Goal: Navigation & Orientation: Find specific page/section

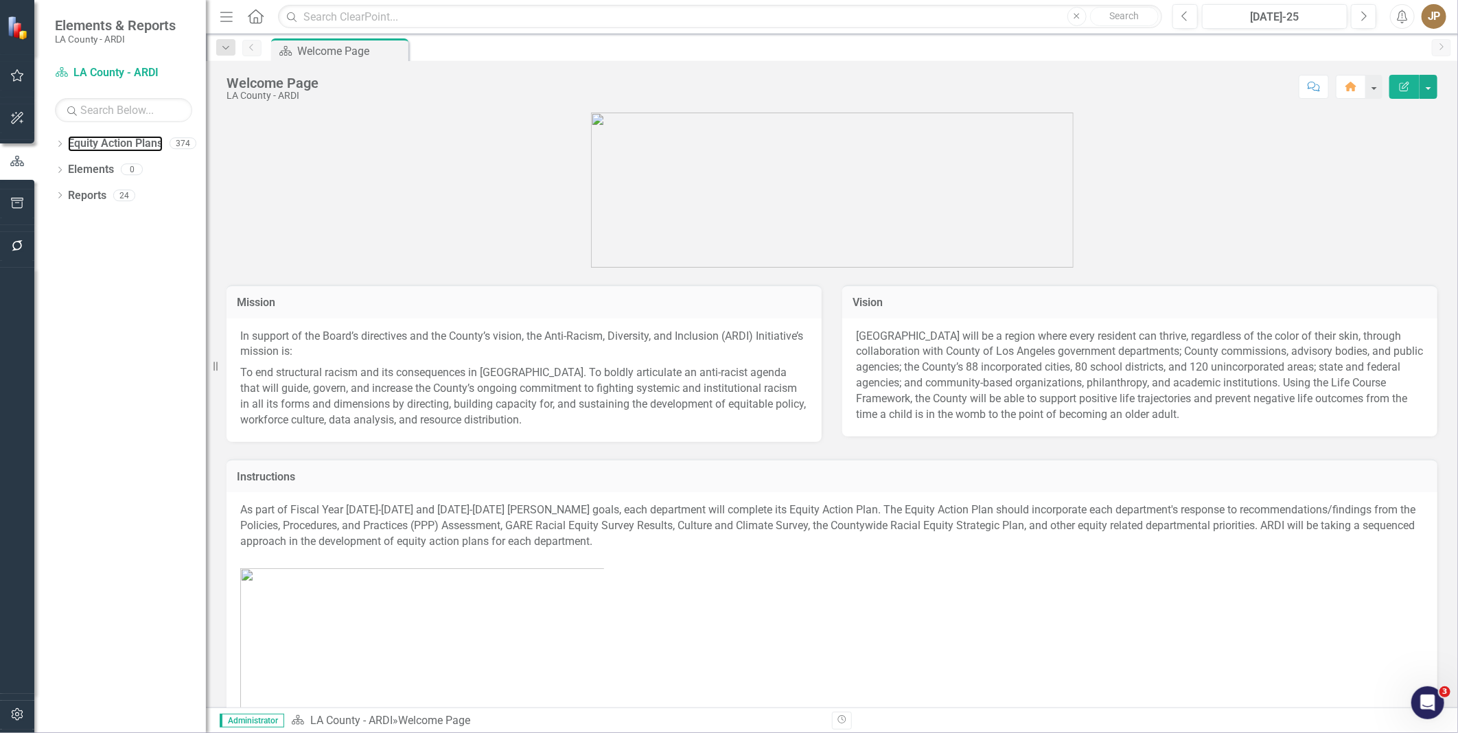
click at [71, 146] on link "Equity Action Plans" at bounding box center [115, 144] width 95 height 16
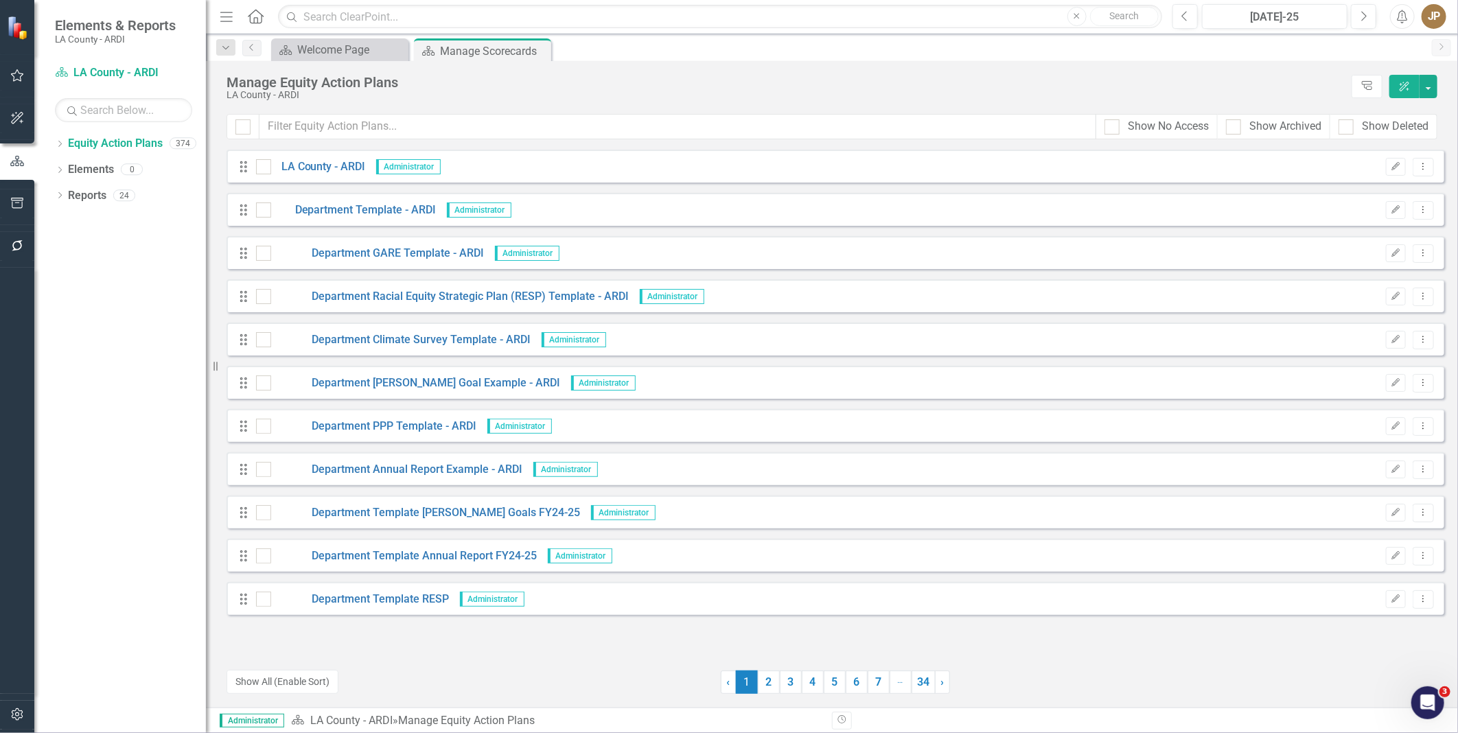
click at [63, 202] on div "Dropdown" at bounding box center [60, 198] width 10 height 12
click at [104, 199] on link "Reports" at bounding box center [87, 196] width 38 height 16
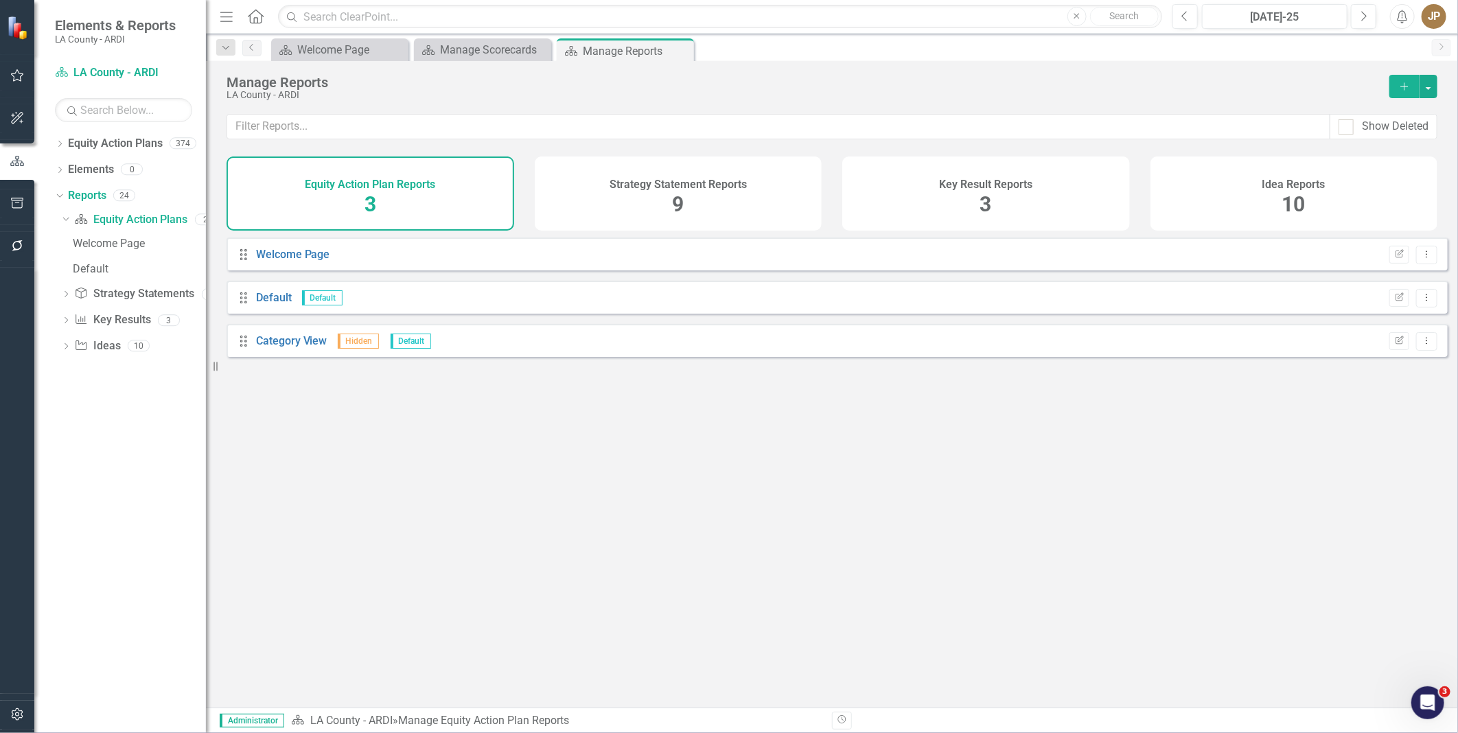
click at [1165, 193] on div "Idea Reports 10" at bounding box center [1294, 193] width 288 height 74
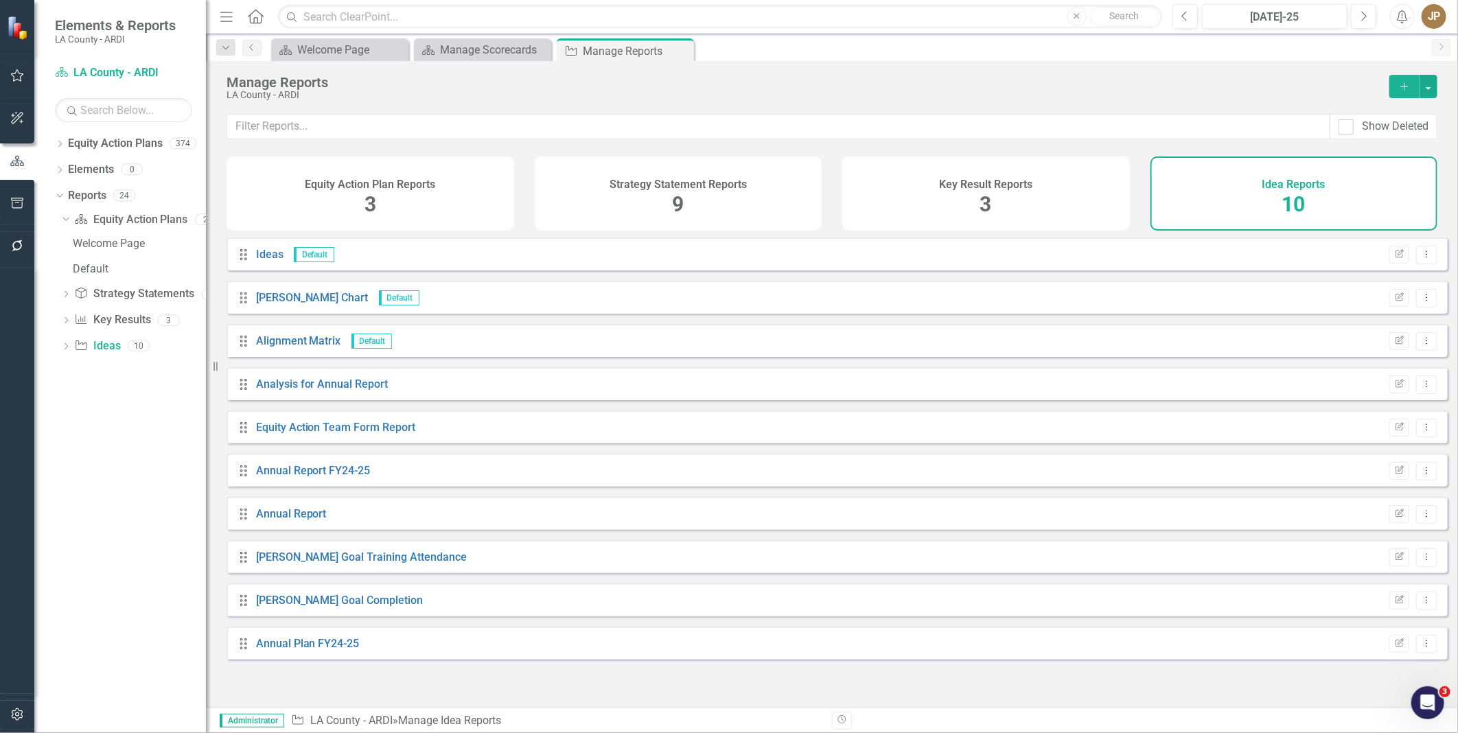
click at [977, 209] on div "Key Result Reports 3" at bounding box center [986, 193] width 288 height 74
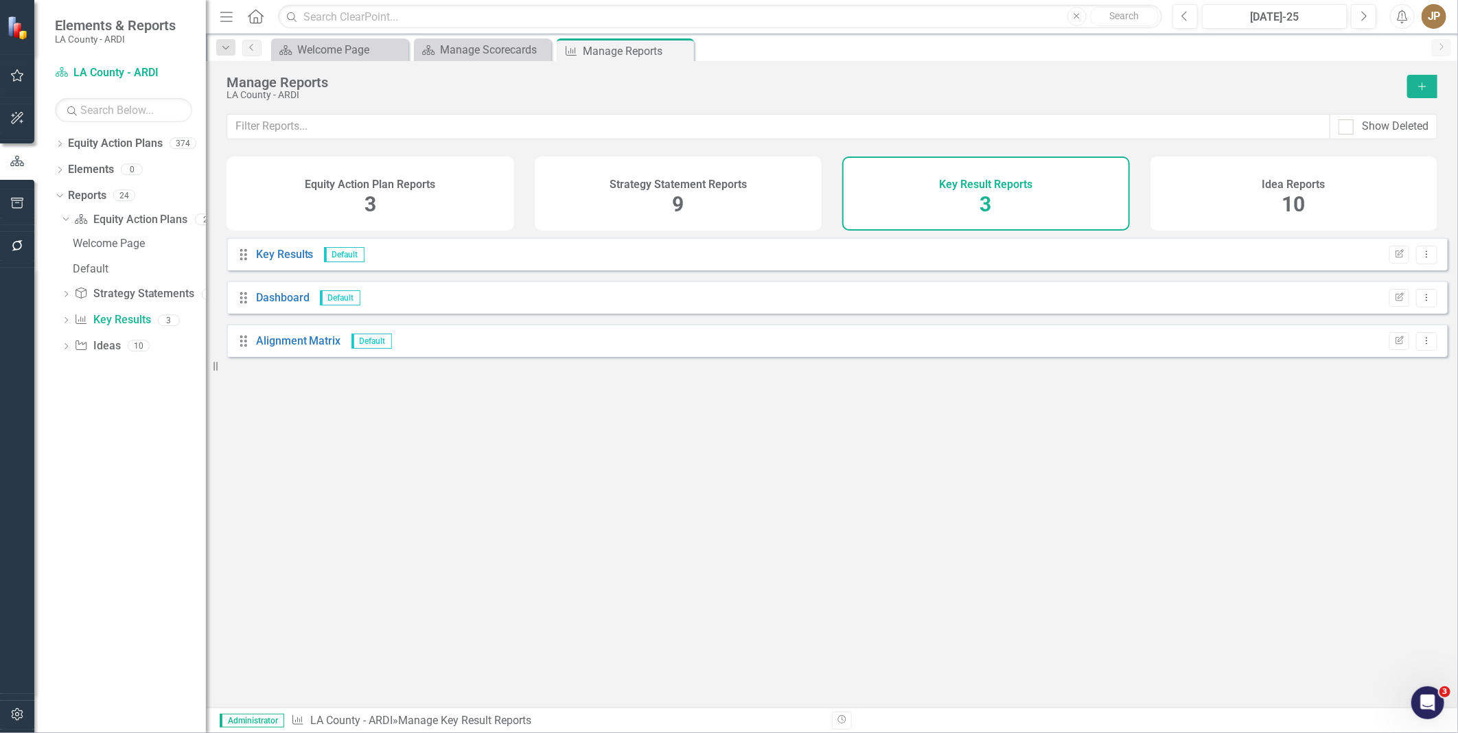
click at [771, 201] on div "Strategy Statement Reports 9" at bounding box center [679, 193] width 288 height 74
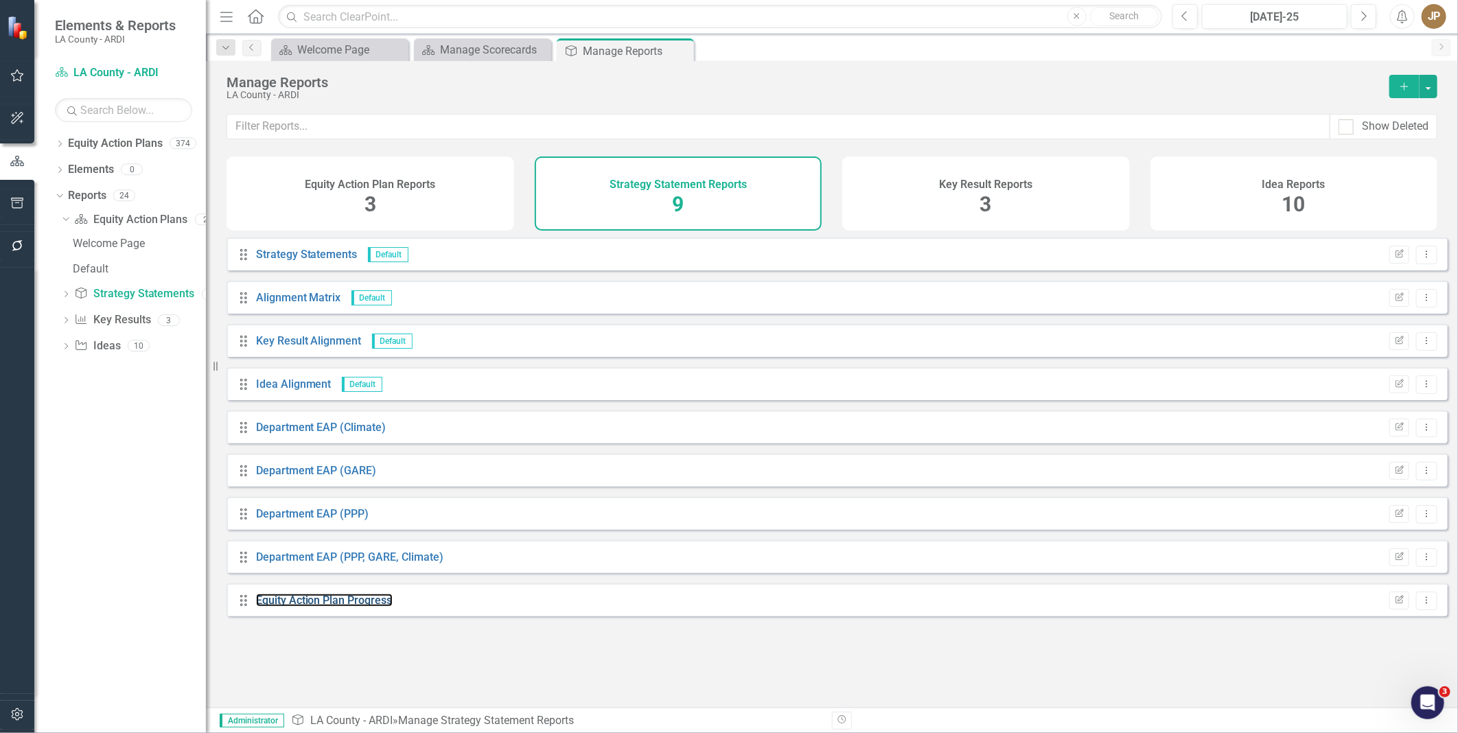
click at [348, 607] on link "Equity Action Plan Progress" at bounding box center [324, 600] width 137 height 13
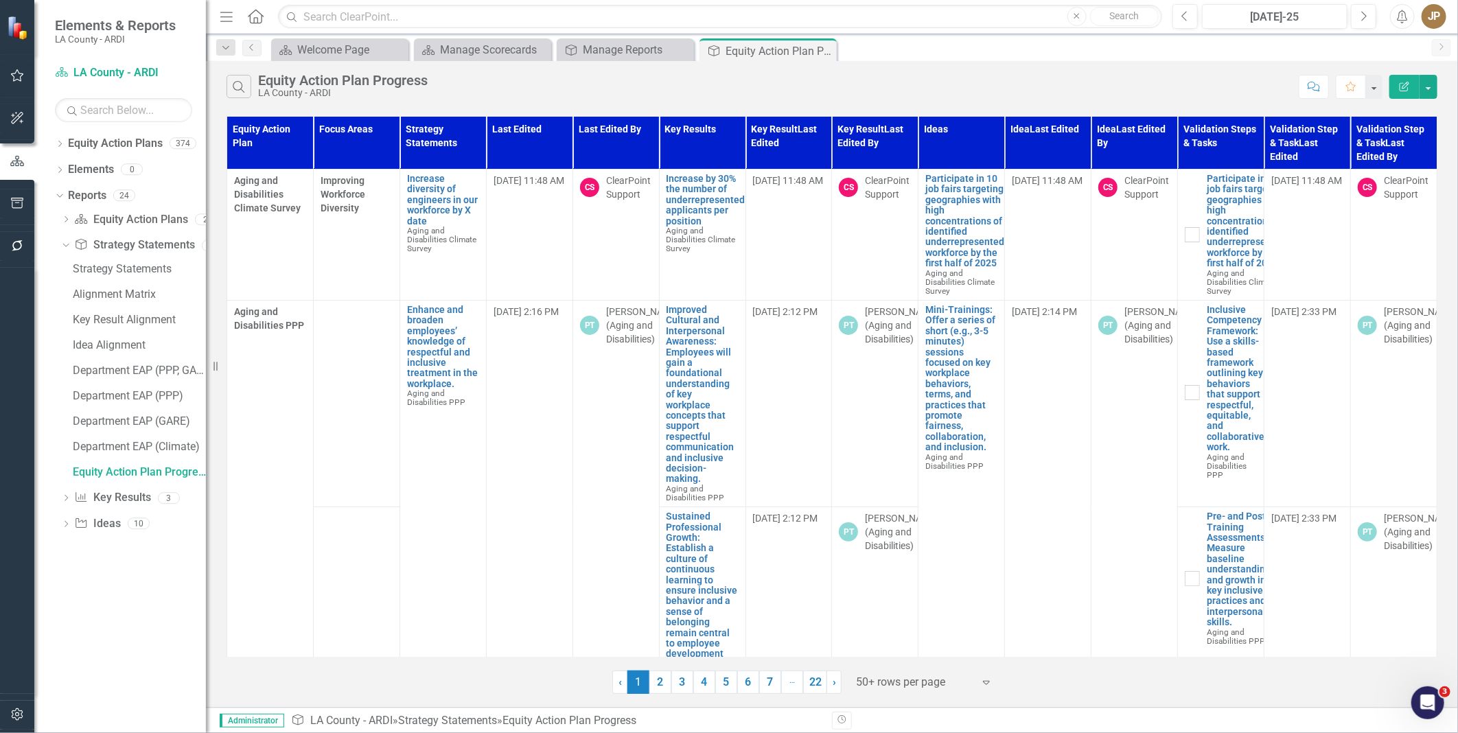
click at [240, 84] on icon "Search" at bounding box center [238, 86] width 15 height 12
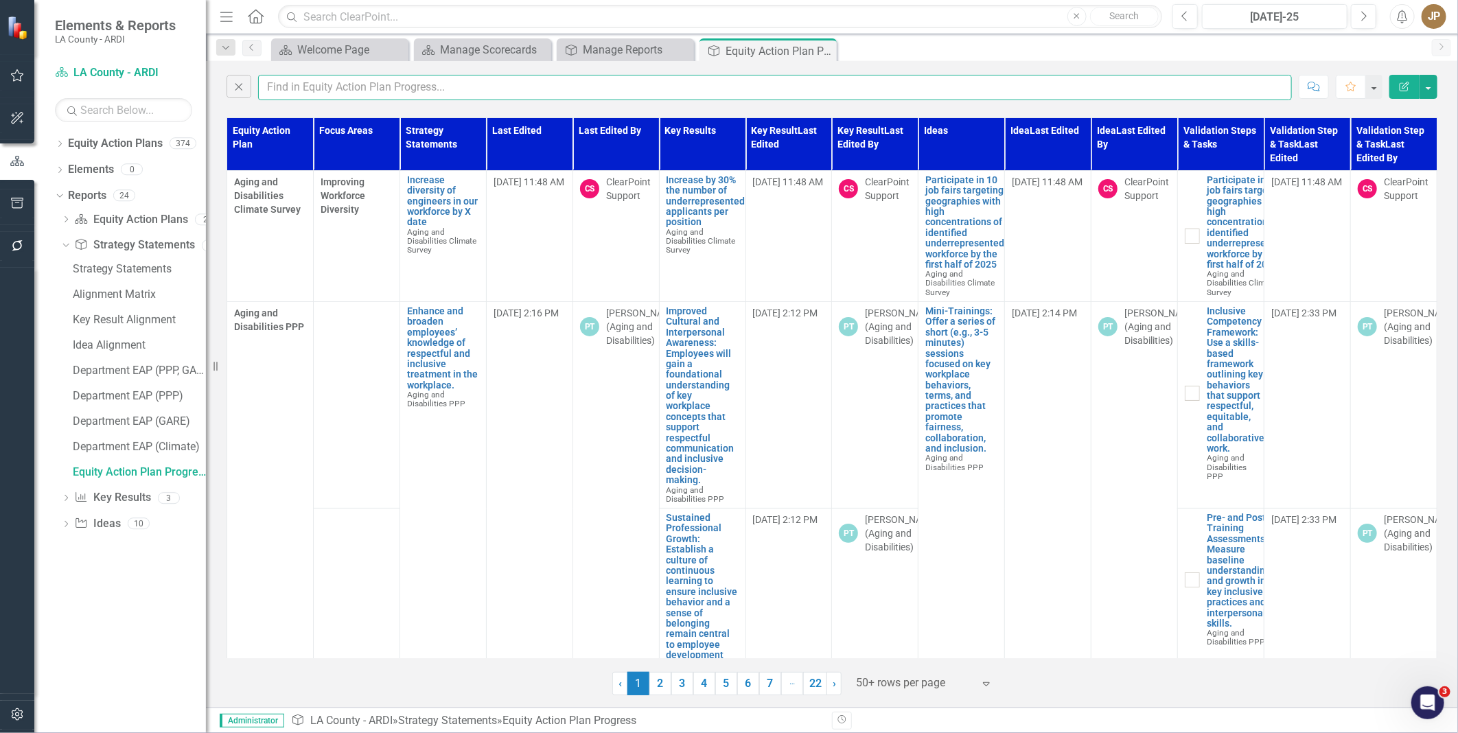
click at [299, 86] on input "text" at bounding box center [775, 87] width 1034 height 25
type input "Agricultural Commissioner"
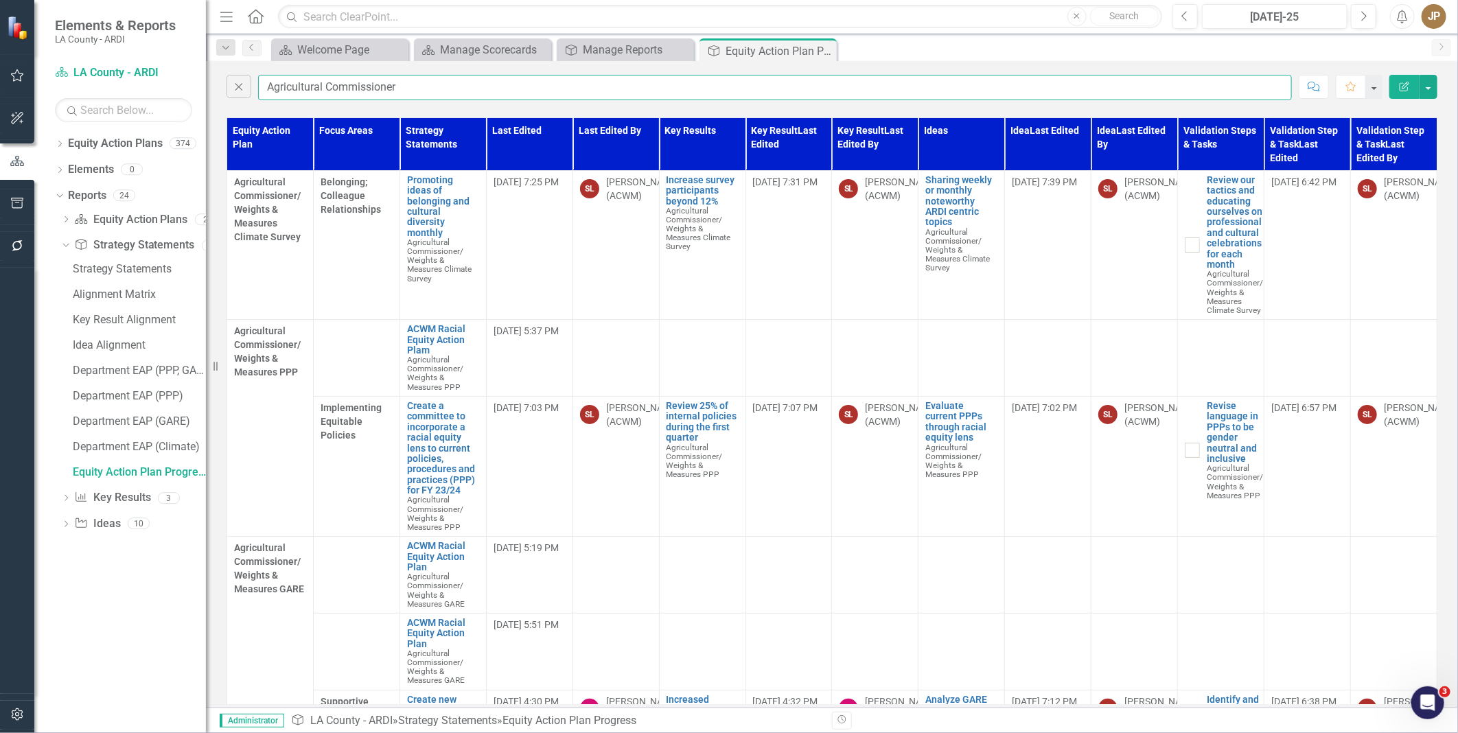
checkbox input "true"
click at [336, 45] on div "Welcome Page" at bounding box center [351, 49] width 108 height 17
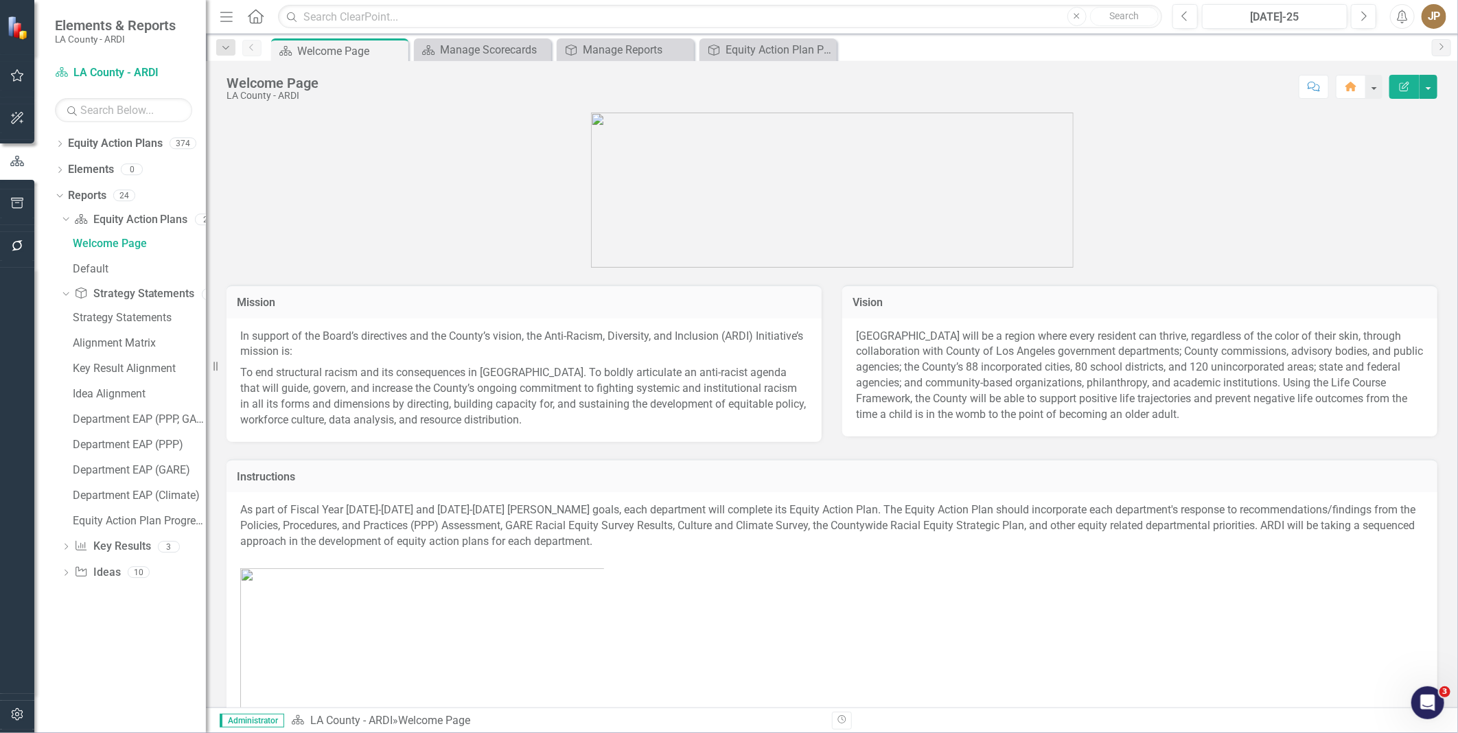
click at [64, 147] on icon "Dropdown" at bounding box center [60, 145] width 10 height 8
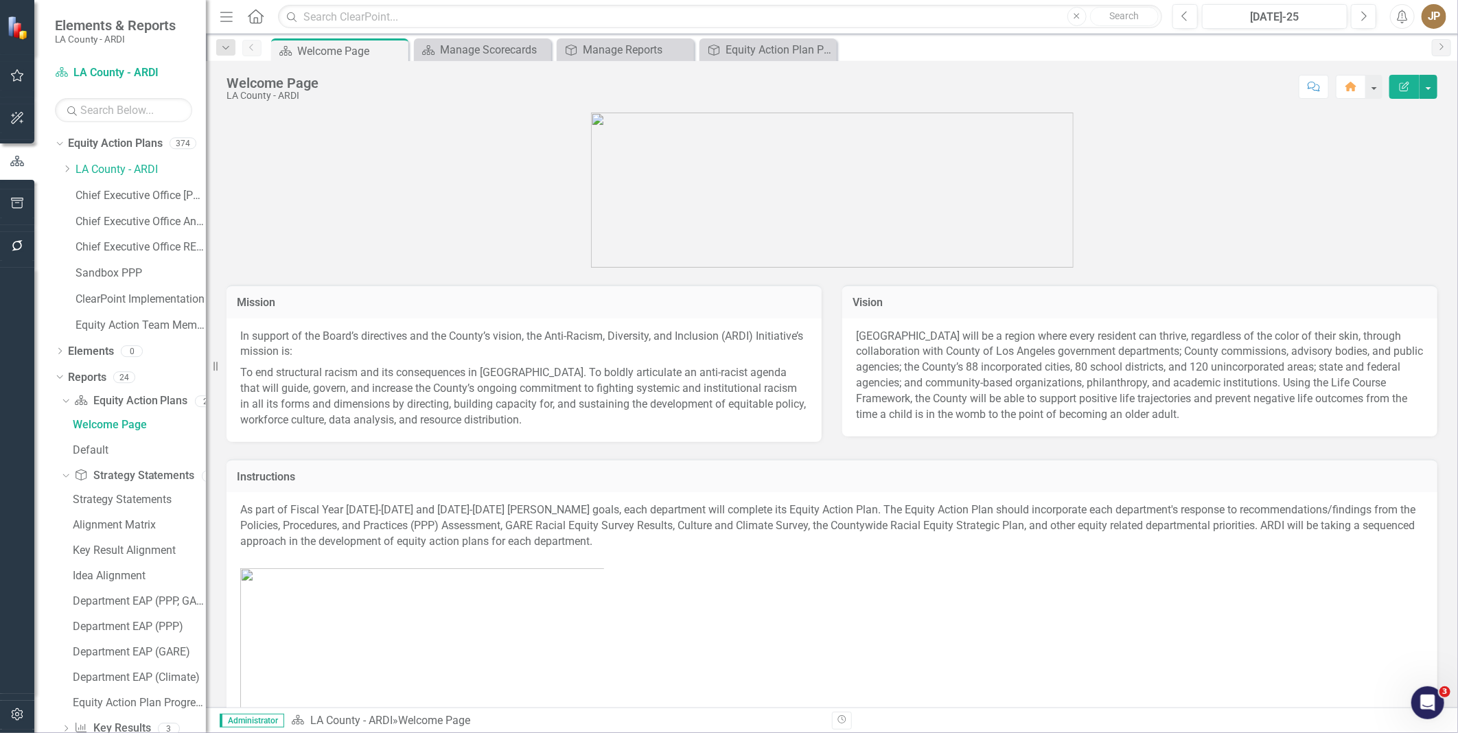
click at [71, 170] on icon "Dropdown" at bounding box center [67, 169] width 10 height 8
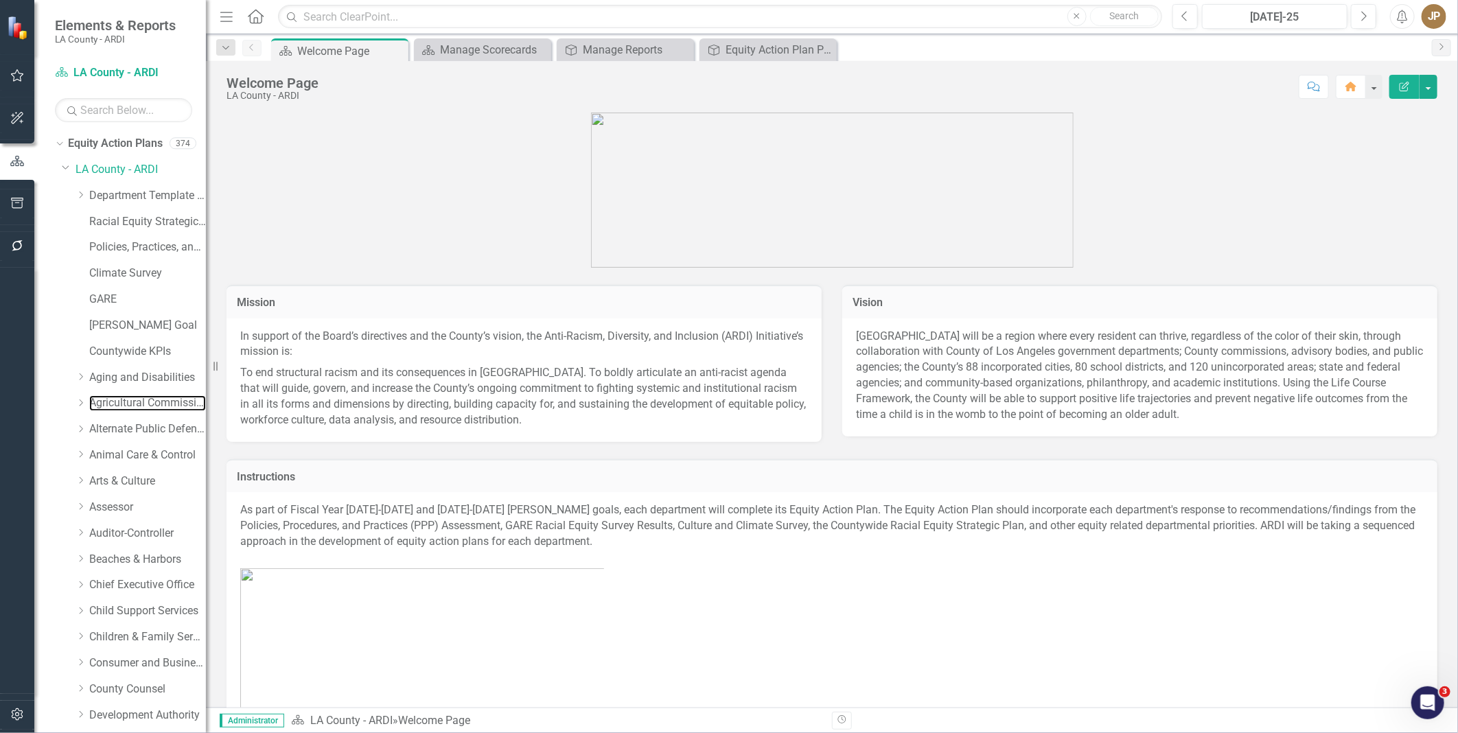
click at [114, 400] on link "Agricultural Commissioner/ Weights & Measures" at bounding box center [147, 403] width 117 height 16
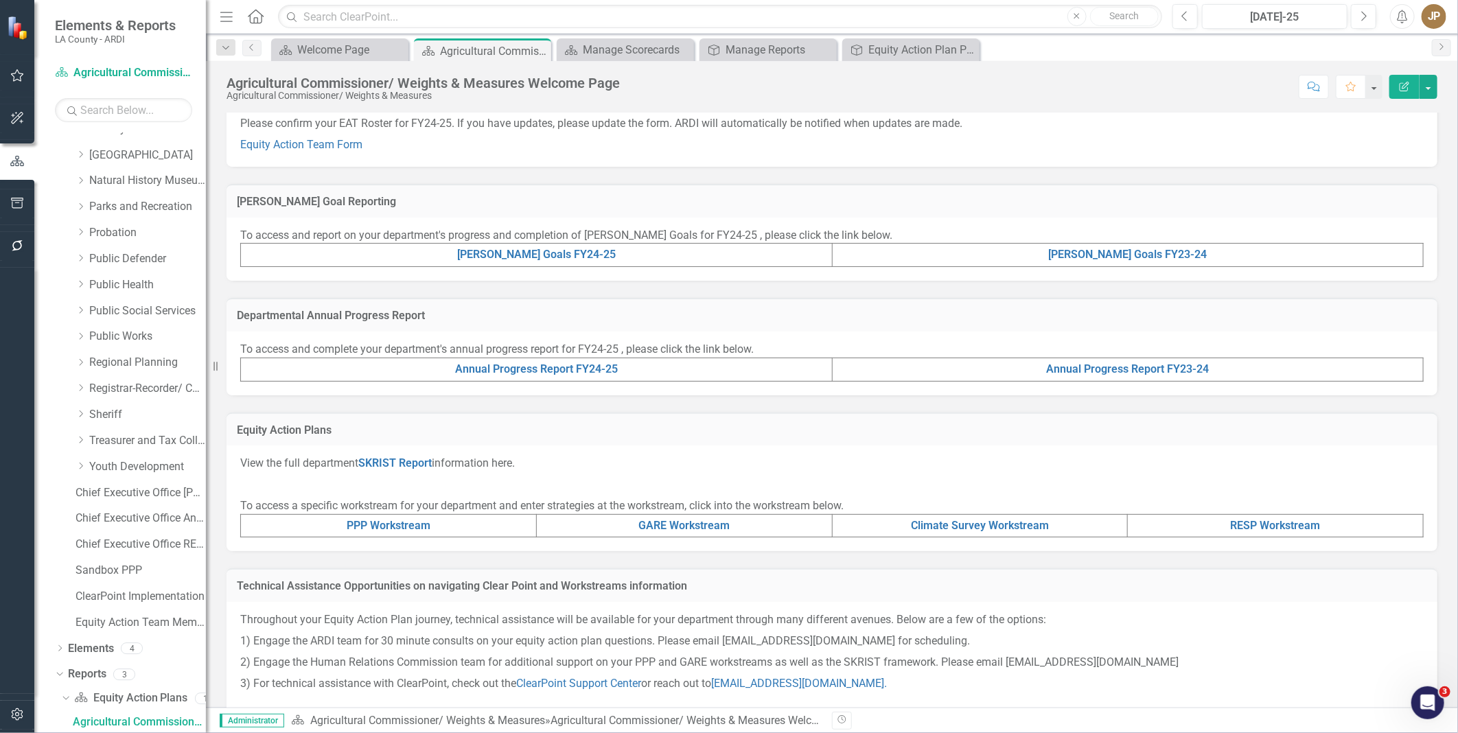
scroll to position [232, 0]
click at [394, 462] on link "SKRIST Report" at bounding box center [394, 461] width 73 height 13
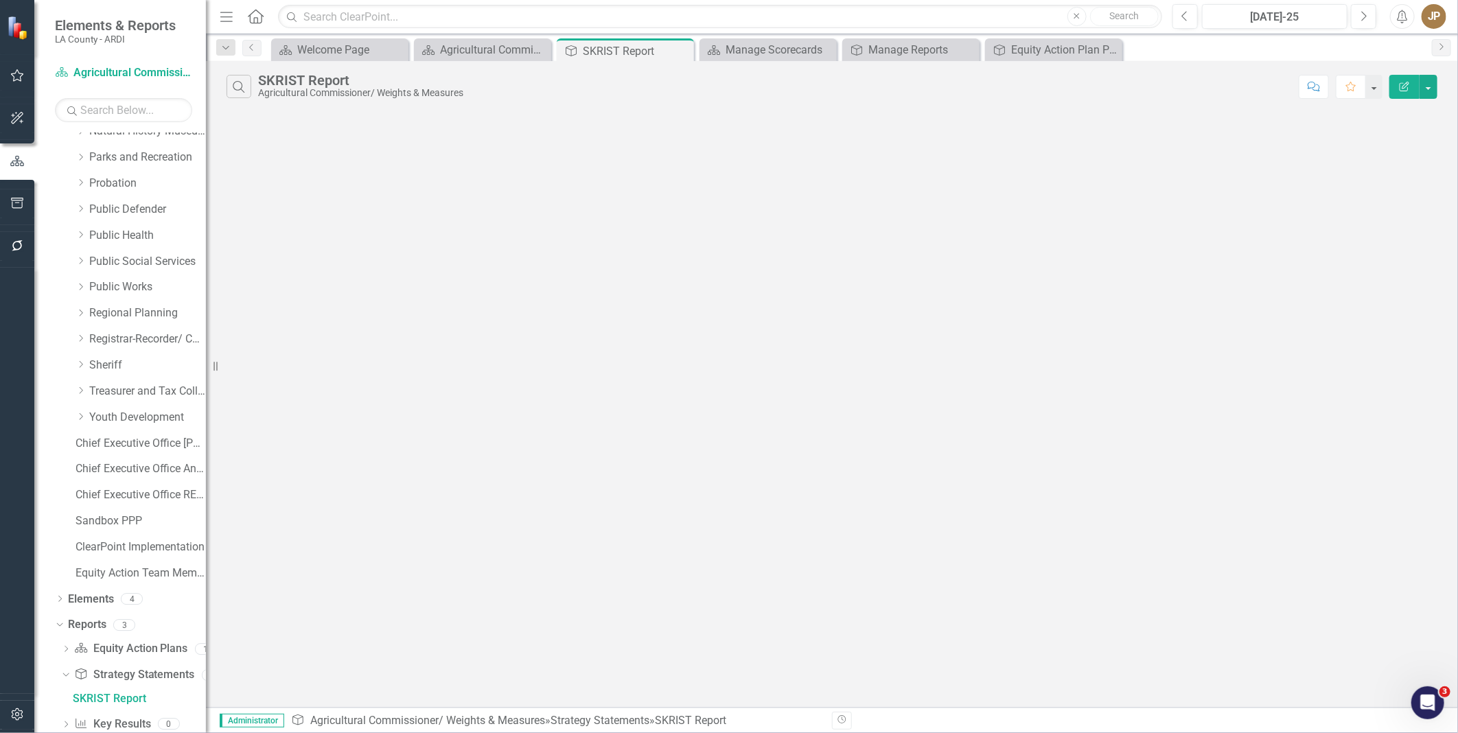
scroll to position [924, 0]
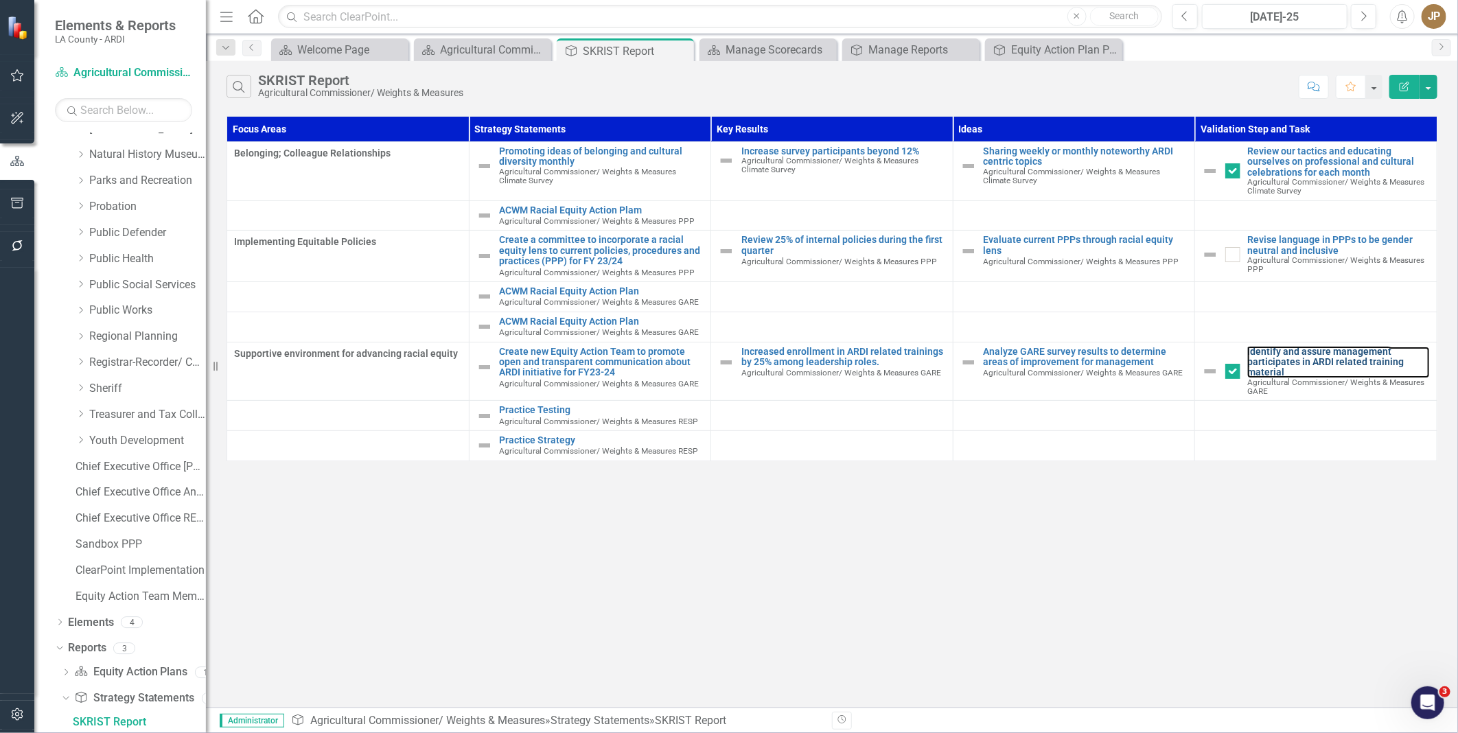
click at [1165, 348] on link "Identify and assure management participates in ARDI related training material" at bounding box center [1338, 363] width 183 height 32
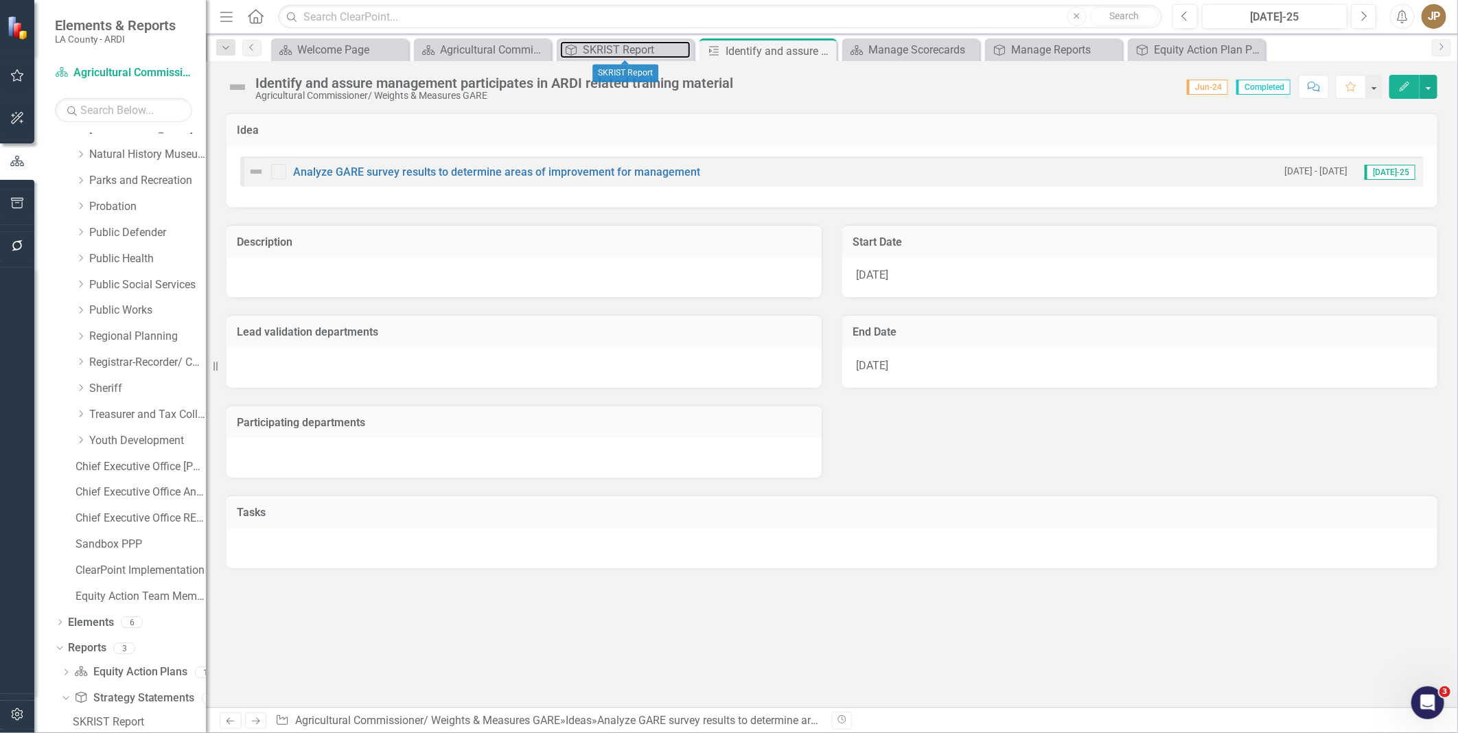
click at [623, 53] on div "SKRIST Report" at bounding box center [637, 49] width 108 height 17
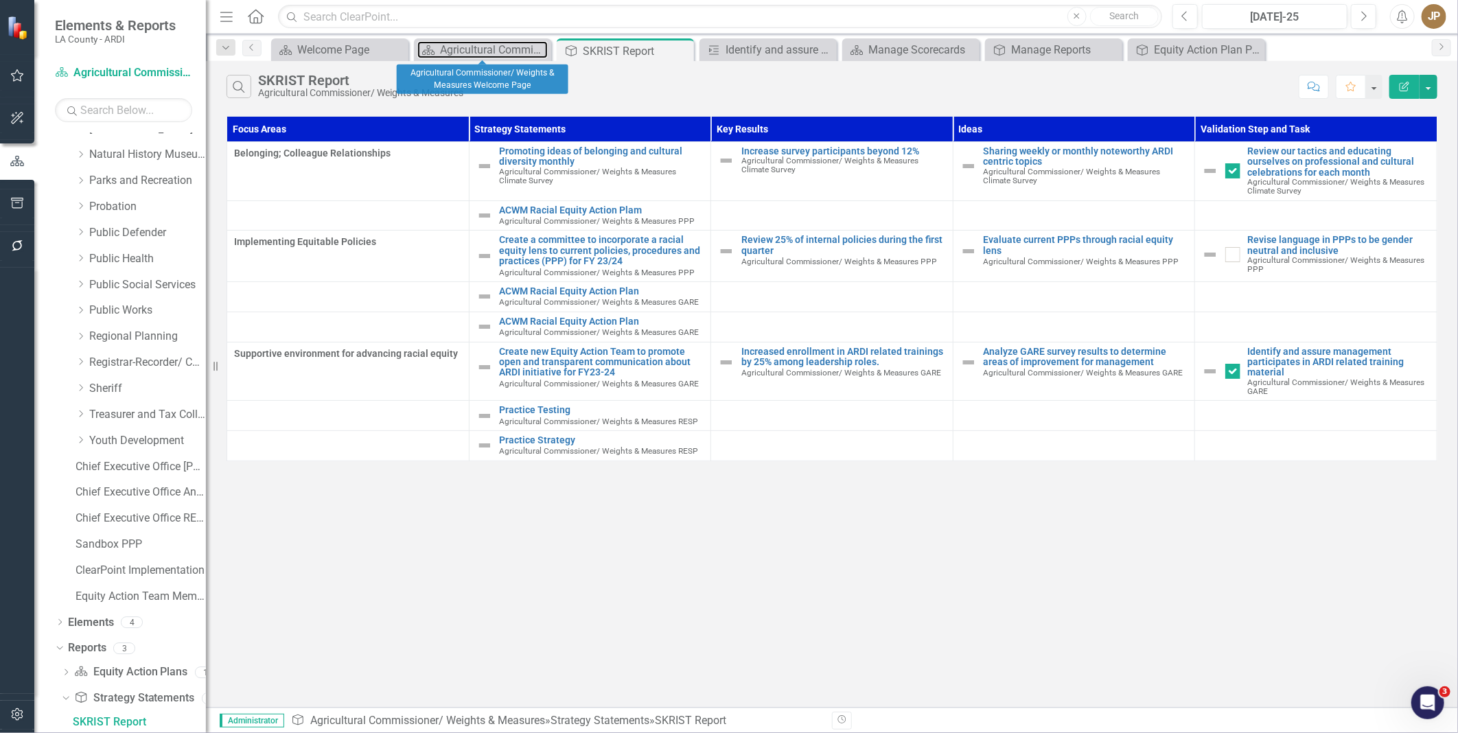
click at [500, 56] on div "Agricultural Commissioner/ Weights & Measures Welcome Page" at bounding box center [494, 49] width 108 height 17
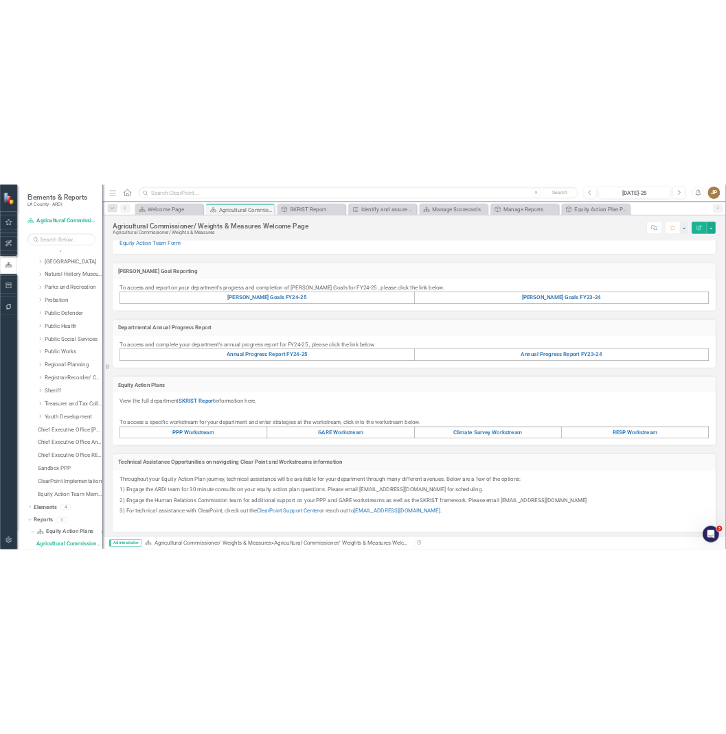
scroll to position [261, 0]
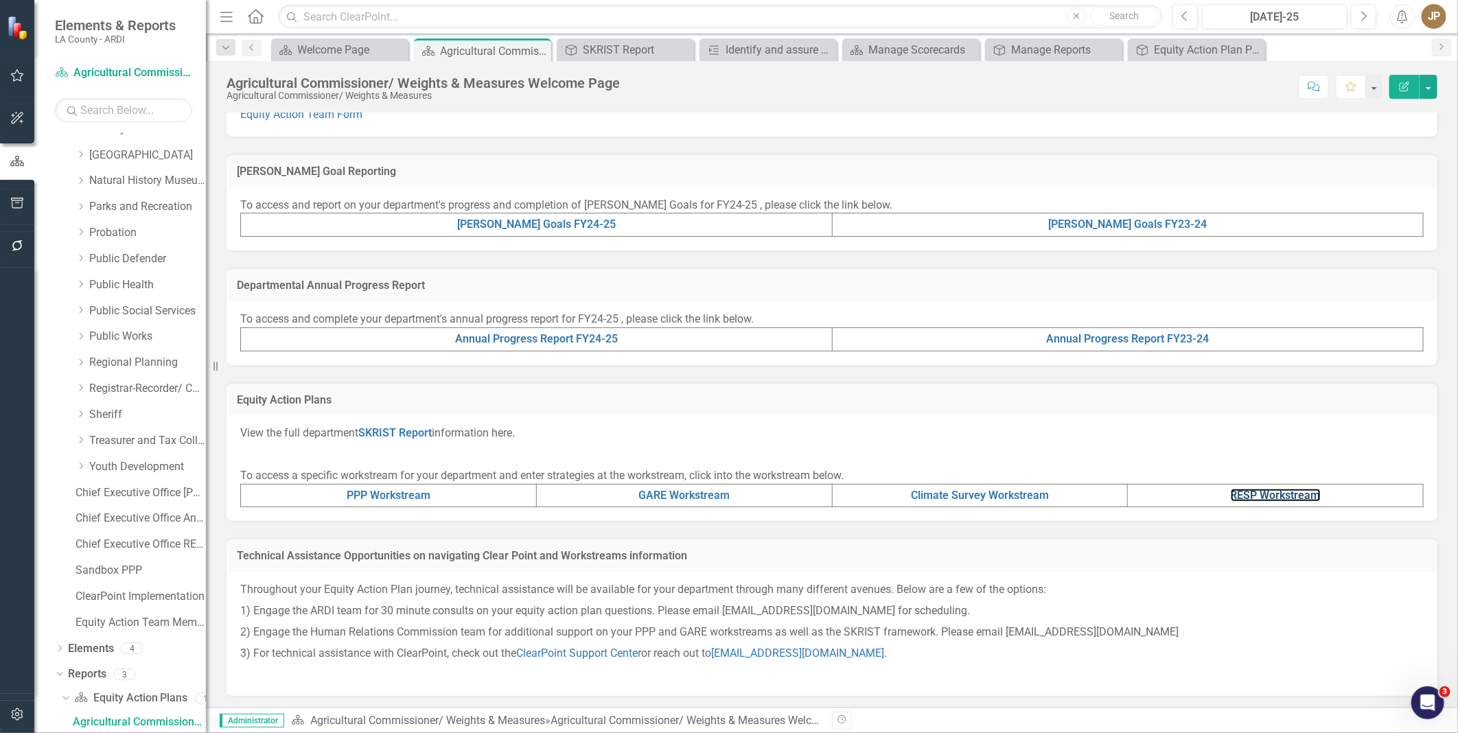
click at [1165, 493] on link "RESP Workstream" at bounding box center [1276, 495] width 90 height 13
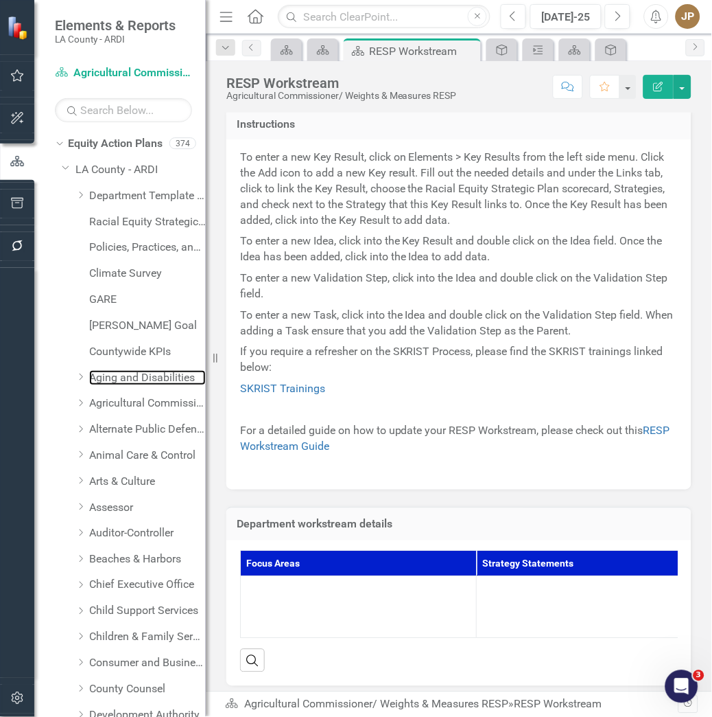
click at [126, 375] on link "Aging and Disabilities" at bounding box center [147, 378] width 117 height 16
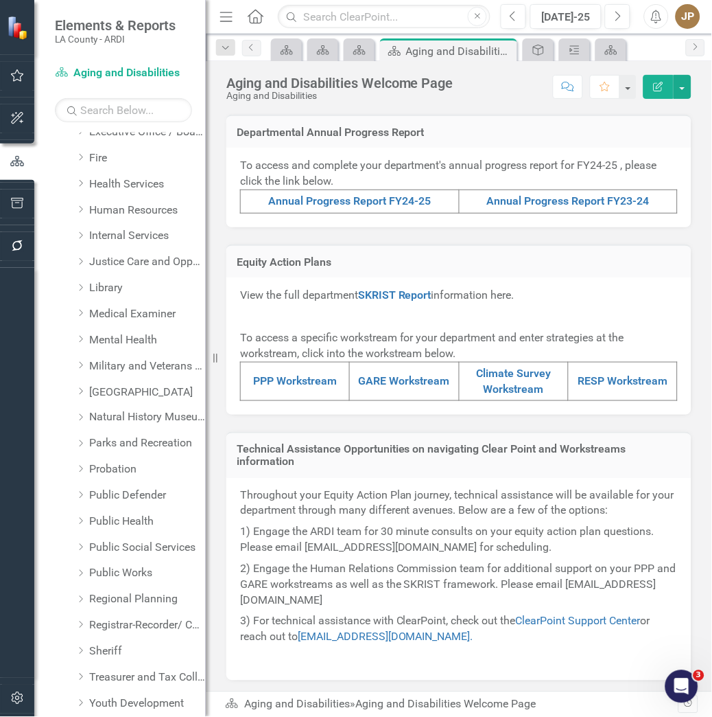
scroll to position [915, 0]
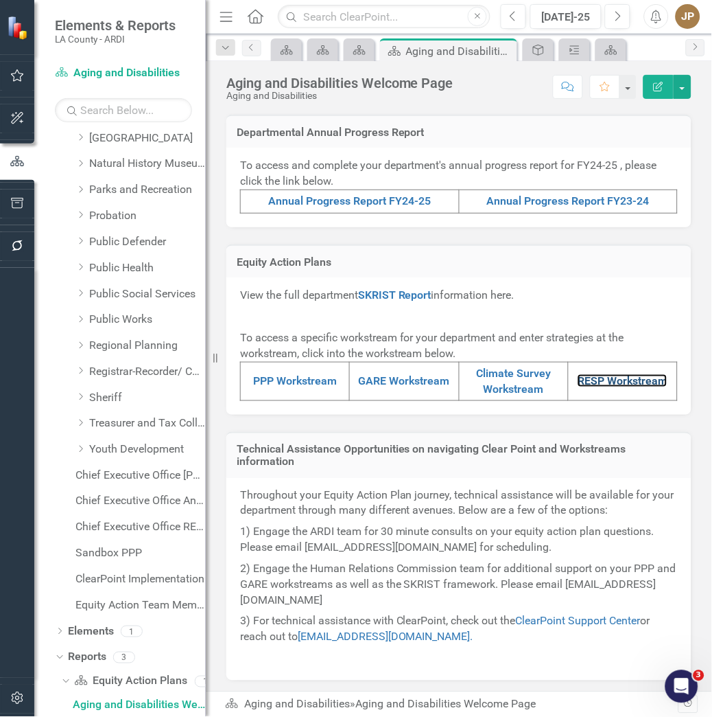
click at [609, 382] on link "RESP Workstream" at bounding box center [623, 380] width 90 height 13
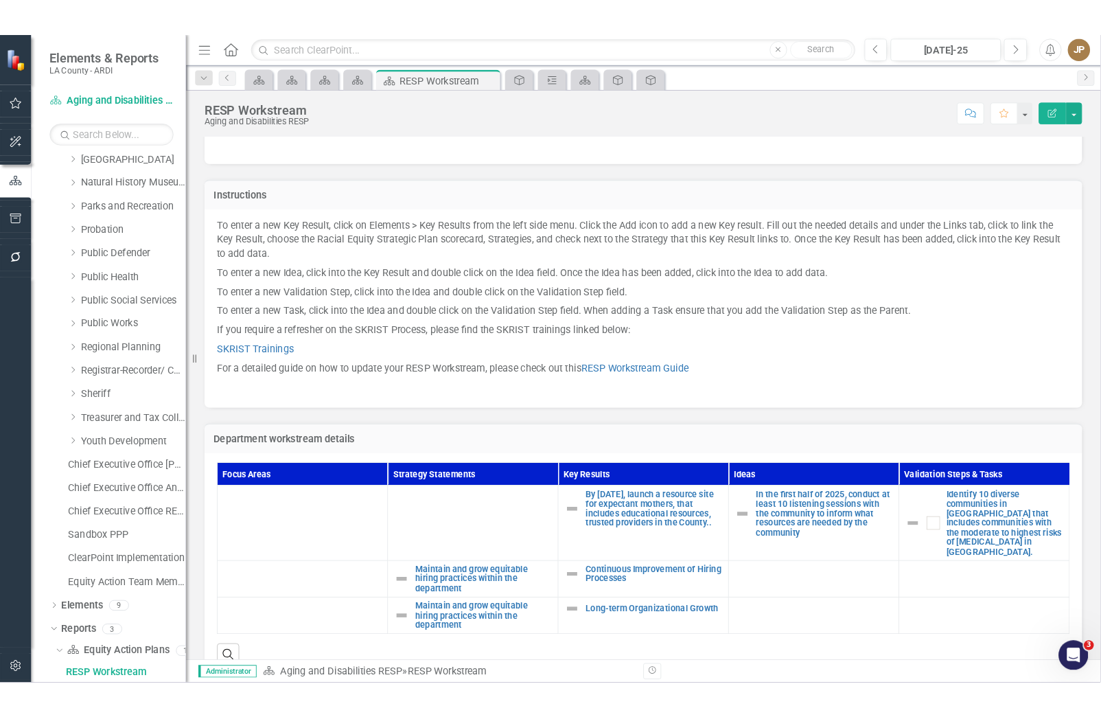
scroll to position [53, 0]
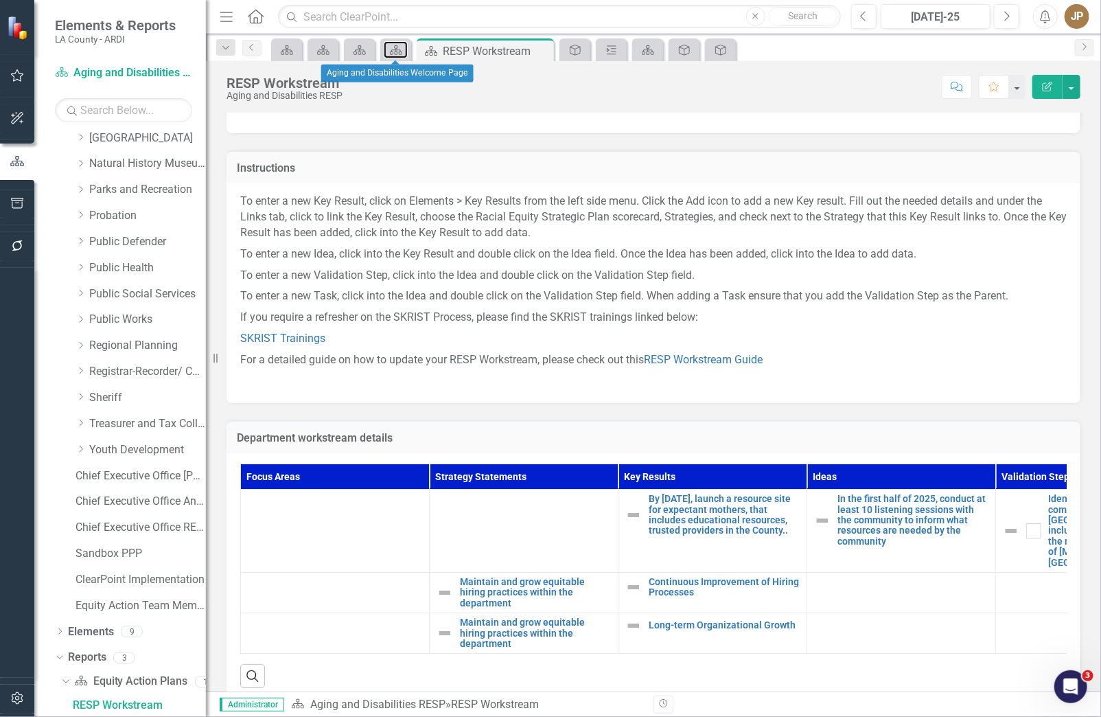
click at [389, 57] on div "Equity Action Plan" at bounding box center [393, 49] width 19 height 17
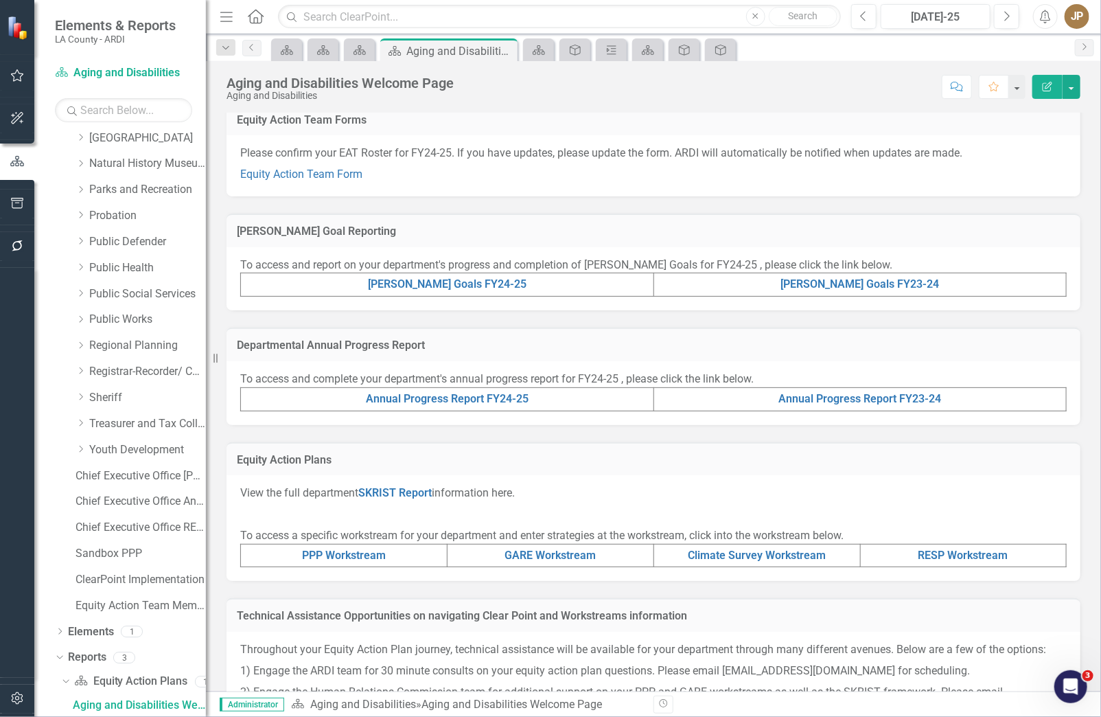
scroll to position [309, 0]
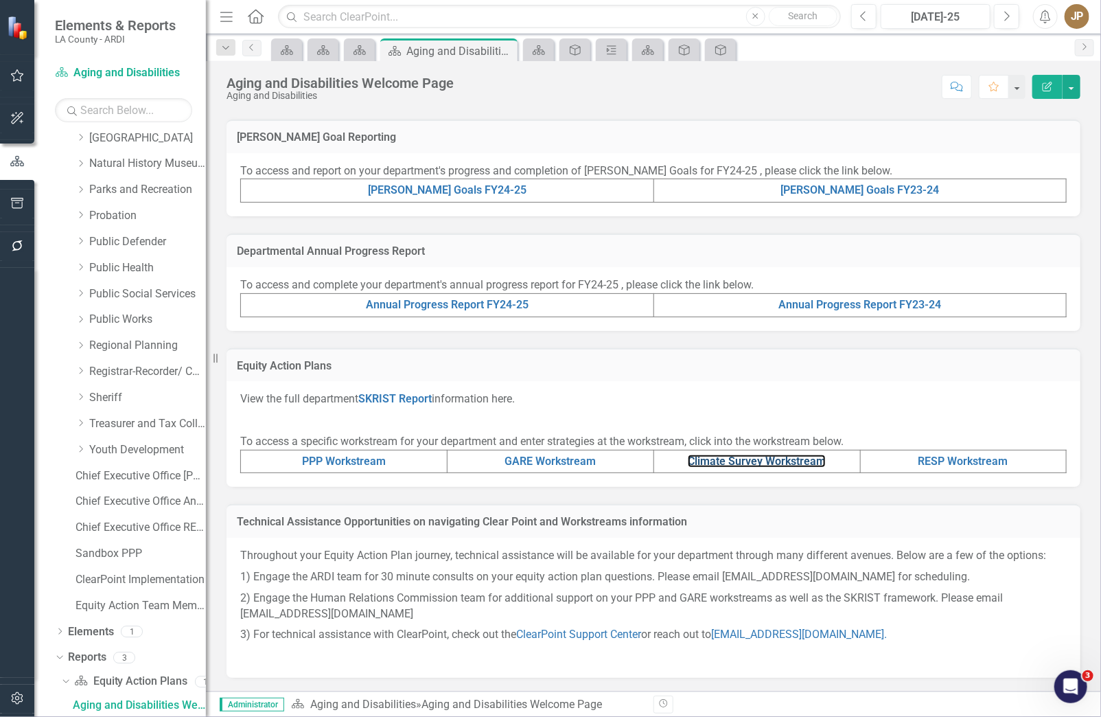
click at [700, 459] on link "Climate Survey Workstream" at bounding box center [757, 460] width 138 height 13
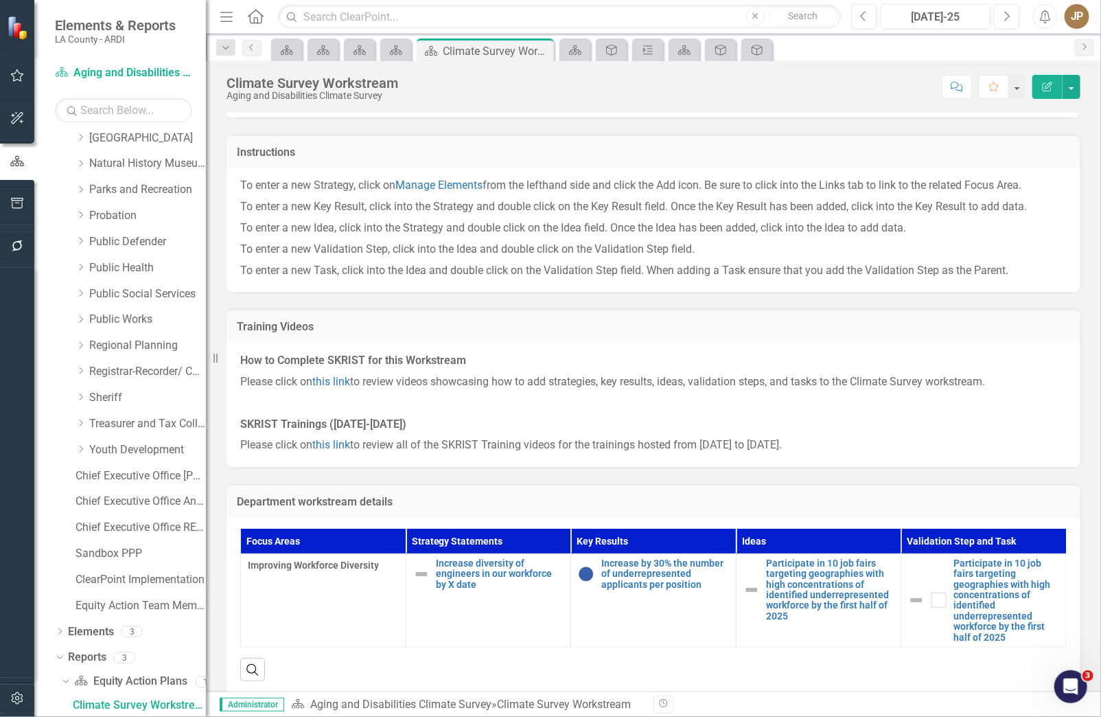
scroll to position [115, 0]
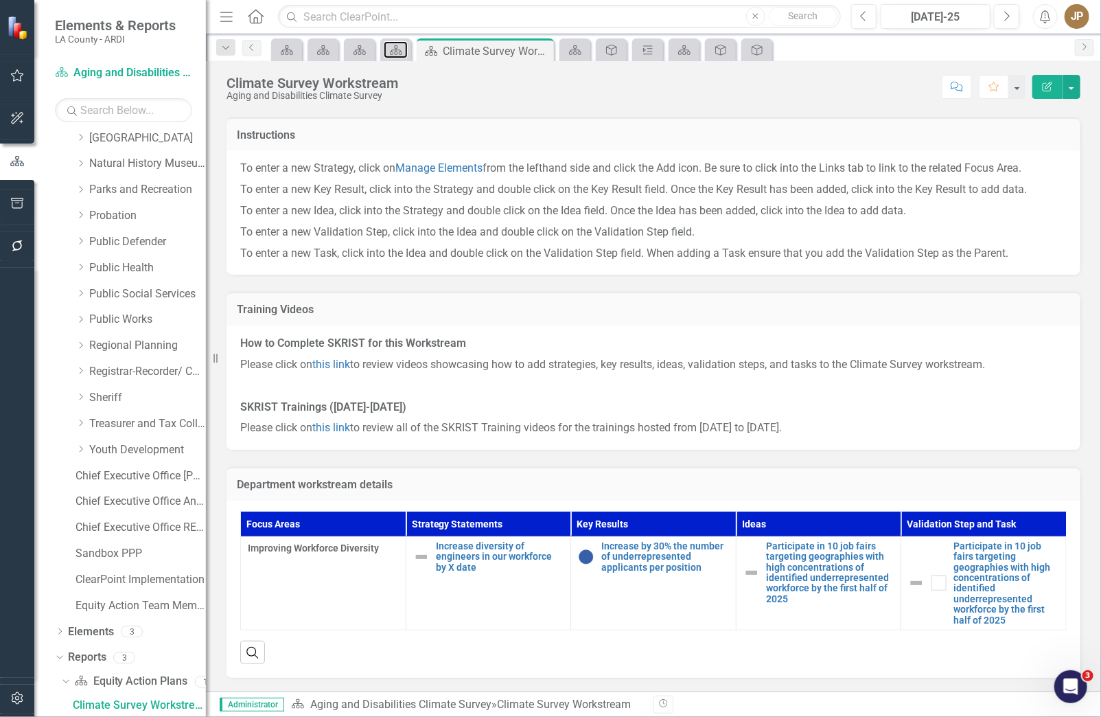
click at [407, 44] on link "Equity Action Plan" at bounding box center [396, 49] width 24 height 17
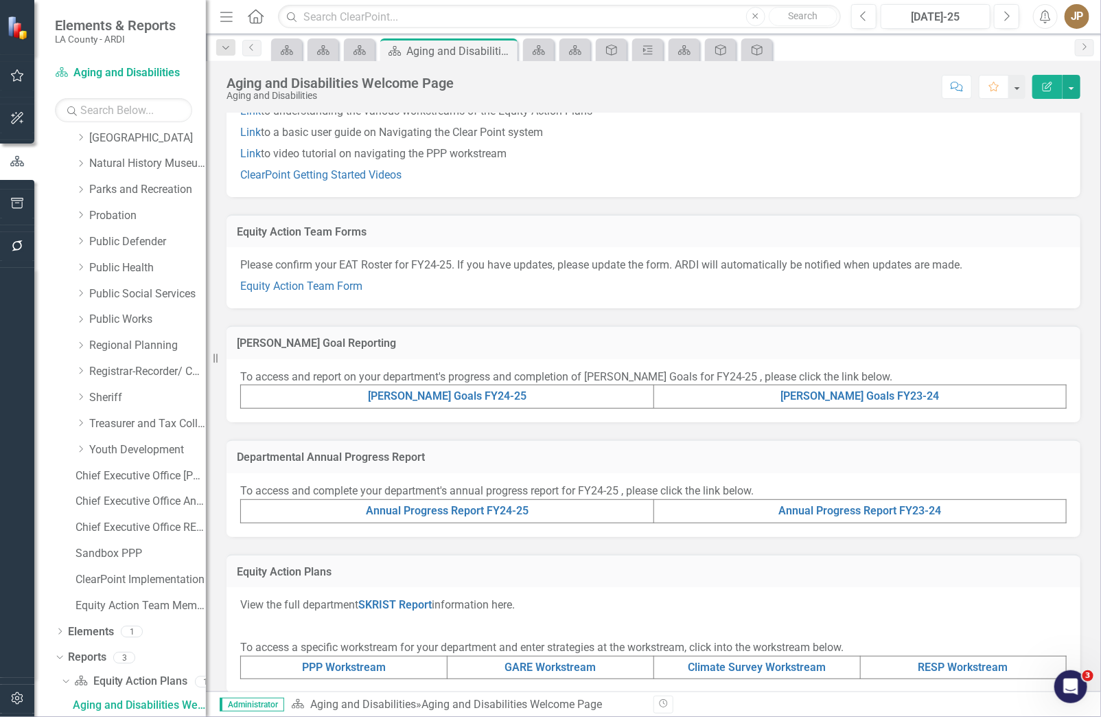
scroll to position [90, 0]
click at [407, 516] on link "Annual Progress Report FY24-25" at bounding box center [447, 509] width 163 height 13
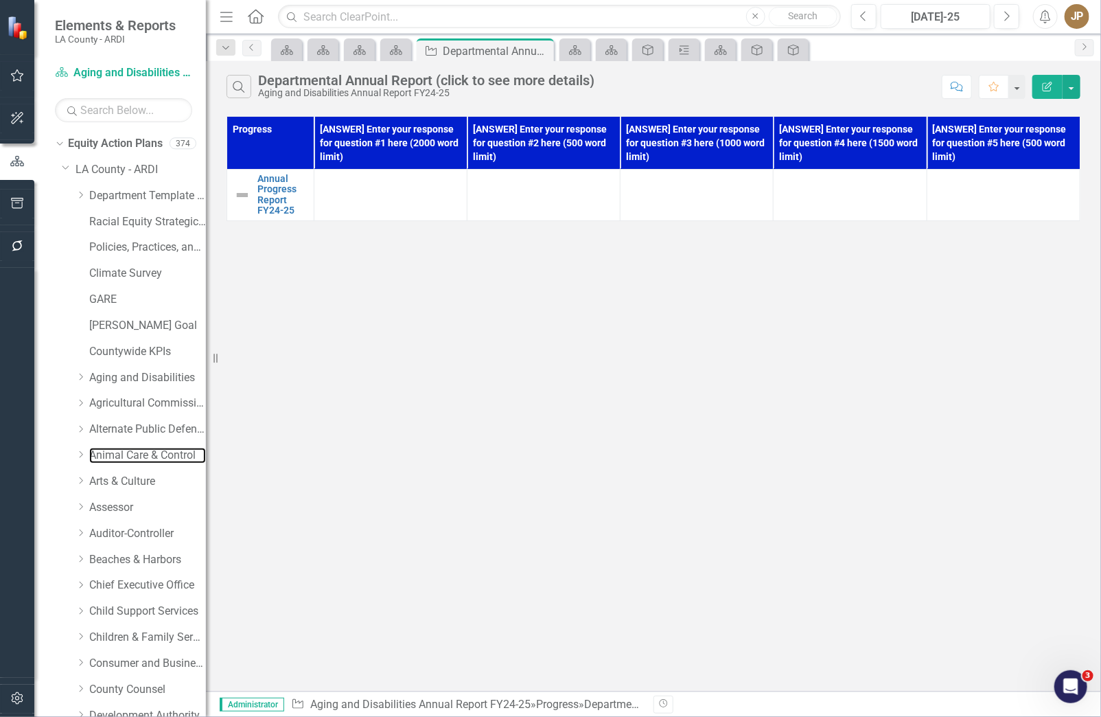
click at [128, 452] on link "Animal Care & Control" at bounding box center [147, 456] width 117 height 16
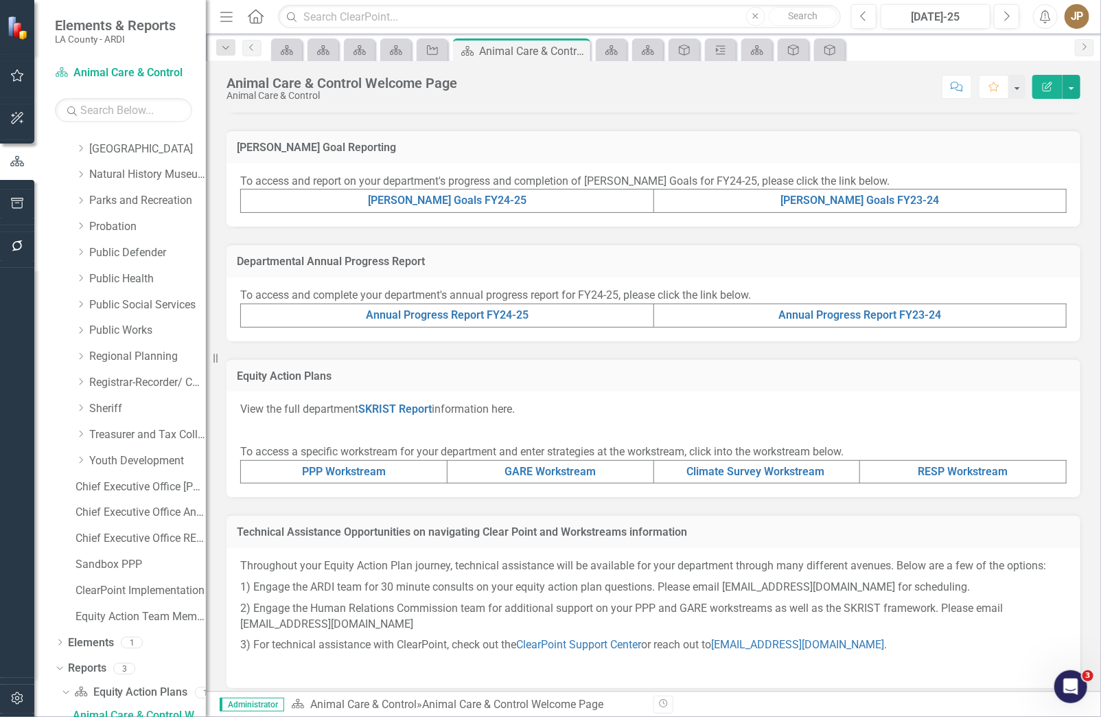
scroll to position [915, 0]
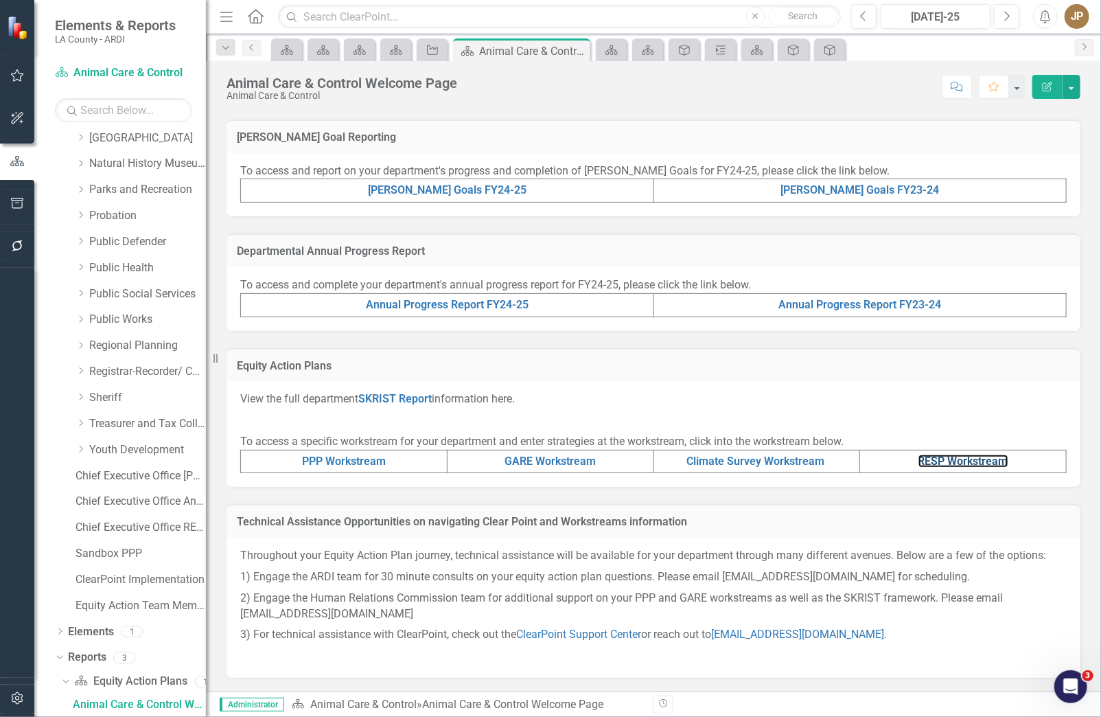
click at [949, 459] on link "RESP Workstream" at bounding box center [963, 460] width 90 height 13
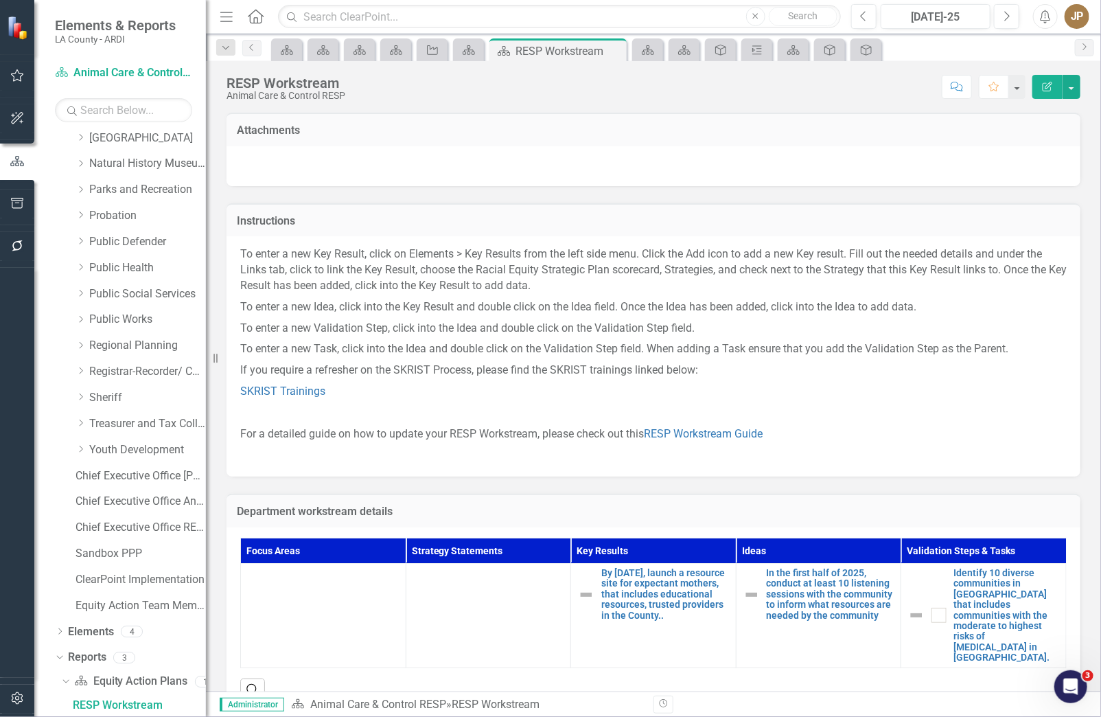
scroll to position [25, 0]
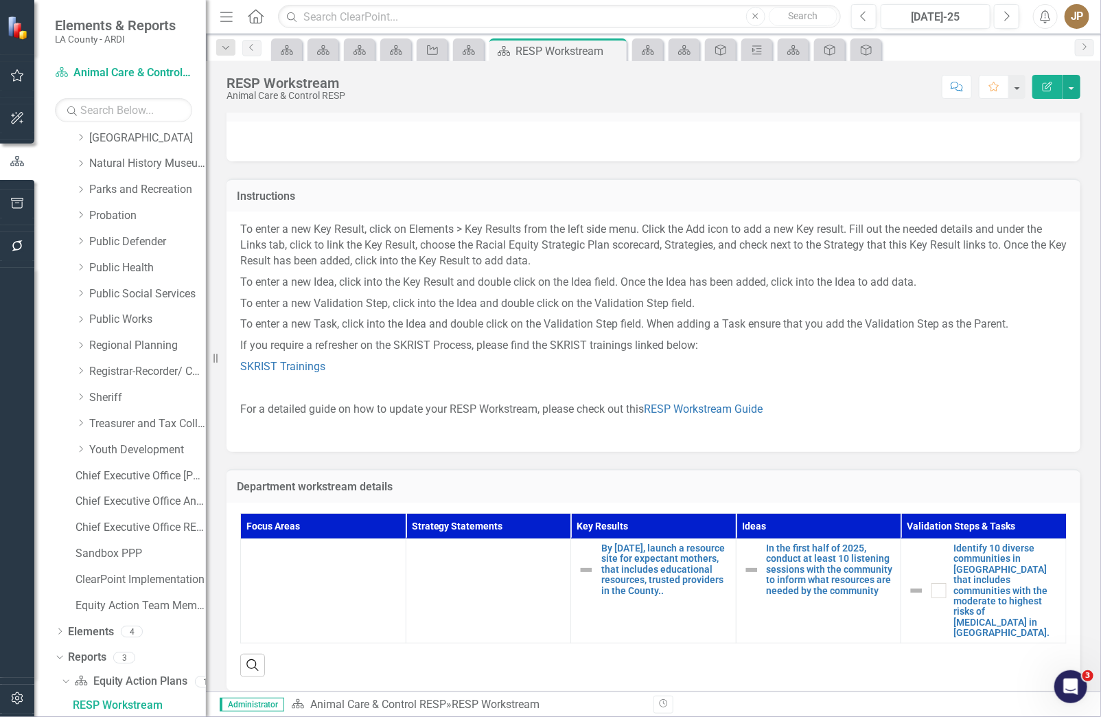
drag, startPoint x: 516, startPoint y: 457, endPoint x: 476, endPoint y: 246, distance: 215.3
click at [516, 457] on div "Department workstream details Focus Areas Strategy Statements Key Results Ideas…" at bounding box center [653, 571] width 874 height 238
click at [476, 41] on link "Equity Action Plan" at bounding box center [468, 49] width 24 height 17
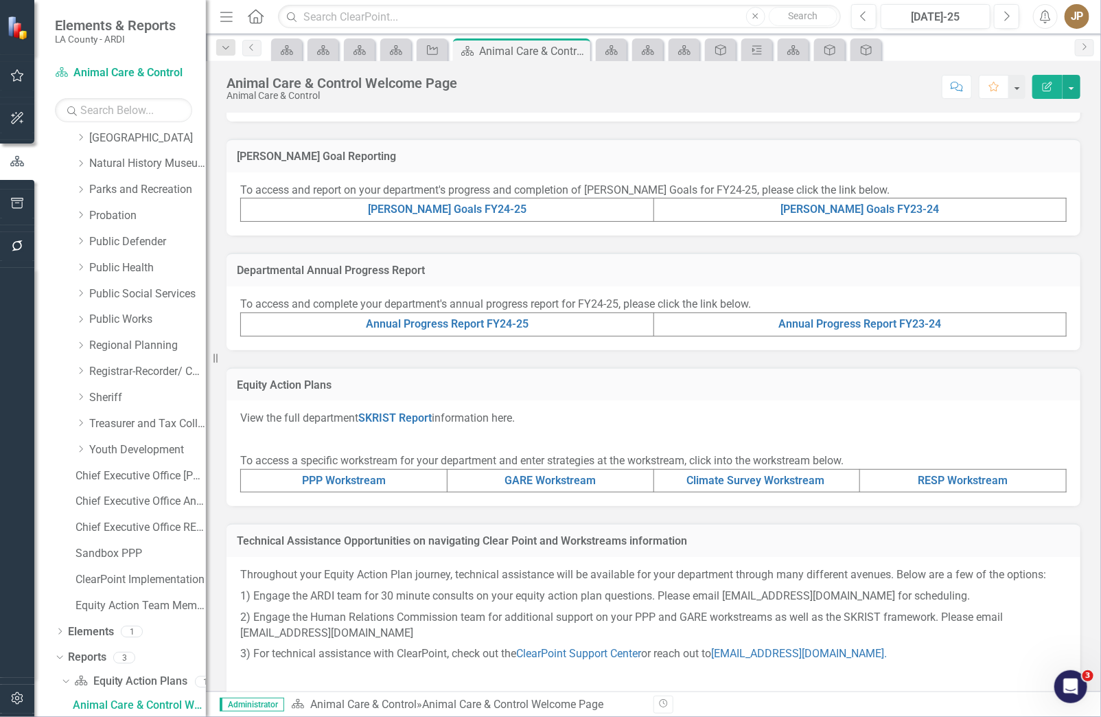
scroll to position [309, 0]
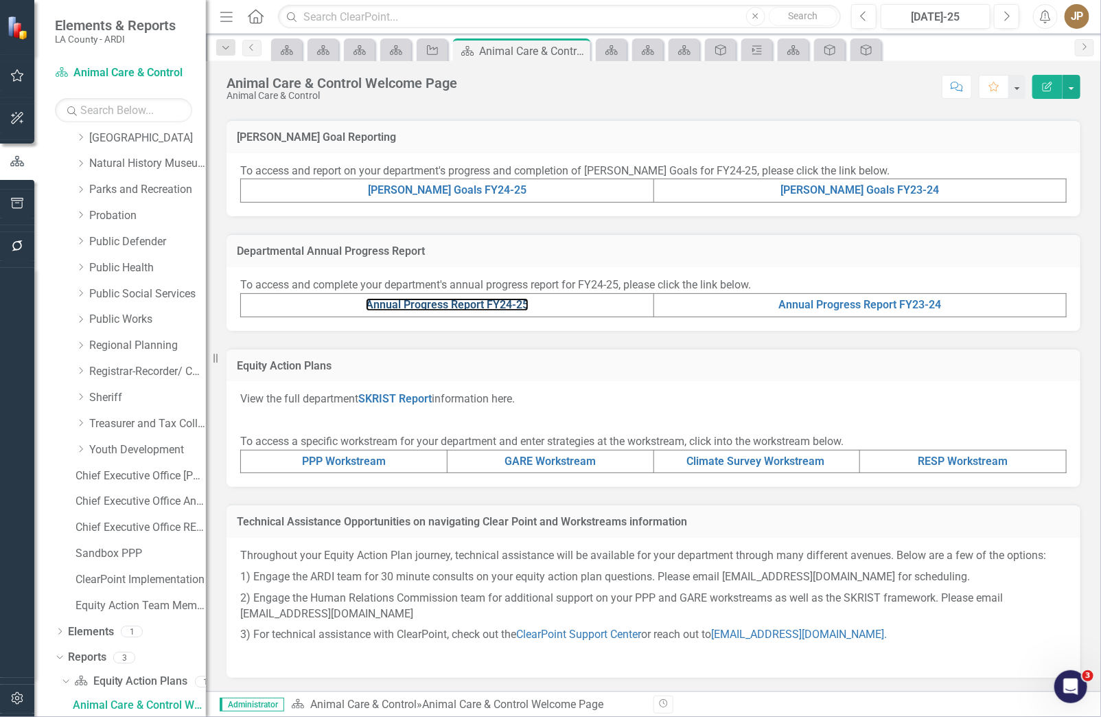
click at [489, 302] on link "Annual Progress Report FY24-25" at bounding box center [447, 304] width 163 height 13
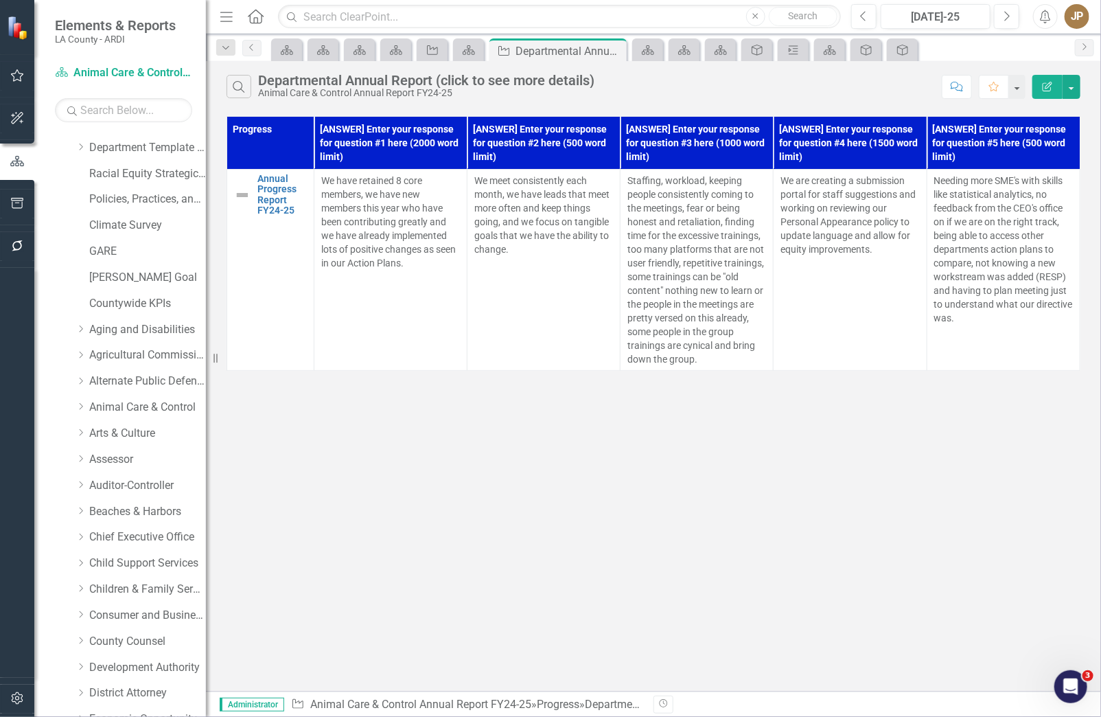
scroll to position [49, 0]
click at [126, 428] on link "Arts & Culture" at bounding box center [147, 432] width 117 height 16
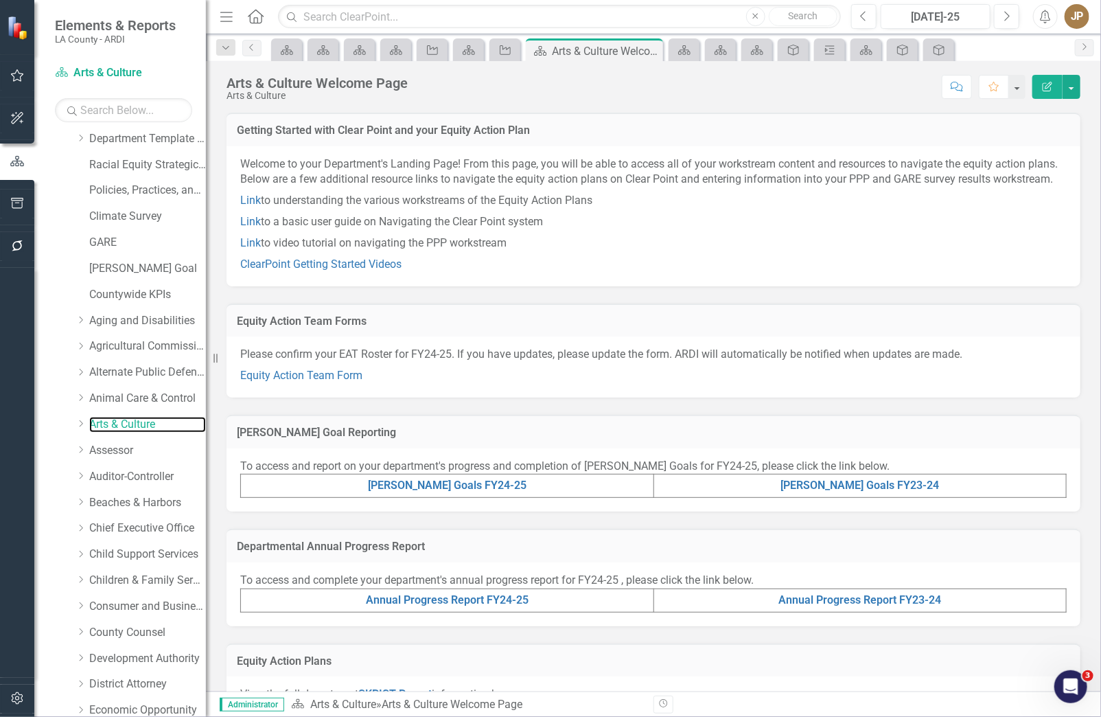
scroll to position [58, 0]
click at [114, 452] on link "Assessor" at bounding box center [147, 449] width 117 height 16
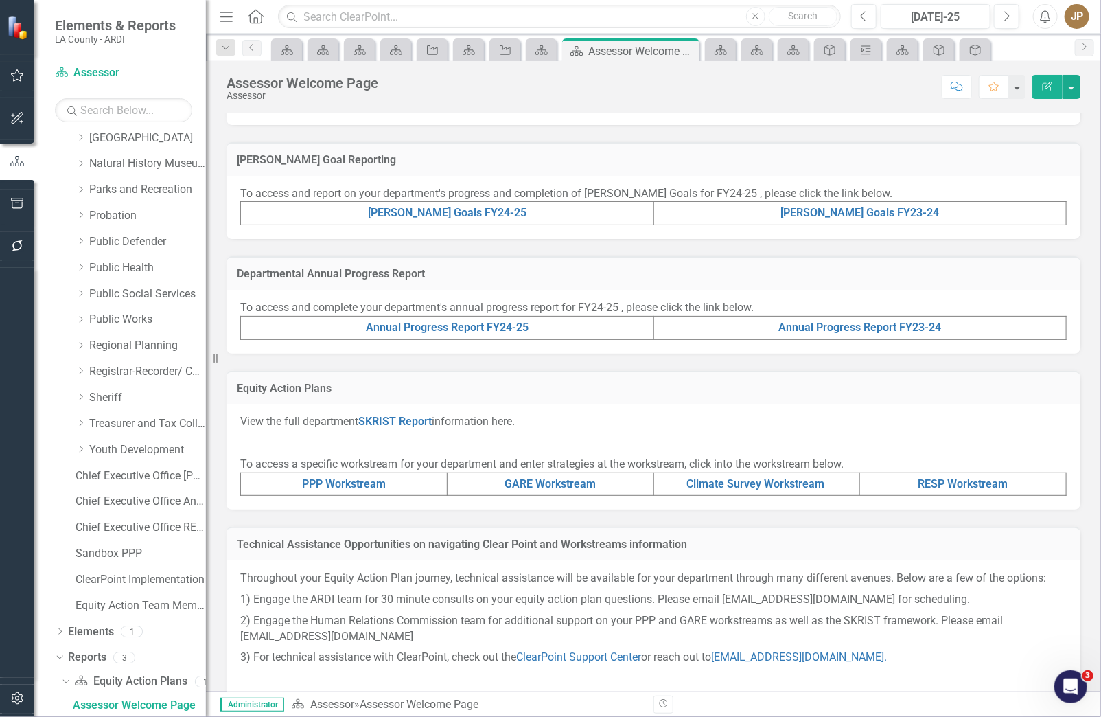
scroll to position [272, 0]
click at [907, 496] on td "RESP Workstream" at bounding box center [963, 484] width 207 height 23
click at [918, 491] on link "RESP Workstream" at bounding box center [963, 484] width 90 height 13
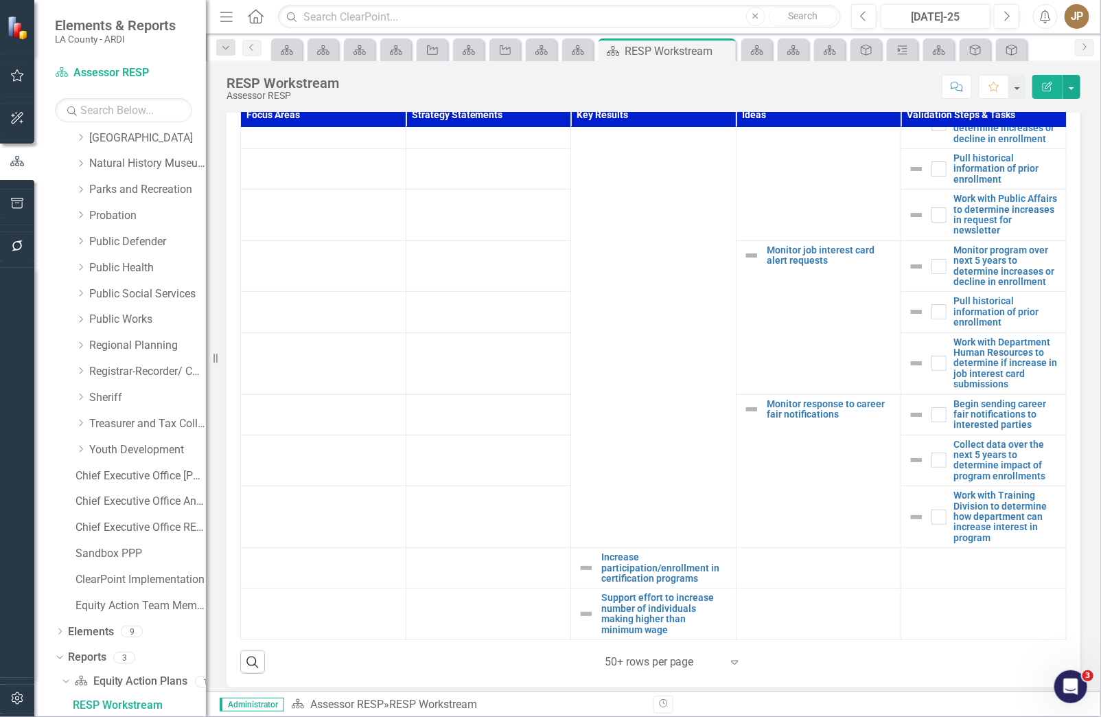
scroll to position [422, 0]
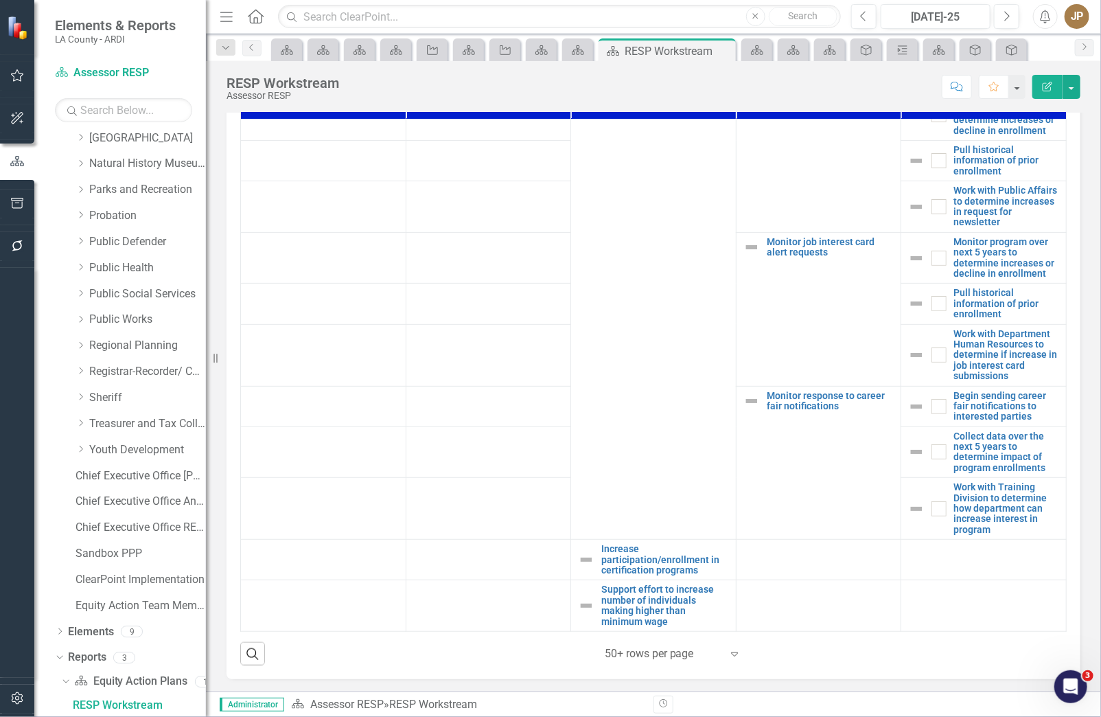
click at [305, 270] on td at bounding box center [323, 257] width 165 height 51
click at [586, 52] on link "Equity Action Plan" at bounding box center [578, 49] width 24 height 17
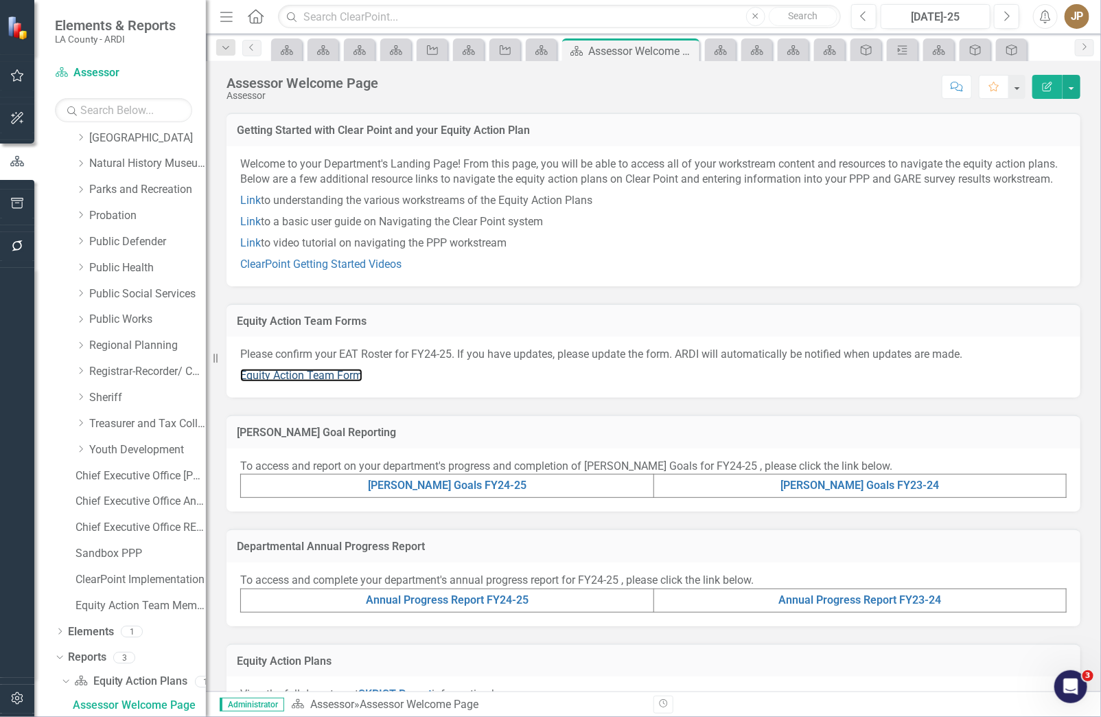
click at [266, 382] on link "Equity Action Team Form" at bounding box center [301, 375] width 122 height 13
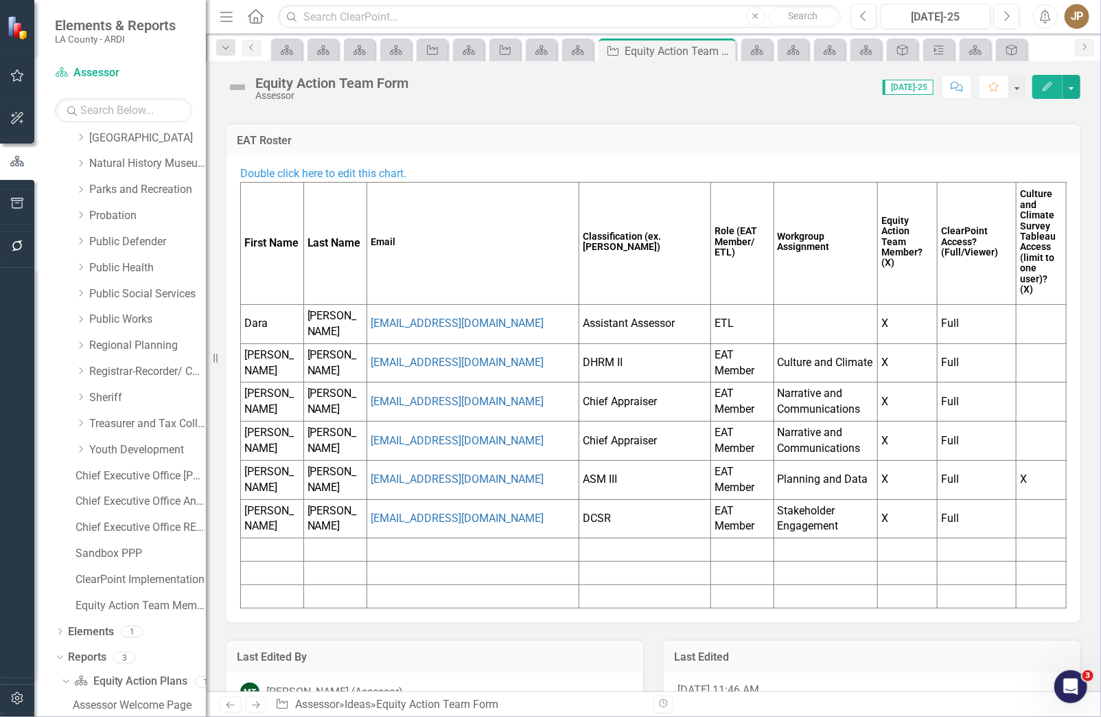
scroll to position [128, 0]
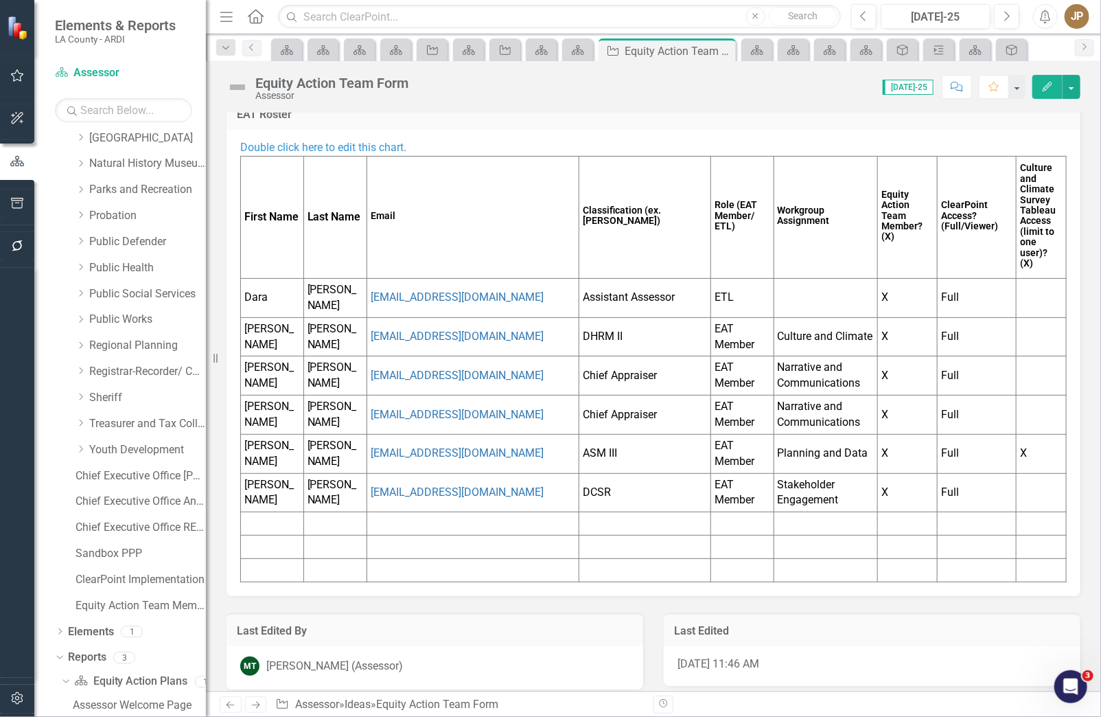
click at [513, 558] on td at bounding box center [473, 569] width 212 height 23
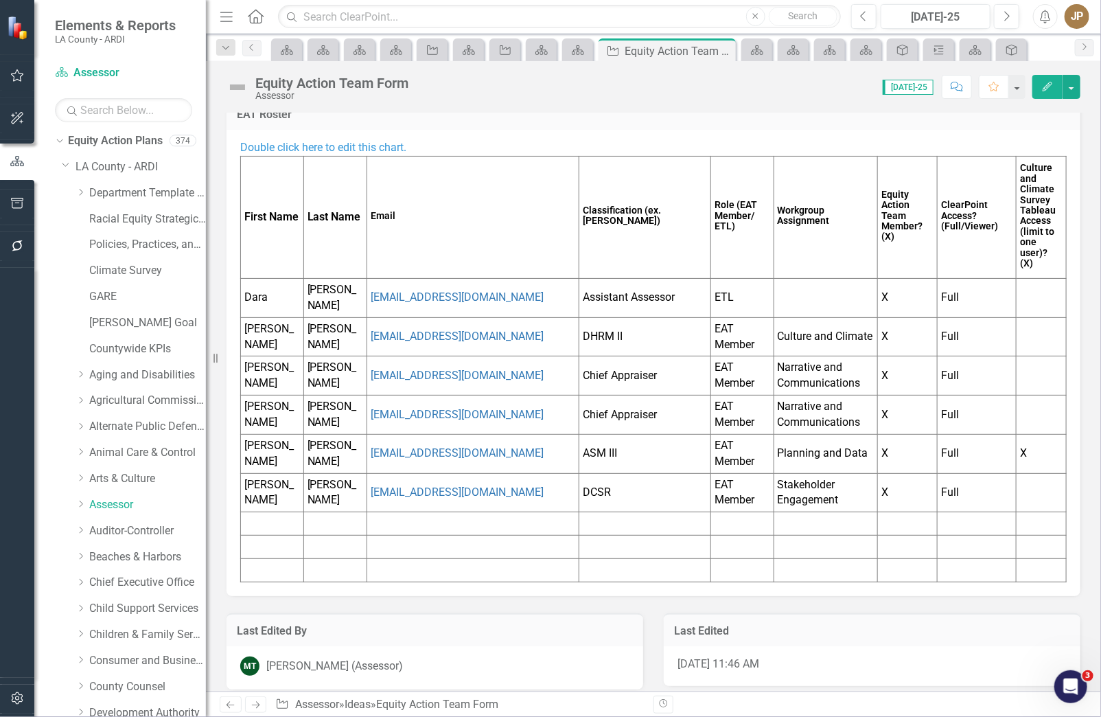
scroll to position [0, 0]
click at [129, 524] on div "Dropdown Auditor-Controller" at bounding box center [141, 533] width 130 height 23
click at [111, 538] on link "Auditor-Controller" at bounding box center [147, 534] width 117 height 16
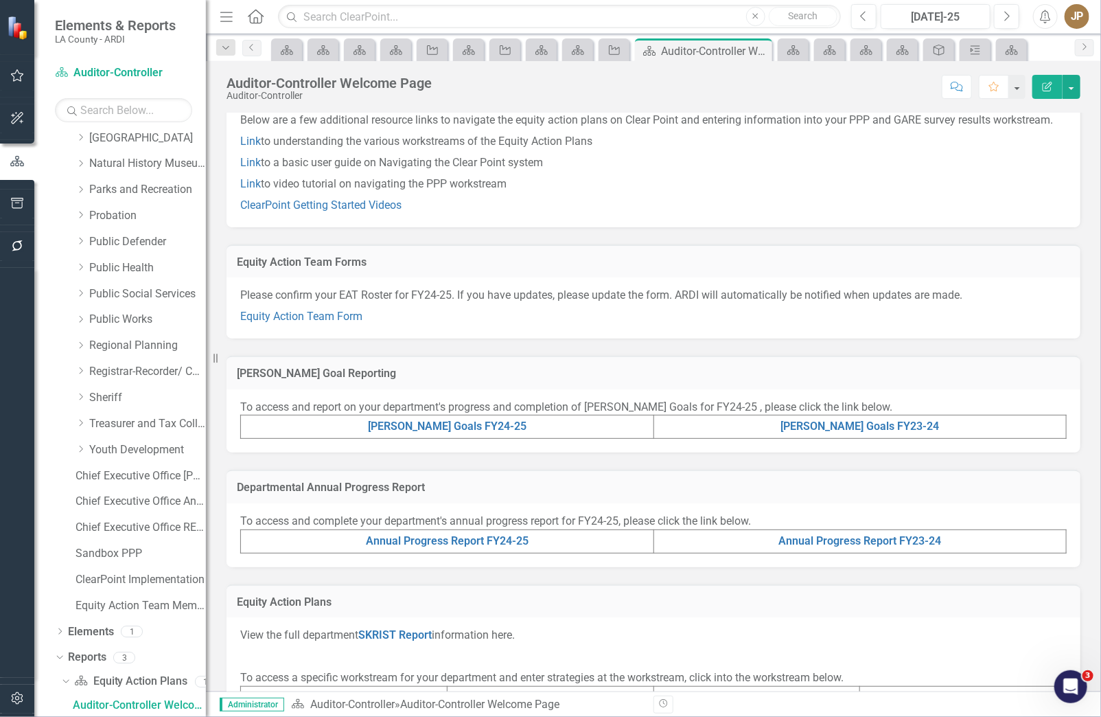
scroll to position [309, 0]
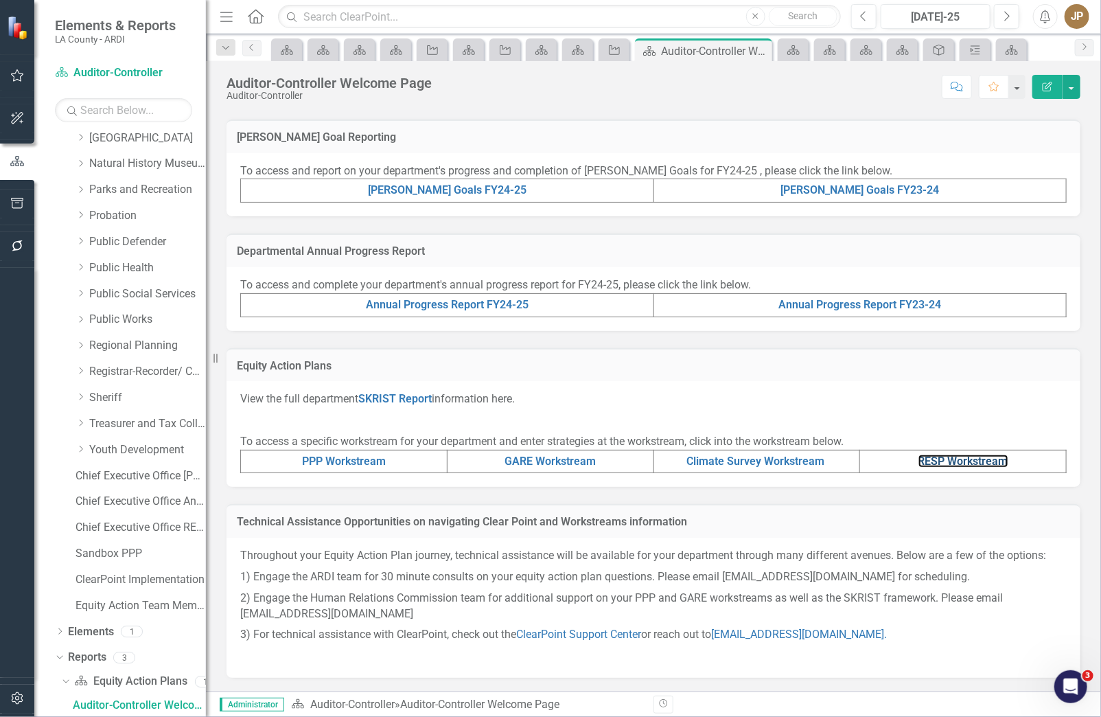
click at [937, 467] on link "RESP Workstream" at bounding box center [963, 460] width 90 height 13
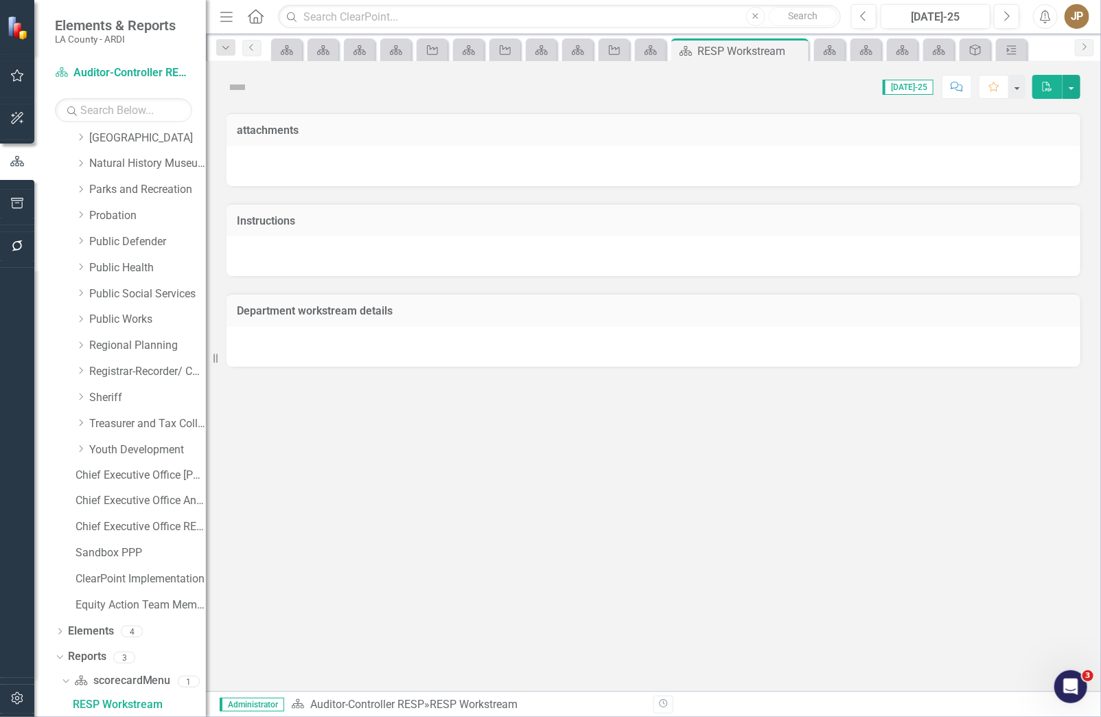
scroll to position [915, 0]
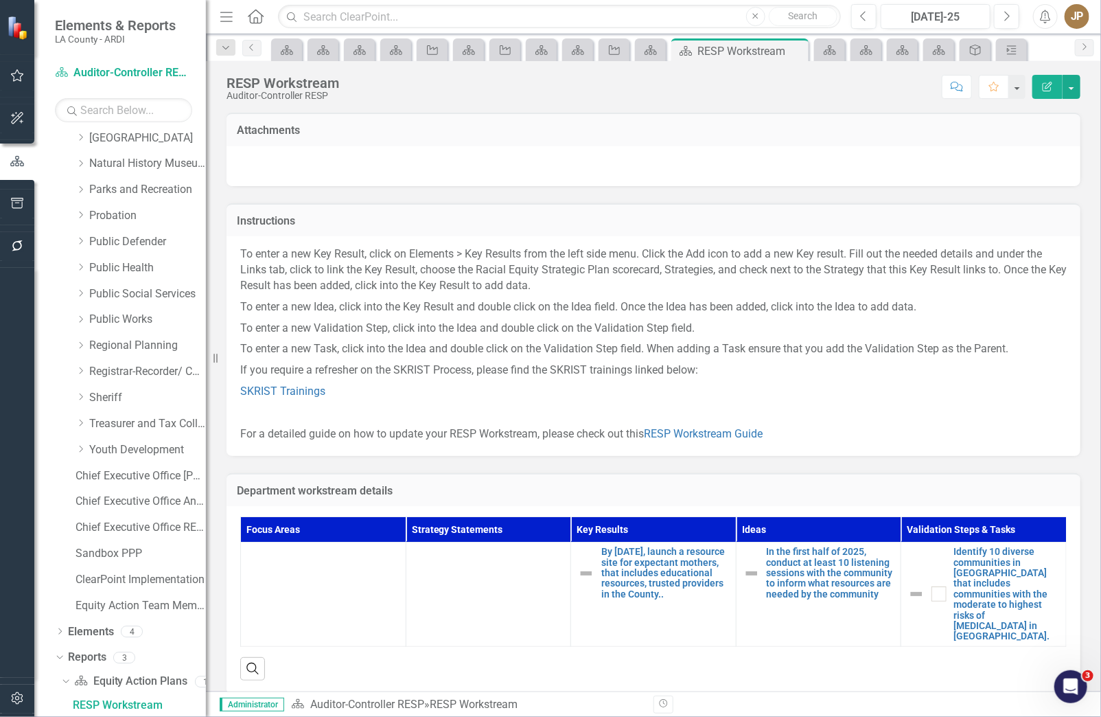
click at [517, 340] on p "To enter a new Task, click into the Idea and double click on the Validation Ste…" at bounding box center [653, 348] width 826 height 21
click at [655, 54] on icon at bounding box center [651, 50] width 12 height 10
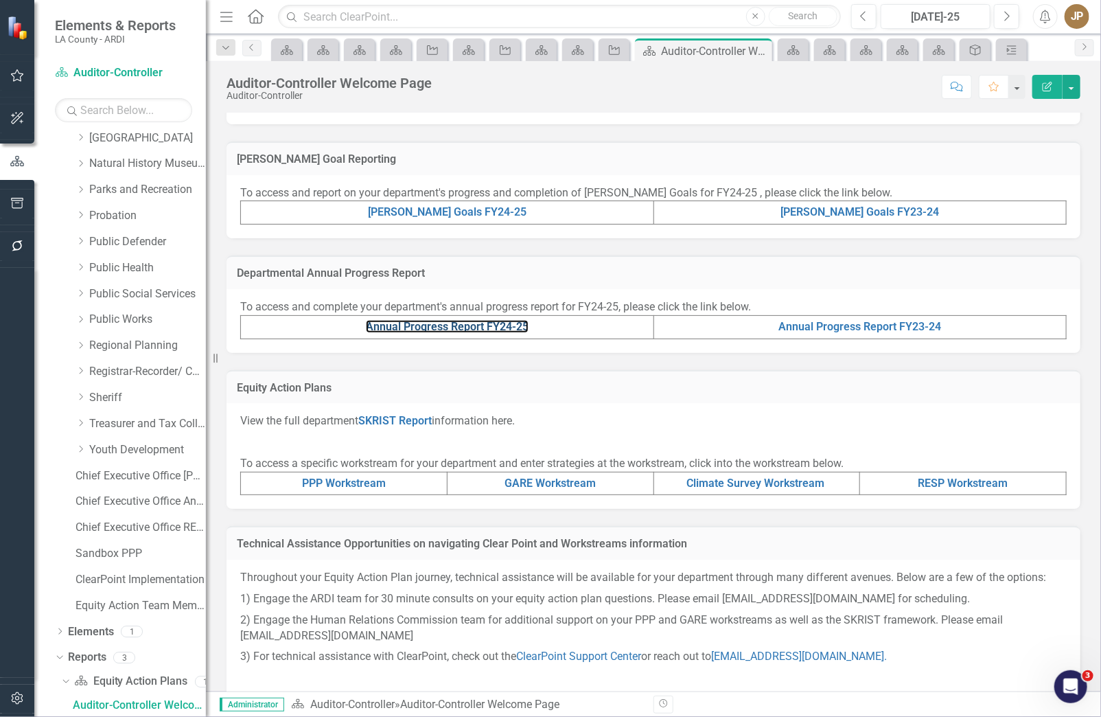
scroll to position [276, 0]
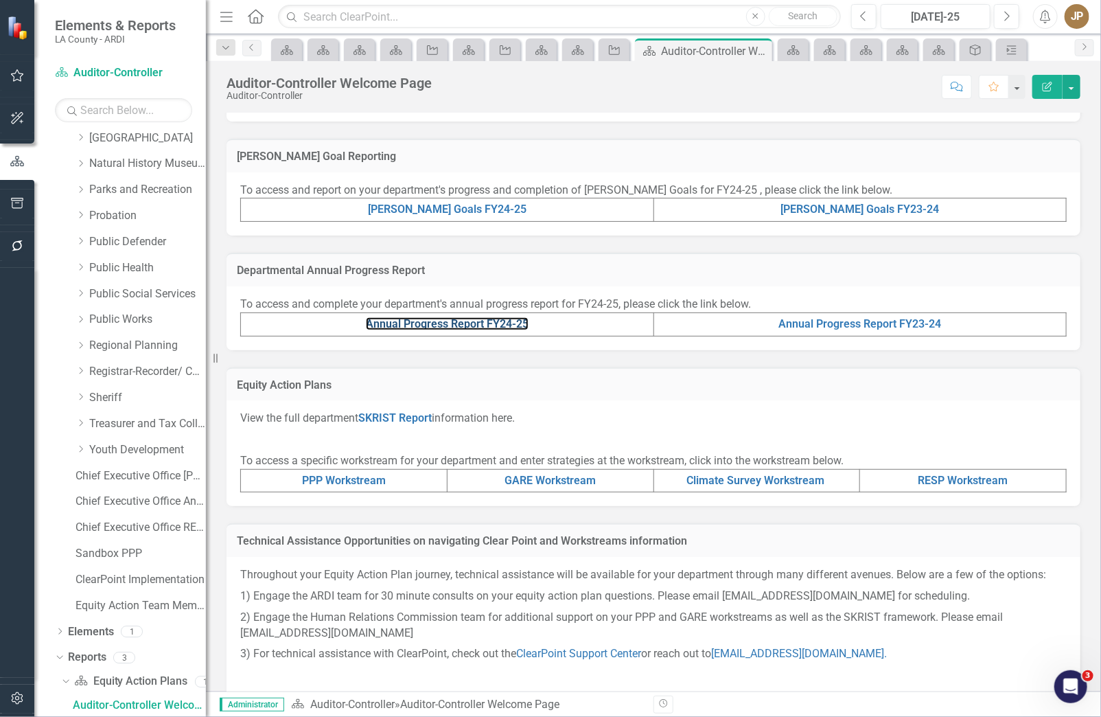
click at [506, 330] on link "Annual Progress Report FY24-25" at bounding box center [447, 323] width 163 height 13
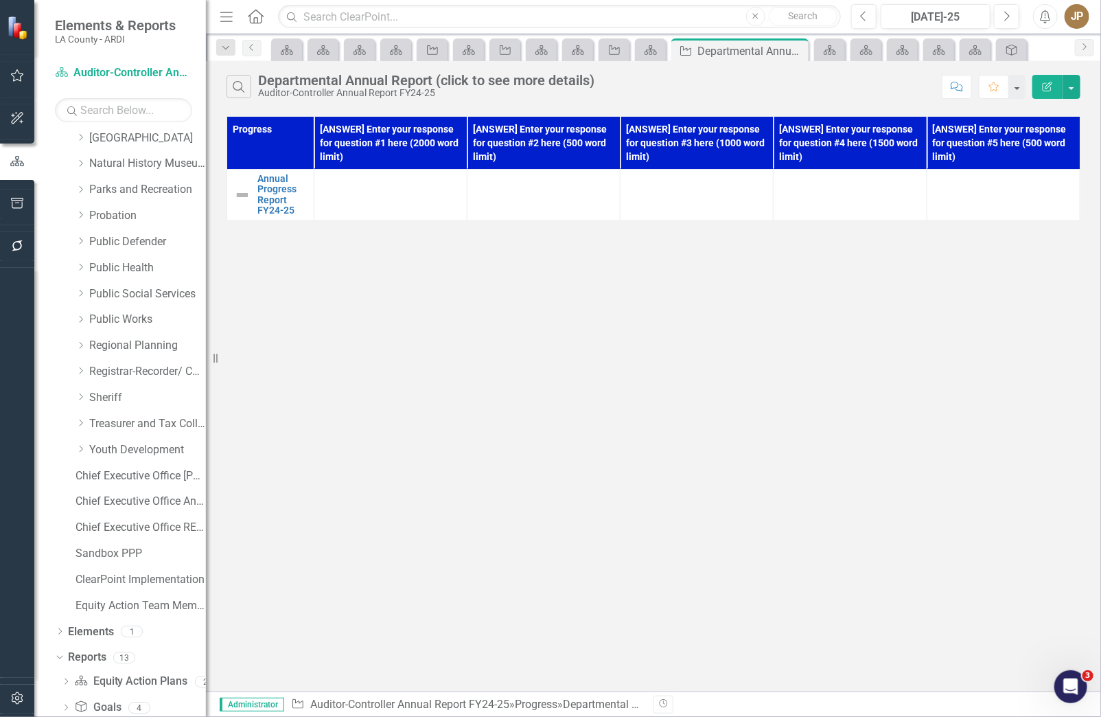
scroll to position [993, 0]
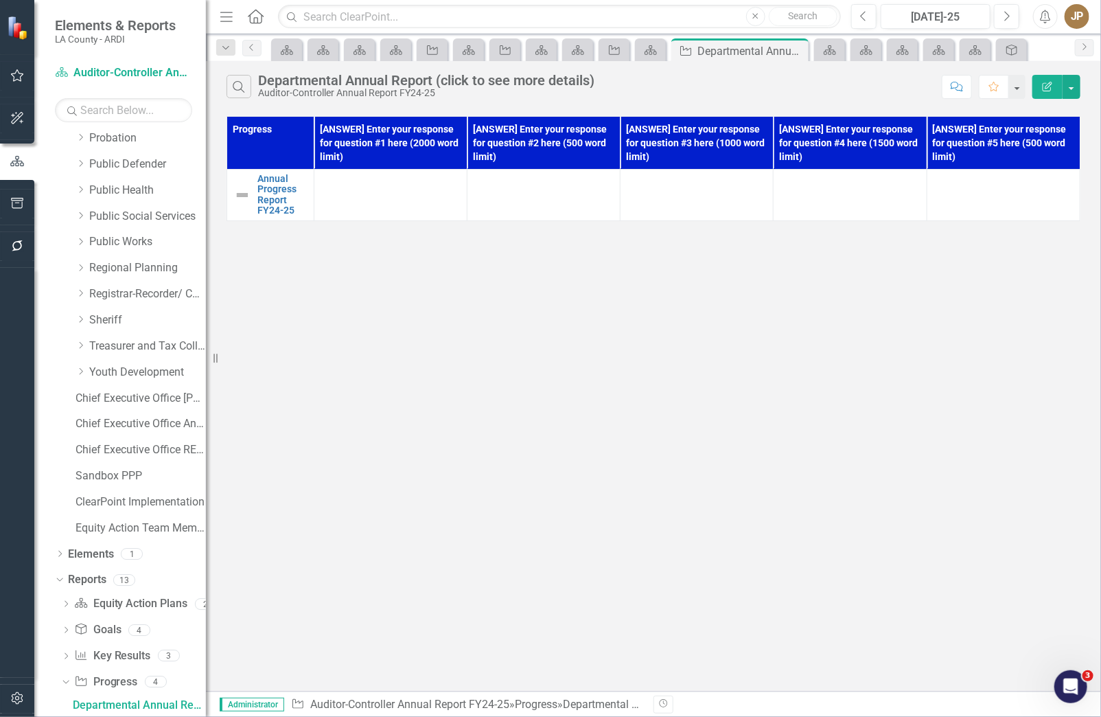
click at [644, 58] on div "Equity Action Plan" at bounding box center [650, 49] width 31 height 23
click at [644, 58] on div "Equity Action Plan" at bounding box center [647, 49] width 19 height 17
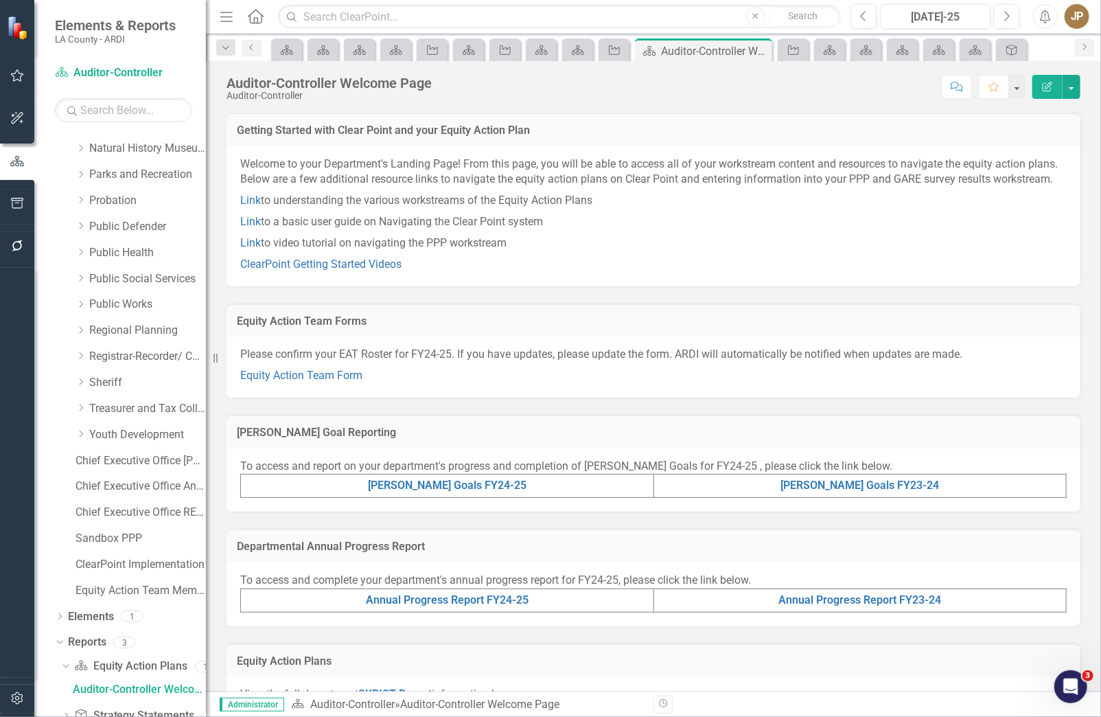
scroll to position [915, 0]
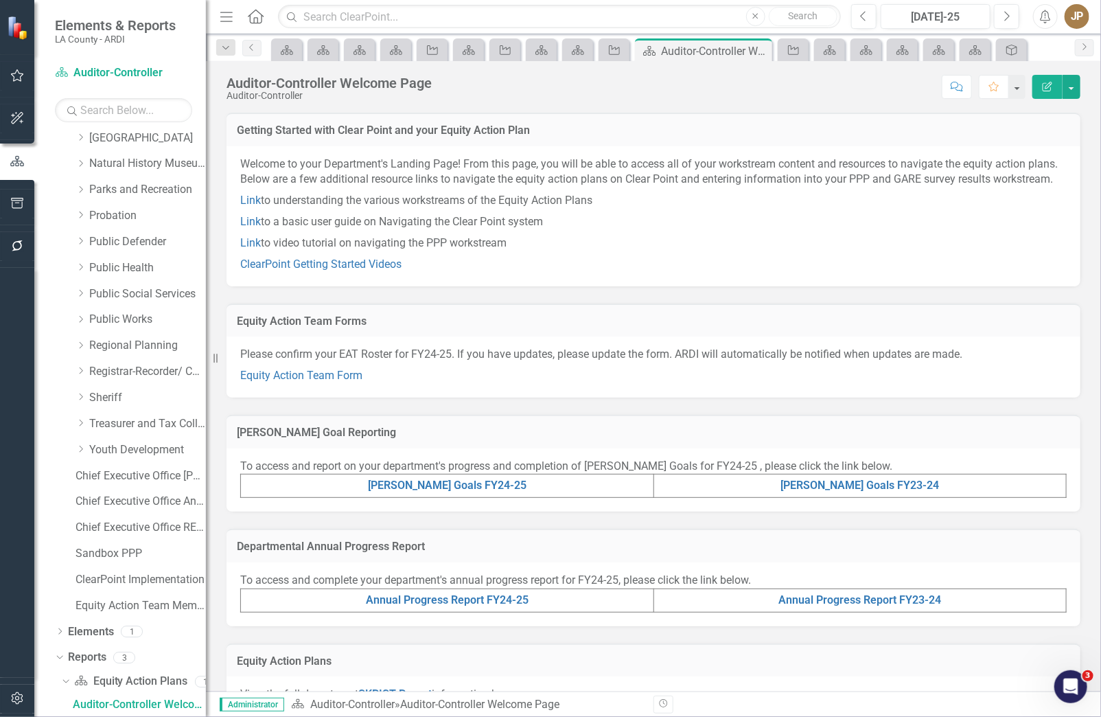
click at [281, 397] on div "Please confirm your EAT Roster for FY24-25. If you have updates, please update …" at bounding box center [654, 366] width 854 height 61
click at [282, 382] on link "Equity Action Team Form" at bounding box center [301, 375] width 122 height 13
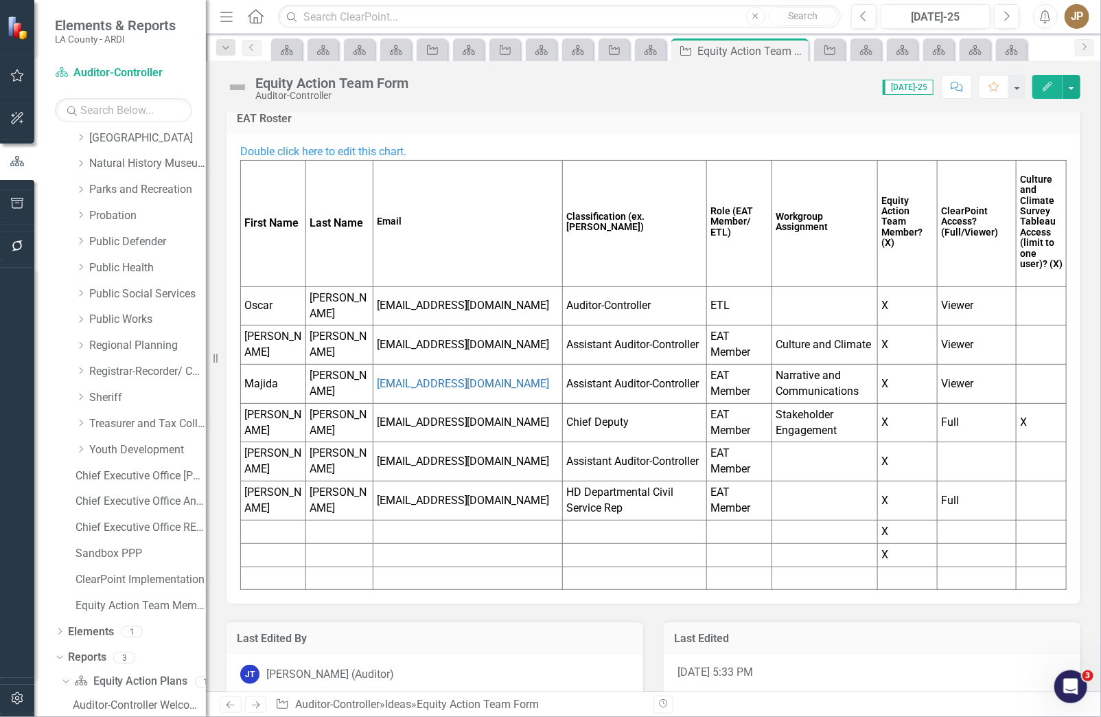
scroll to position [124, 0]
click at [609, 520] on td at bounding box center [635, 530] width 144 height 23
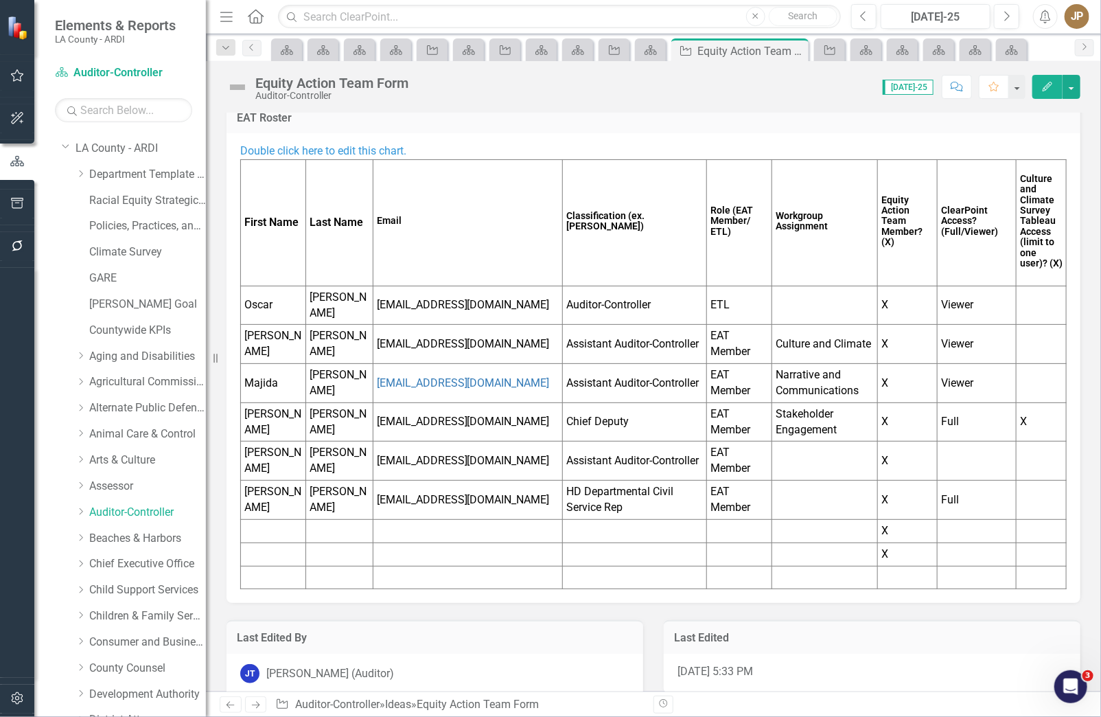
scroll to position [126, 0]
click at [133, 642] on link "County Counsel" at bounding box center [147, 668] width 117 height 16
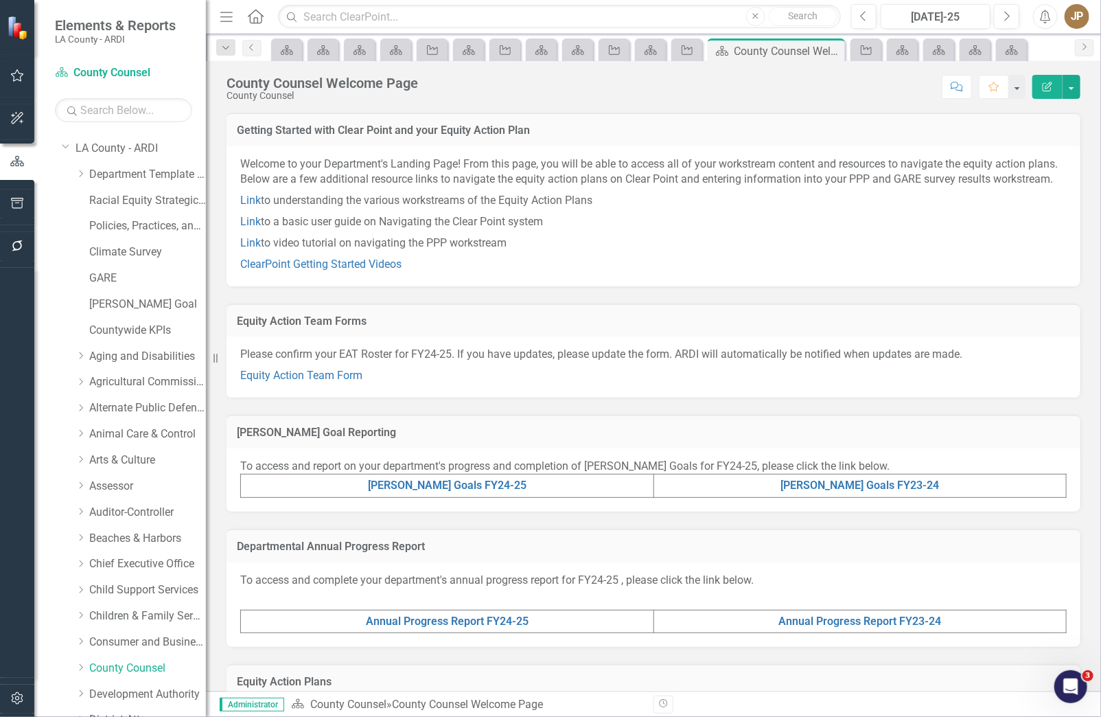
scroll to position [915, 0]
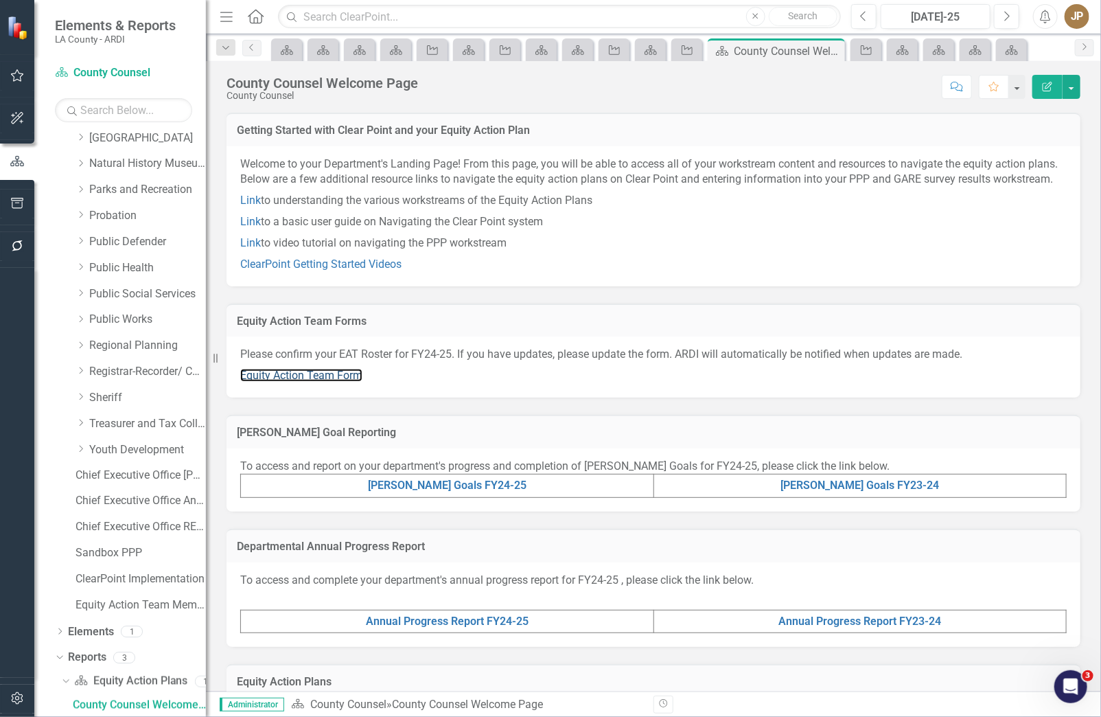
click at [348, 382] on link "Equity Action Team Form" at bounding box center [301, 375] width 122 height 13
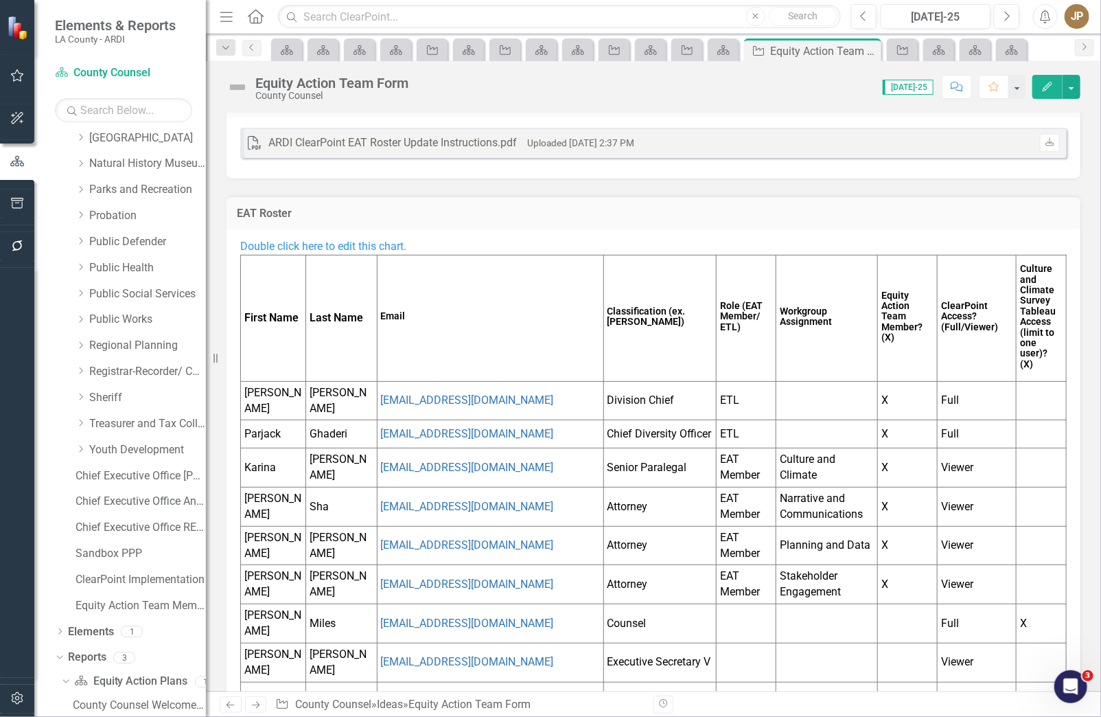
scroll to position [148, 0]
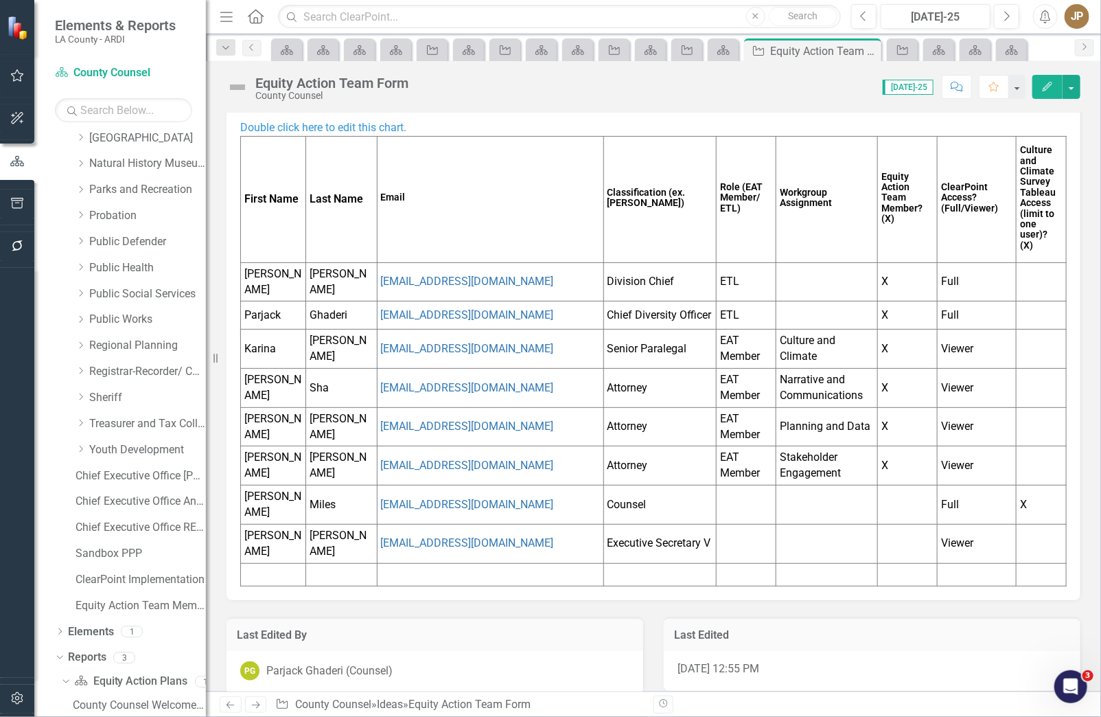
click at [659, 567] on td at bounding box center [659, 574] width 113 height 23
click at [623, 531] on td "Executive Secretary V" at bounding box center [659, 543] width 113 height 39
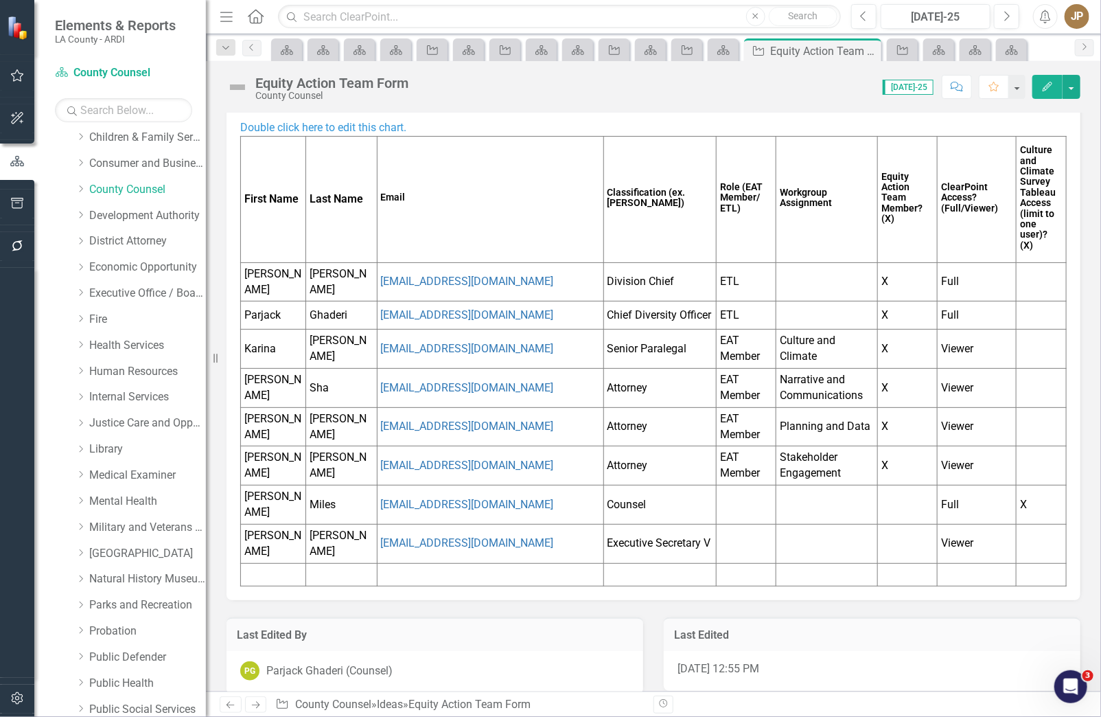
scroll to position [501, 0]
click at [170, 248] on link "District Attorney" at bounding box center [147, 240] width 117 height 16
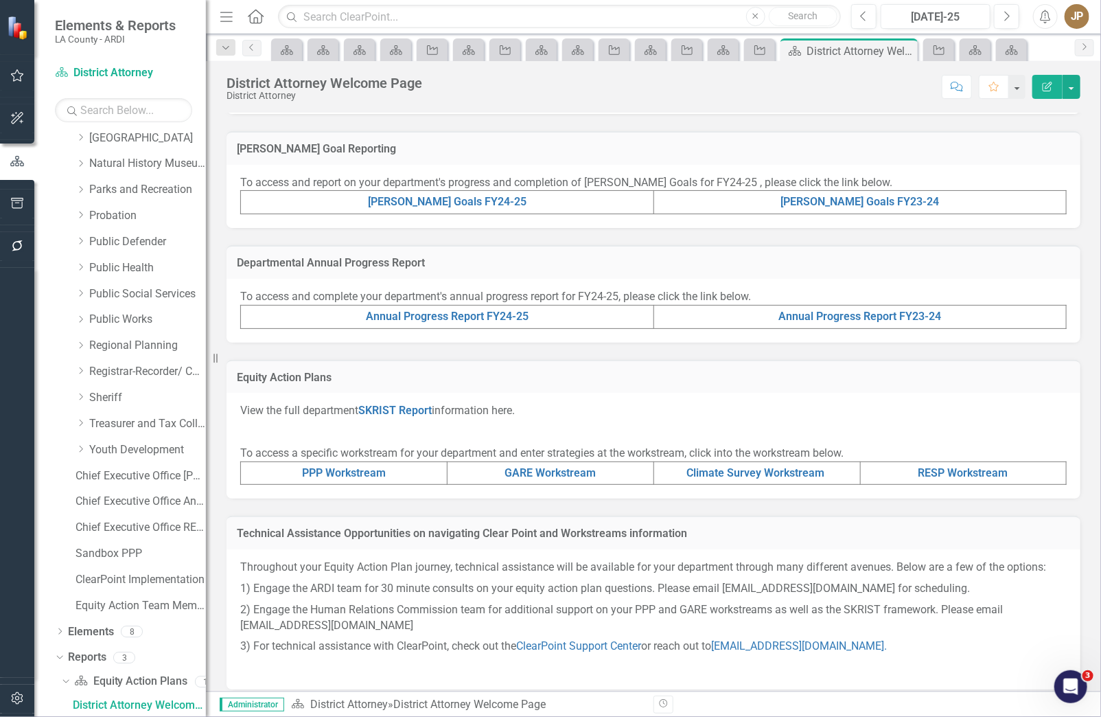
scroll to position [309, 0]
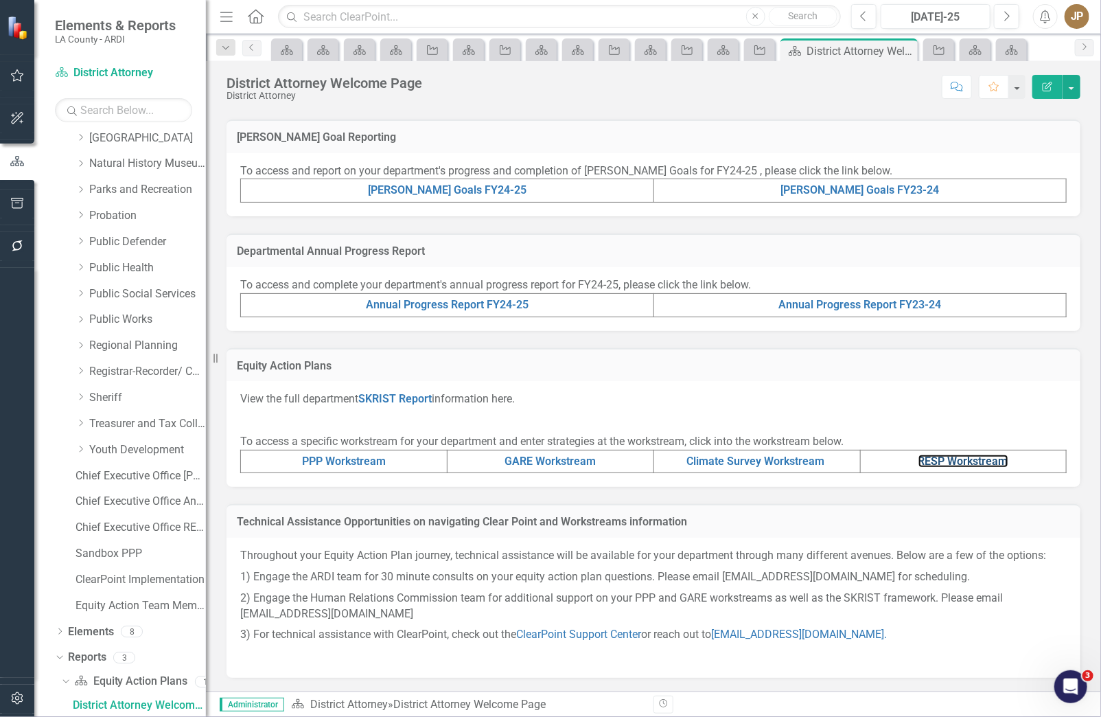
click at [918, 465] on link "RESP Workstream" at bounding box center [963, 460] width 90 height 13
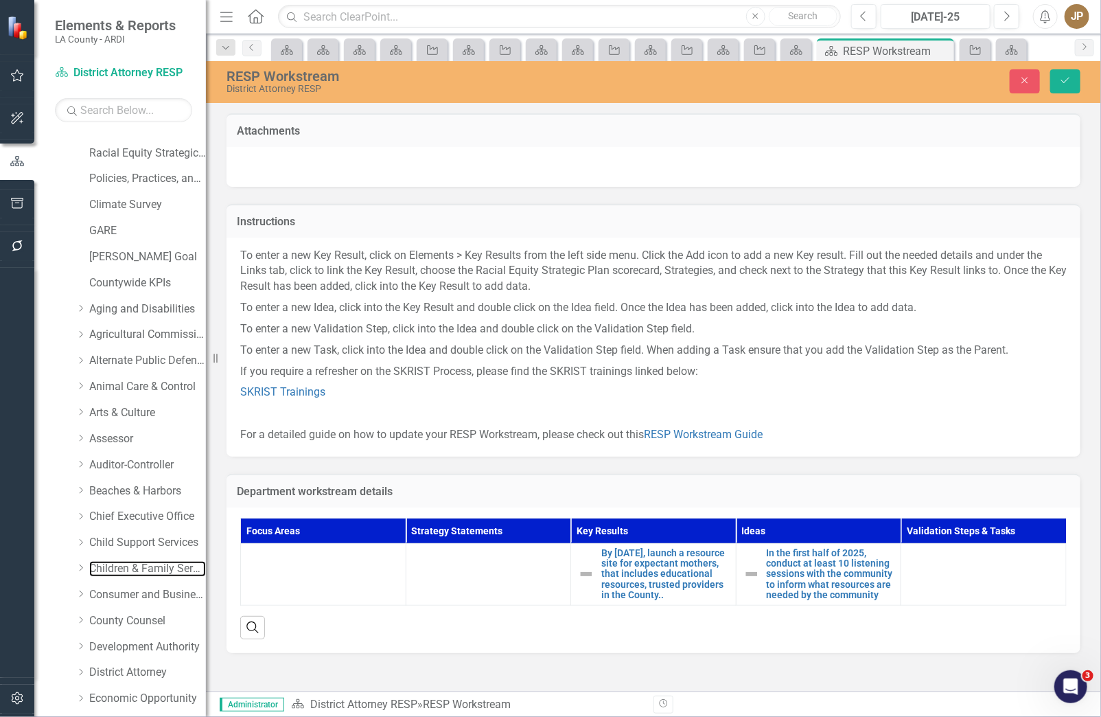
click at [167, 571] on link "Children & Family Services" at bounding box center [147, 569] width 117 height 16
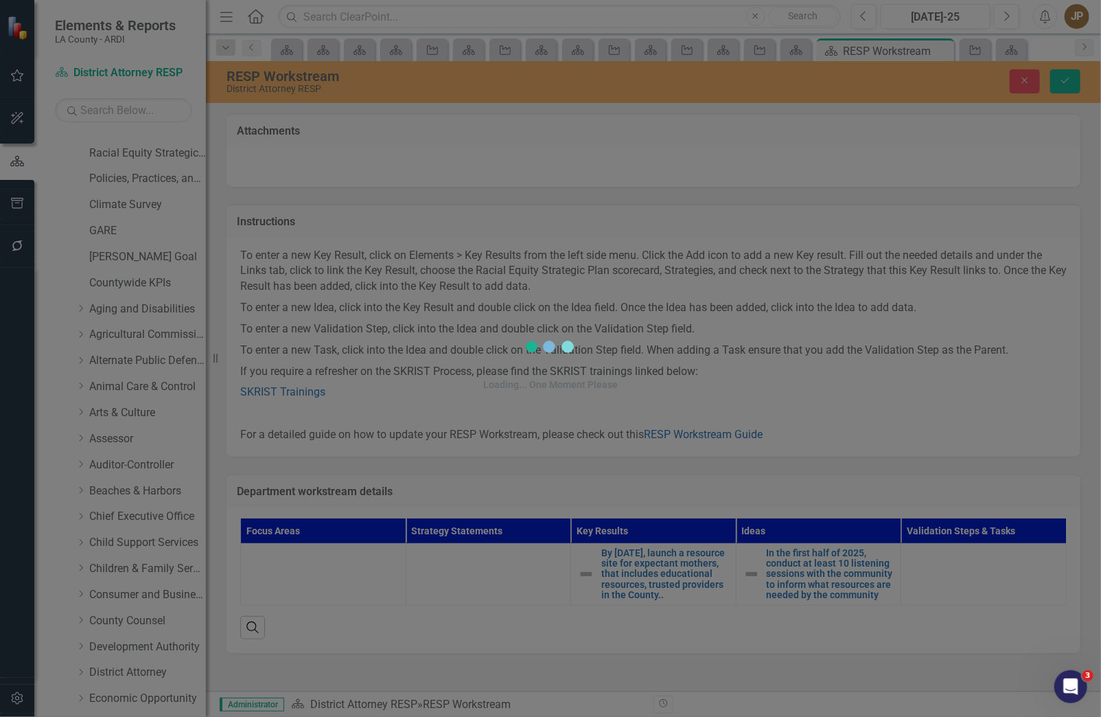
scroll to position [70, 0]
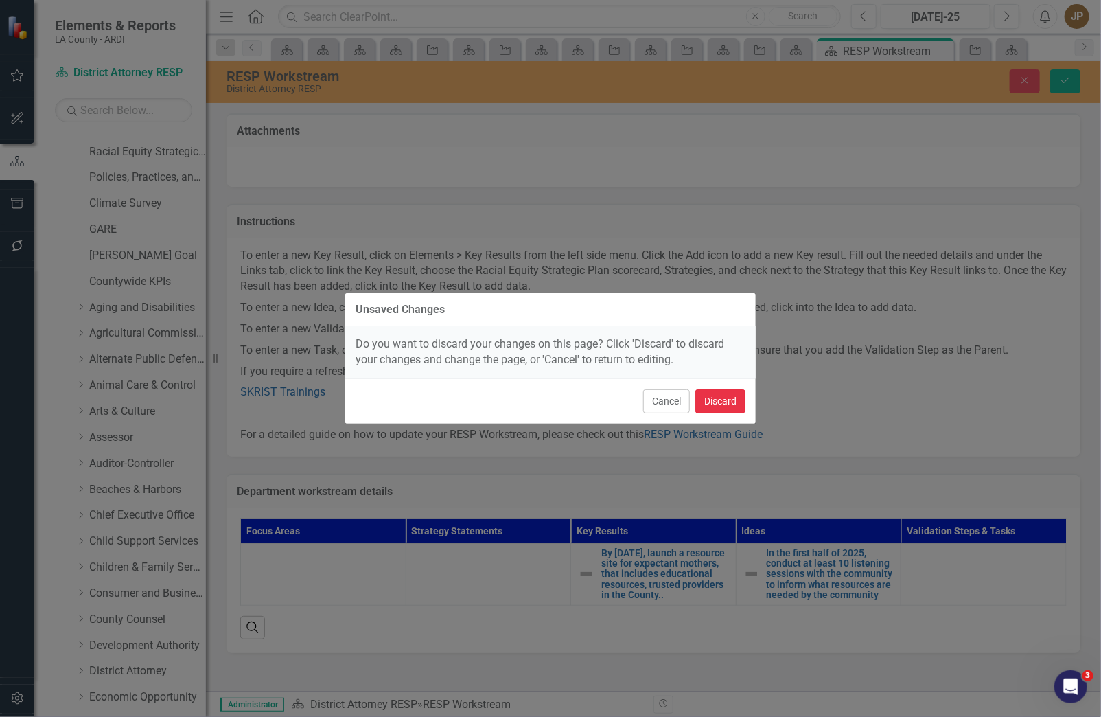
click at [701, 405] on button "Discard" at bounding box center [720, 401] width 50 height 24
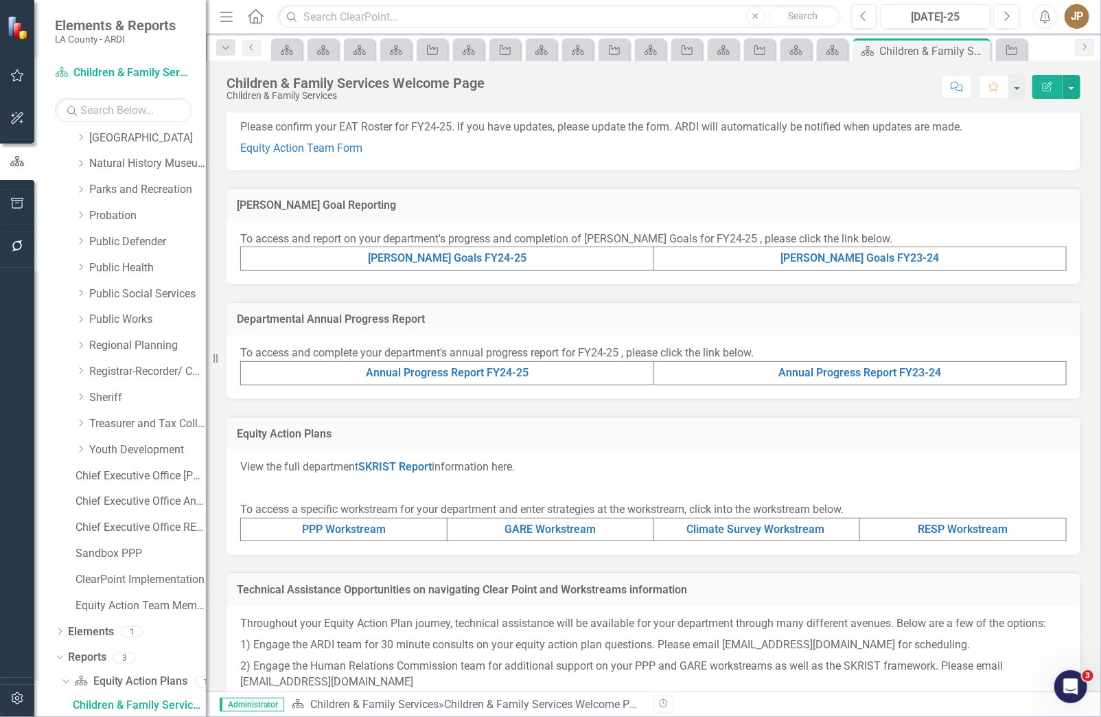
scroll to position [229, 0]
click at [936, 534] on link "RESP Workstream" at bounding box center [963, 527] width 90 height 13
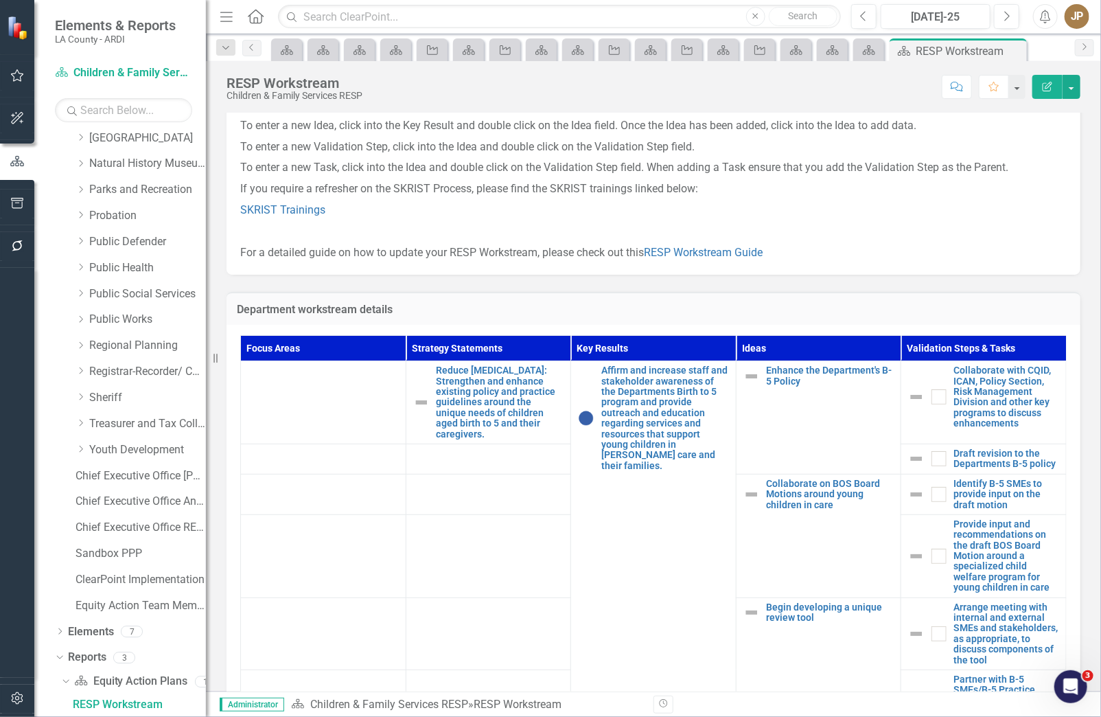
scroll to position [281, 0]
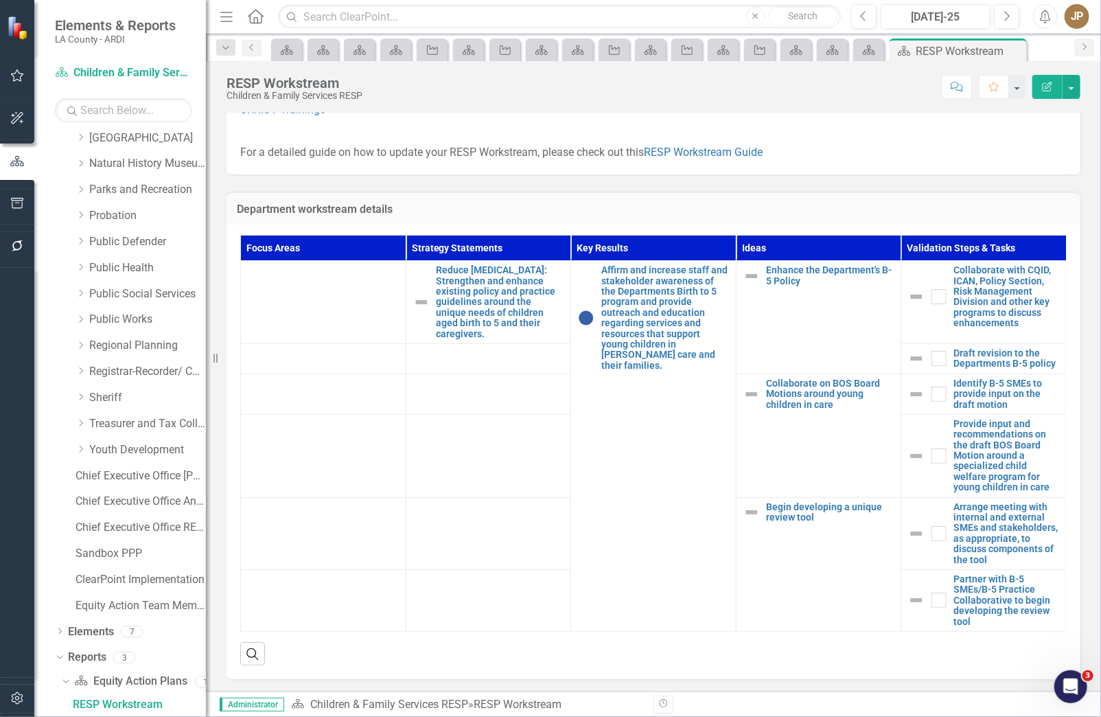
drag, startPoint x: 577, startPoint y: 475, endPoint x: 642, endPoint y: 345, distance: 145.5
click at [577, 475] on td "Affirm and increase staff and stakeholder awareness of the Departments Birth to…" at bounding box center [653, 446] width 165 height 371
click at [870, 52] on icon "Equity Action Plan" at bounding box center [869, 50] width 14 height 11
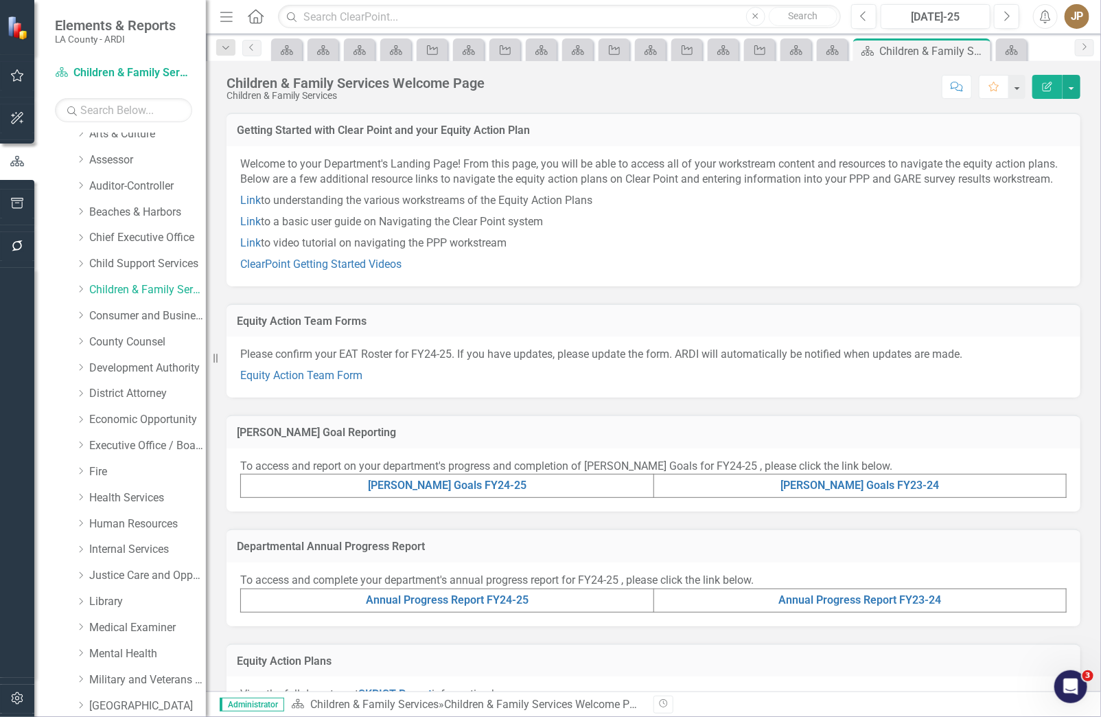
scroll to position [349, 0]
click at [134, 413] on link "Economic Opportunity" at bounding box center [147, 418] width 117 height 16
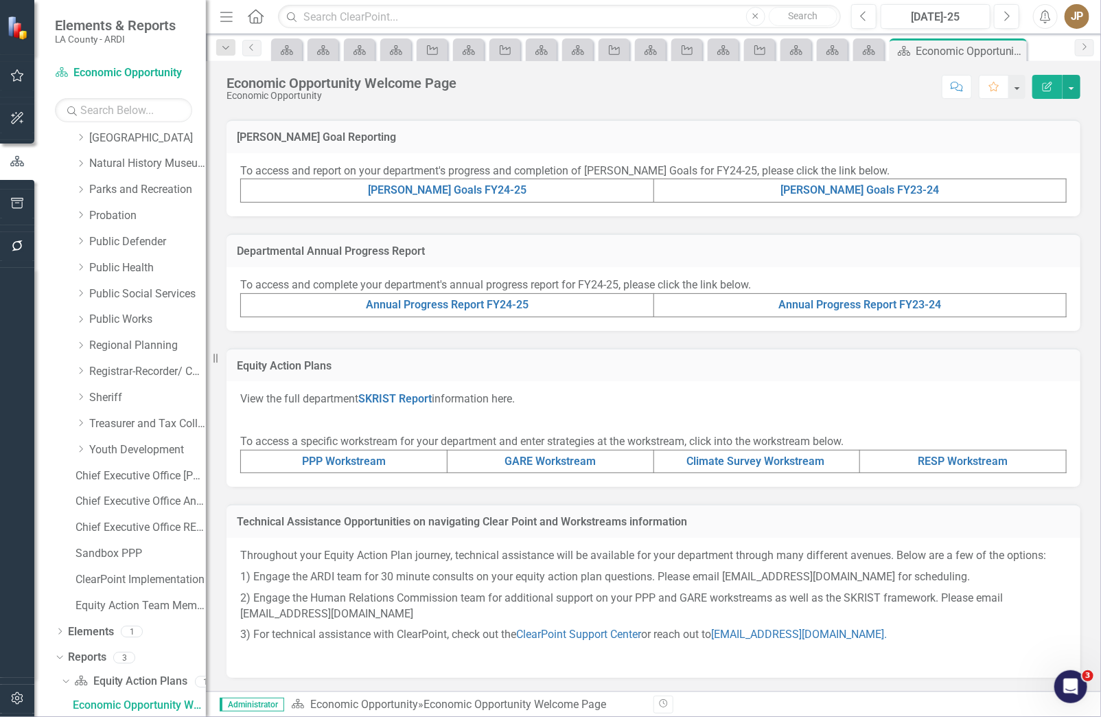
scroll to position [307, 0]
click at [499, 311] on link "Annual Progress Report FY24-25" at bounding box center [447, 304] width 163 height 13
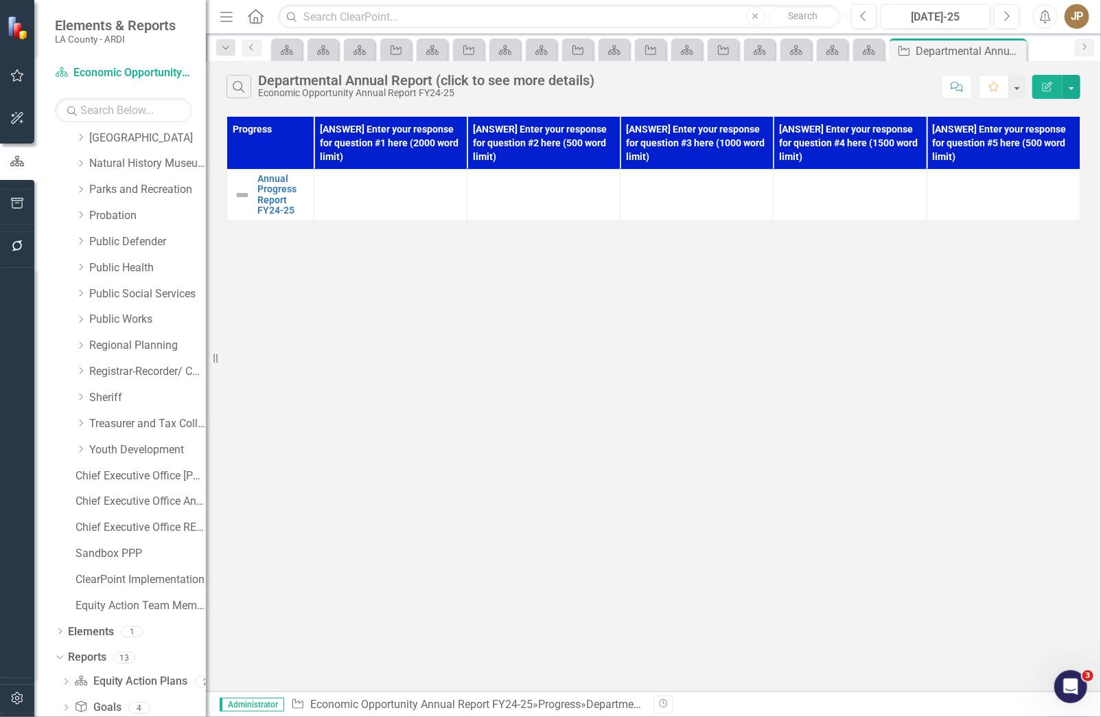
scroll to position [993, 0]
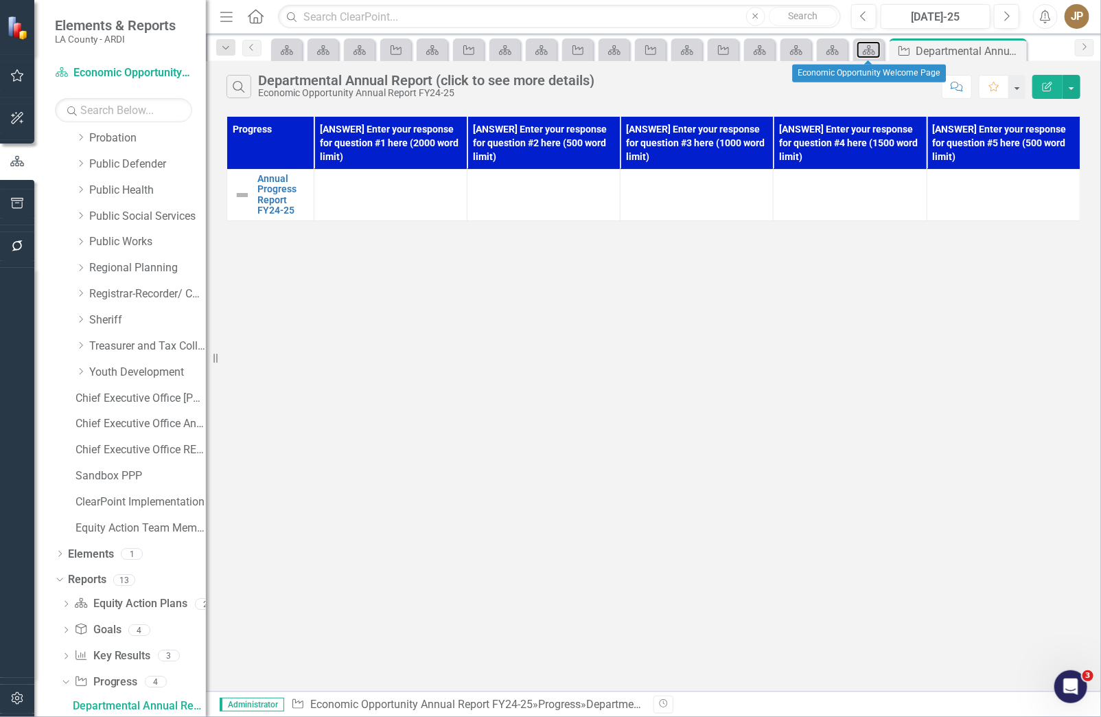
click at [863, 49] on icon "Equity Action Plan" at bounding box center [869, 50] width 14 height 11
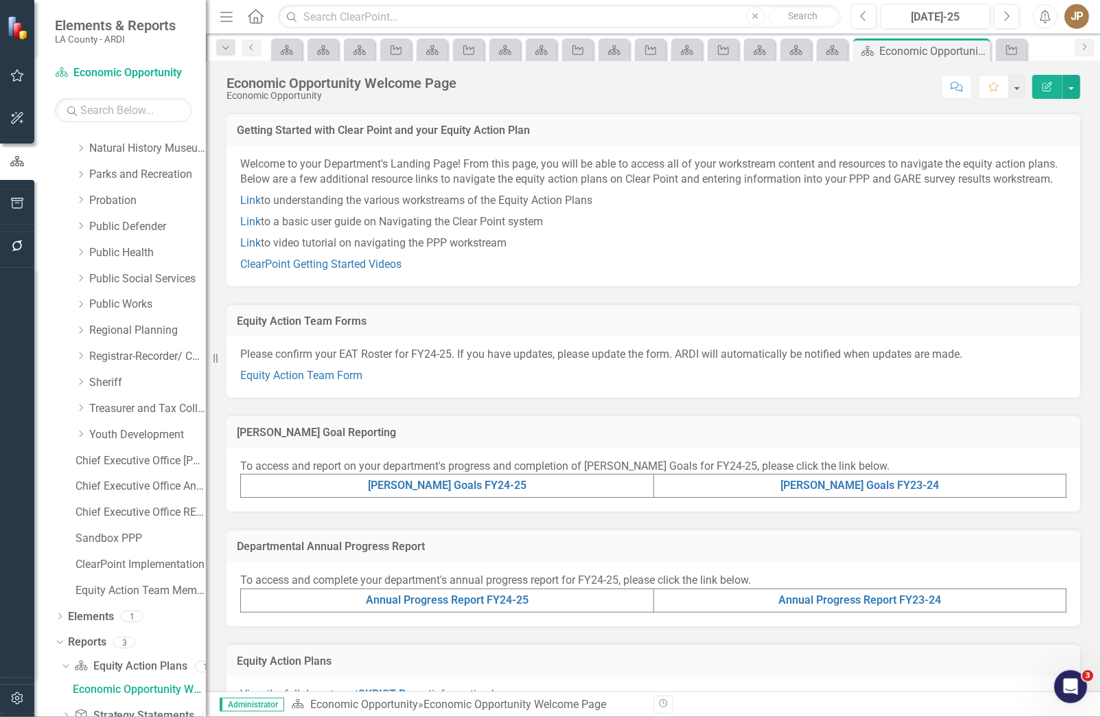
scroll to position [915, 0]
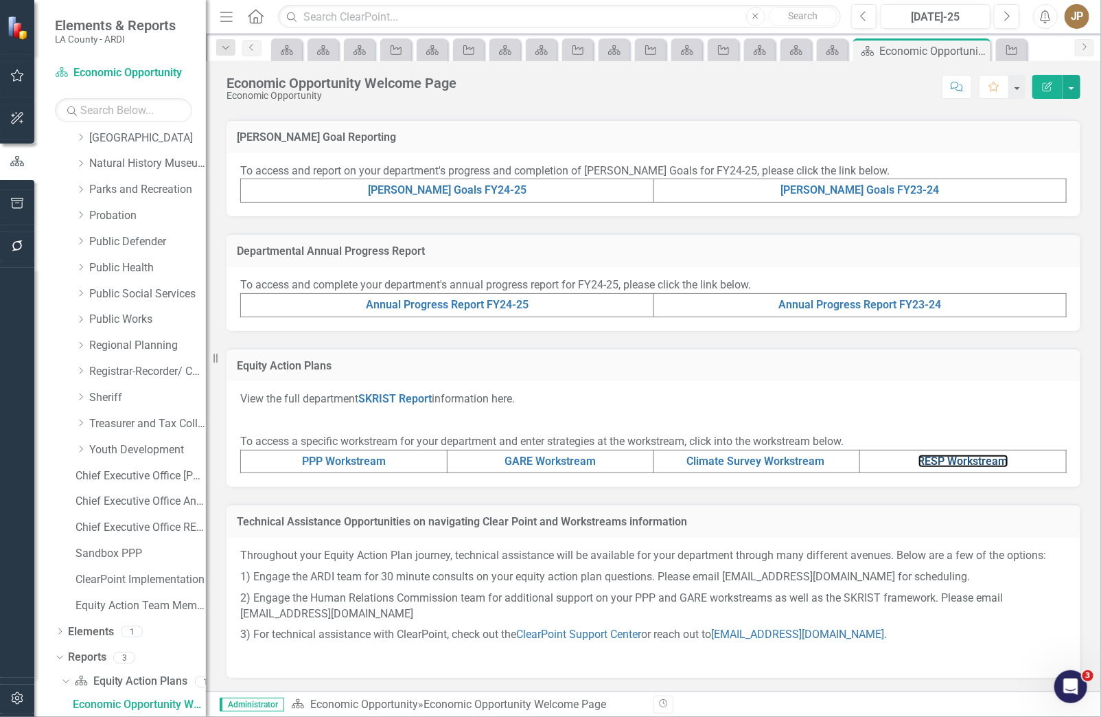
click at [931, 467] on link "RESP Workstream" at bounding box center [963, 460] width 90 height 13
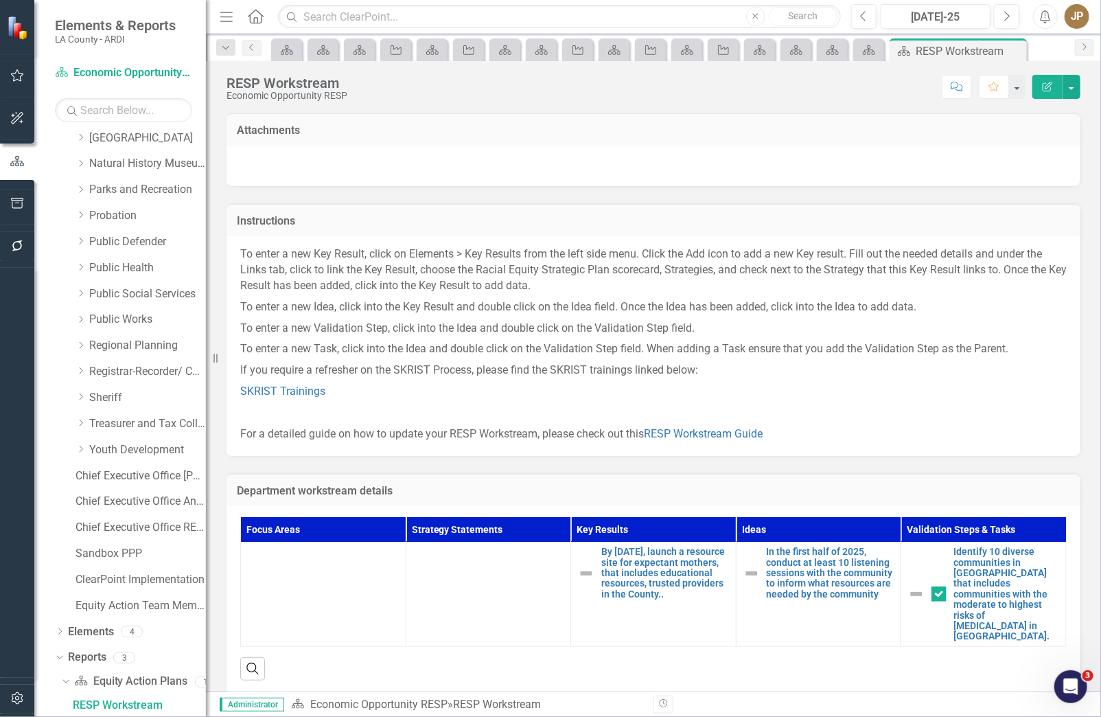
drag, startPoint x: 586, startPoint y: 311, endPoint x: 621, endPoint y: 257, distance: 63.6
click at [586, 312] on p "To enter a new Idea, click into the Key Result and double click on the Idea fie…" at bounding box center [653, 307] width 826 height 21
click at [867, 51] on icon "Equity Action Plan" at bounding box center [869, 50] width 14 height 11
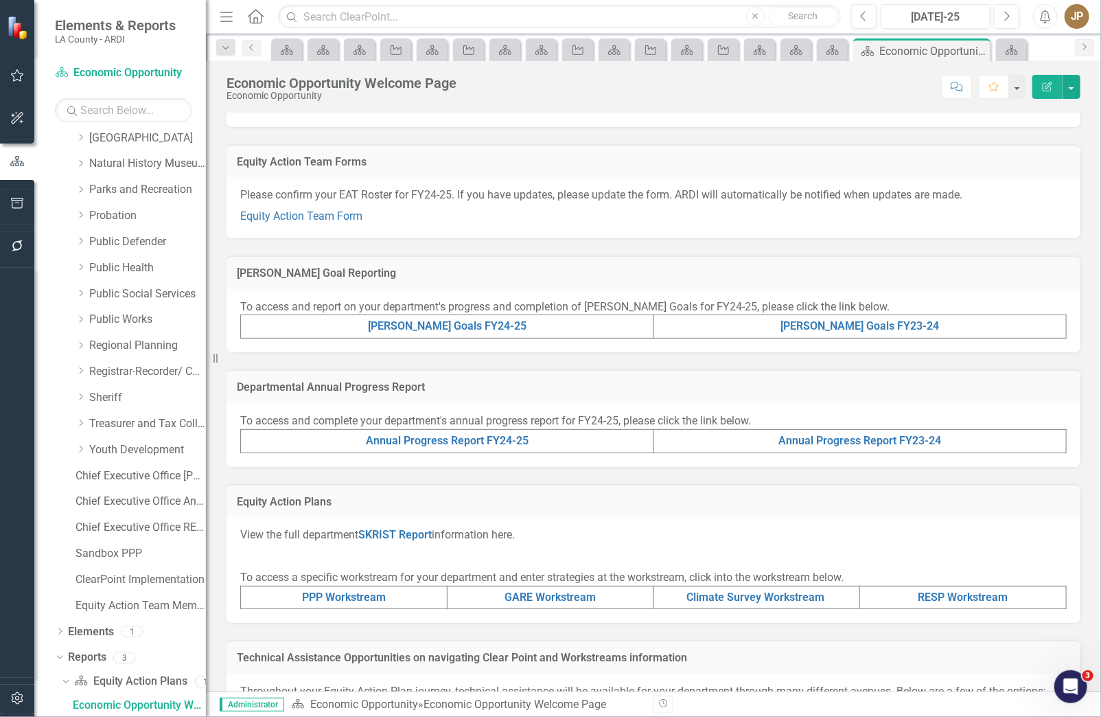
scroll to position [309, 0]
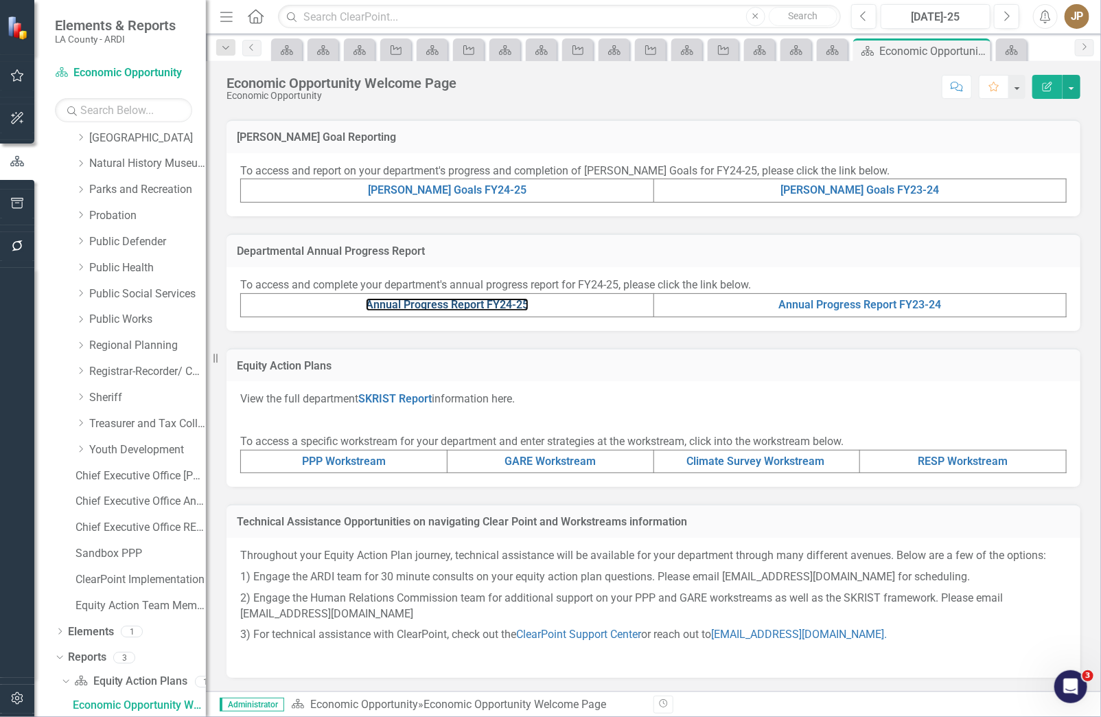
click at [511, 309] on link "Annual Progress Report FY24-25" at bounding box center [447, 304] width 163 height 13
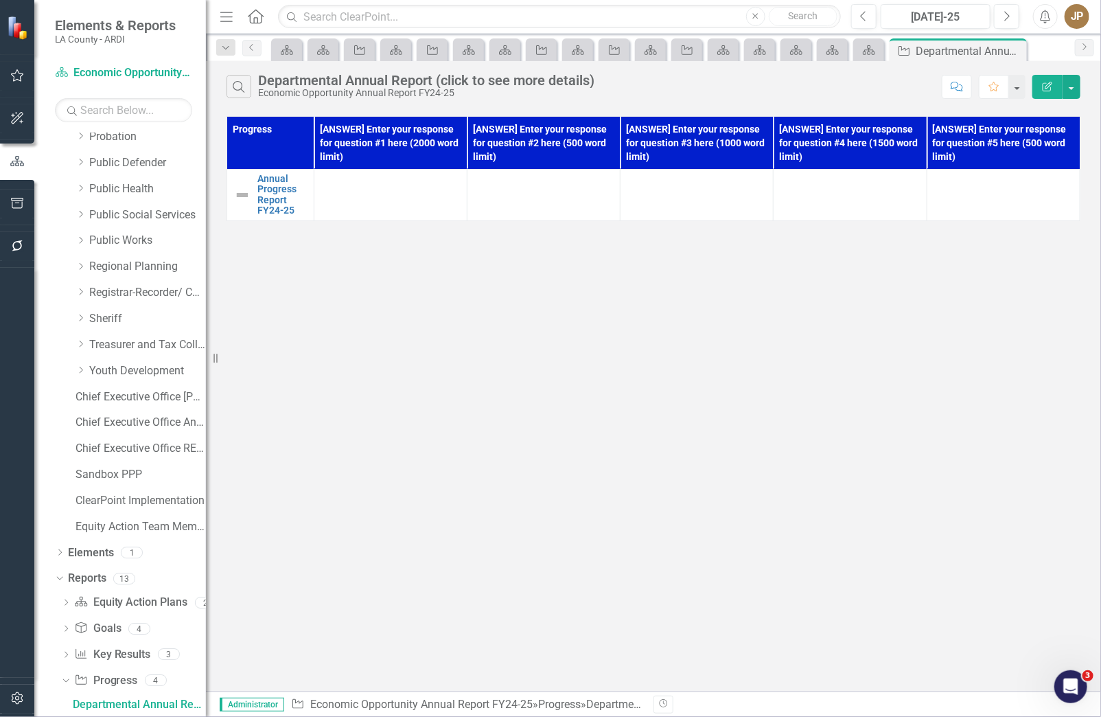
scroll to position [993, 0]
click at [282, 183] on td "Annual Progress Report FY24-25 Link Map View Link Map Edit Edit Progress Link O…" at bounding box center [270, 195] width 87 height 51
click at [283, 193] on link "Annual Progress Report FY24-25" at bounding box center [281, 195] width 49 height 43
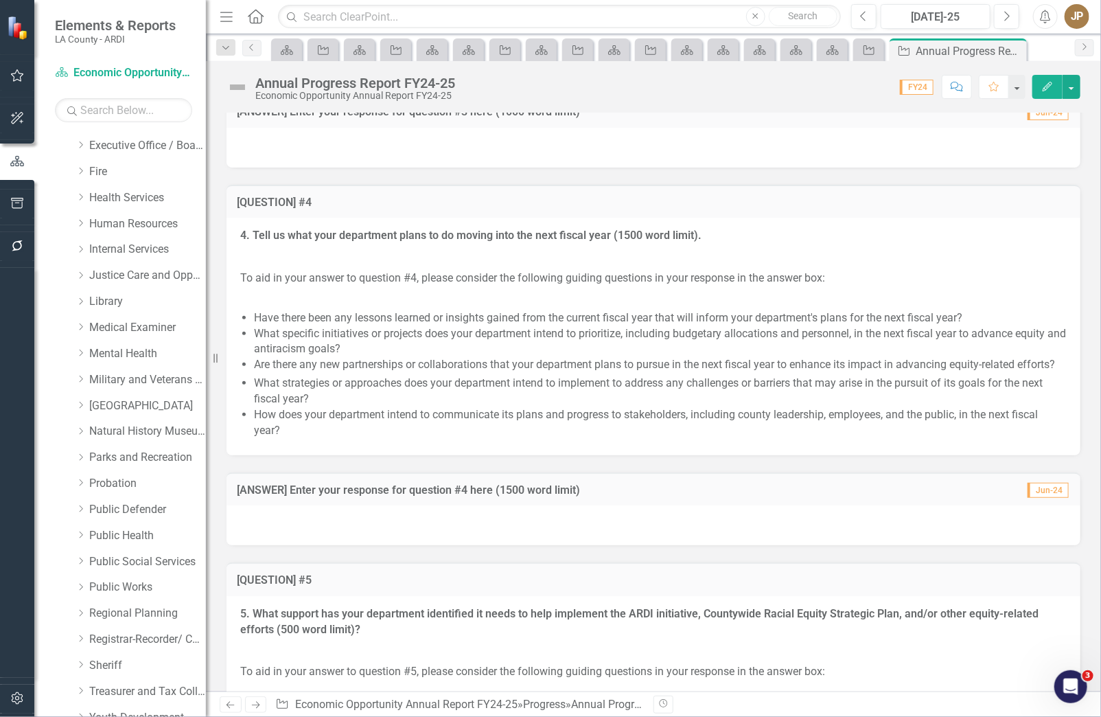
scroll to position [646, 0]
click at [139, 234] on div "Dropdown Human Resources" at bounding box center [141, 225] width 130 height 23
click at [170, 229] on link "Human Resources" at bounding box center [147, 226] width 117 height 16
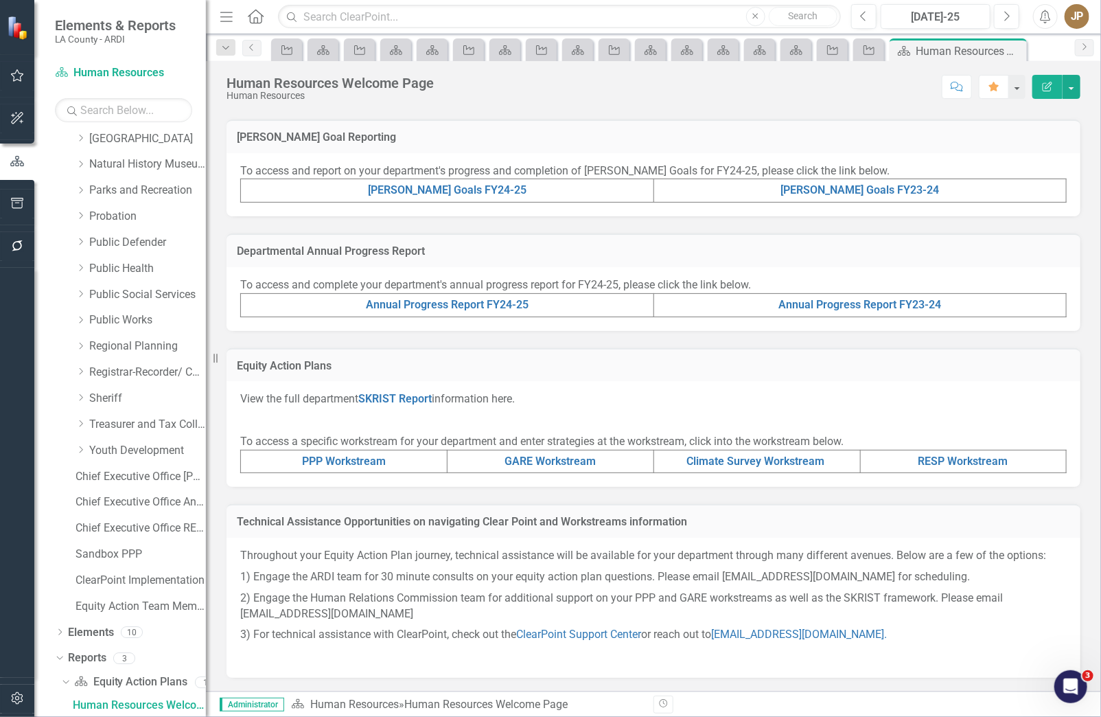
scroll to position [915, 0]
click at [1011, 454] on td "RESP Workstream" at bounding box center [963, 461] width 206 height 23
click at [992, 458] on link "RESP Workstream" at bounding box center [963, 460] width 90 height 13
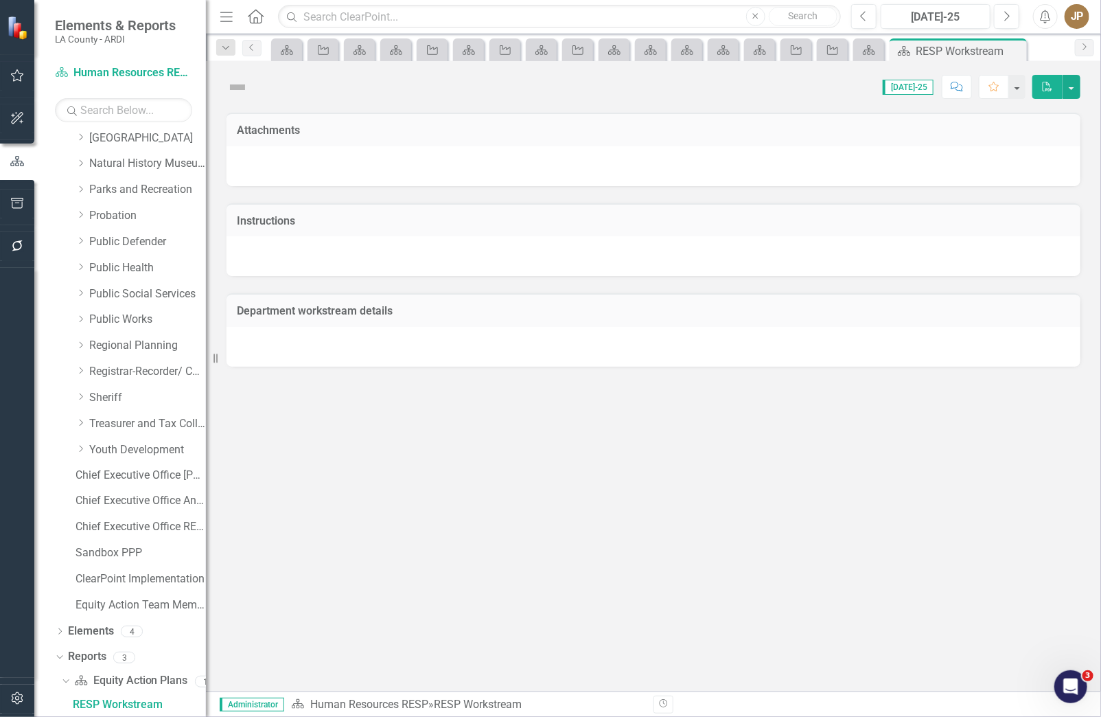
scroll to position [915, 0]
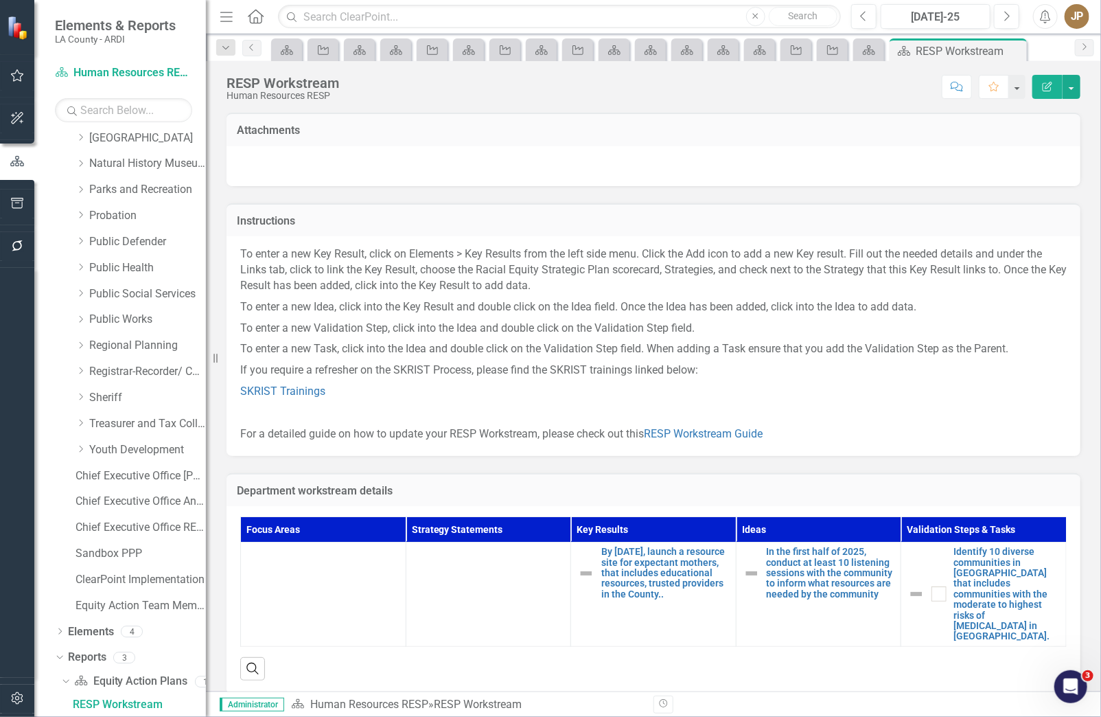
click at [441, 252] on p "To enter a new Key Result, click on Elements > Key Results from the left side m…" at bounding box center [653, 271] width 826 height 50
click at [868, 47] on icon "Equity Action Plan" at bounding box center [869, 50] width 14 height 11
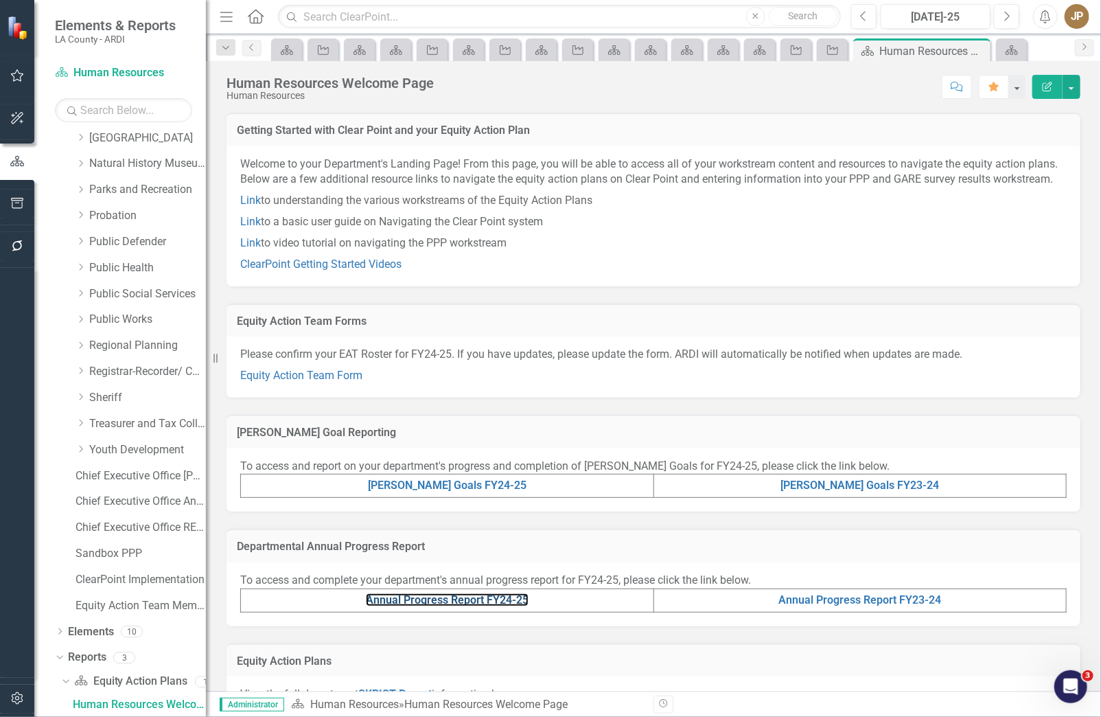
click at [465, 606] on link "Annual Progress Report FY24-25" at bounding box center [447, 599] width 163 height 13
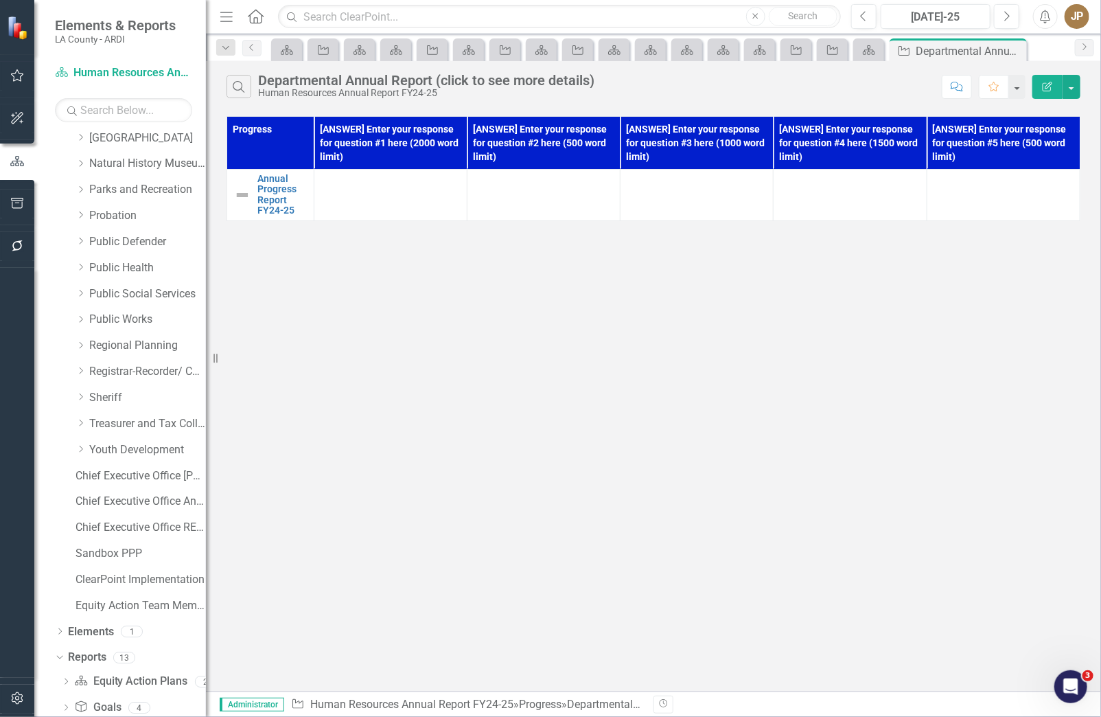
scroll to position [993, 0]
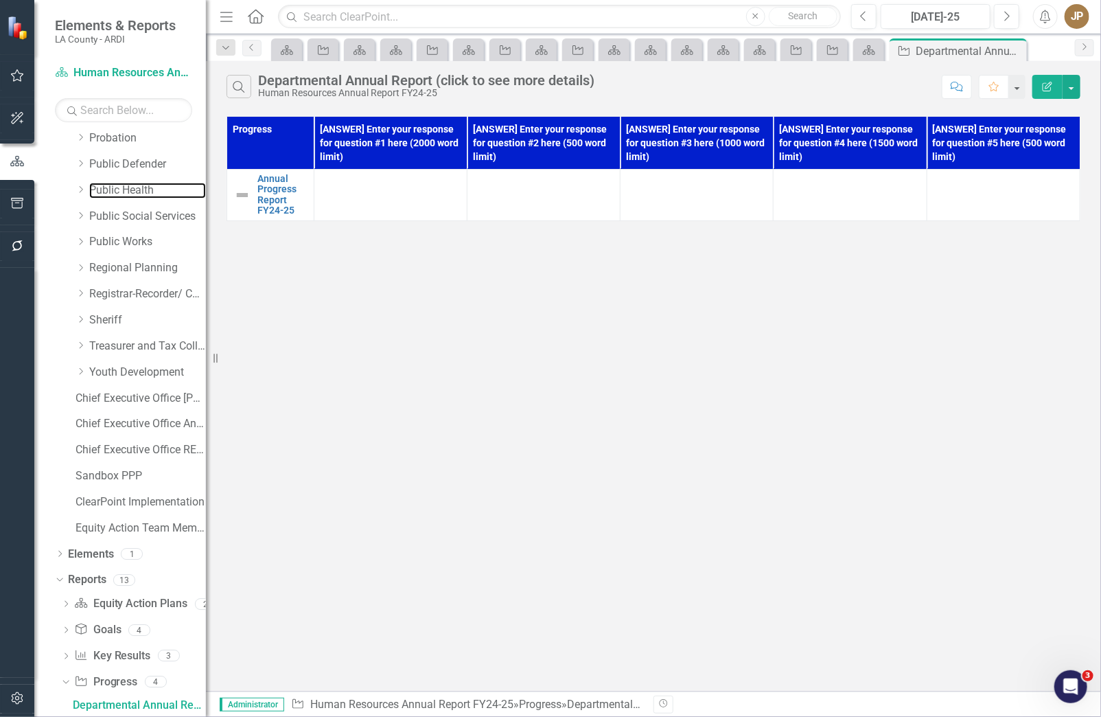
click at [92, 194] on link "Public Health" at bounding box center [147, 191] width 117 height 16
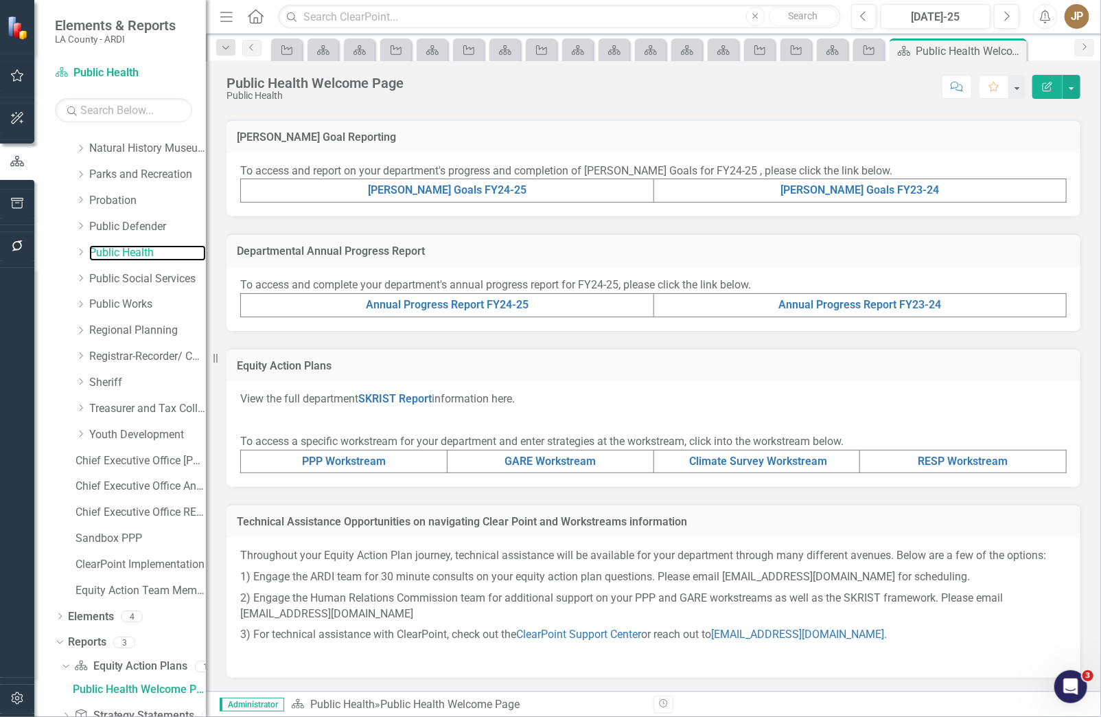
scroll to position [915, 0]
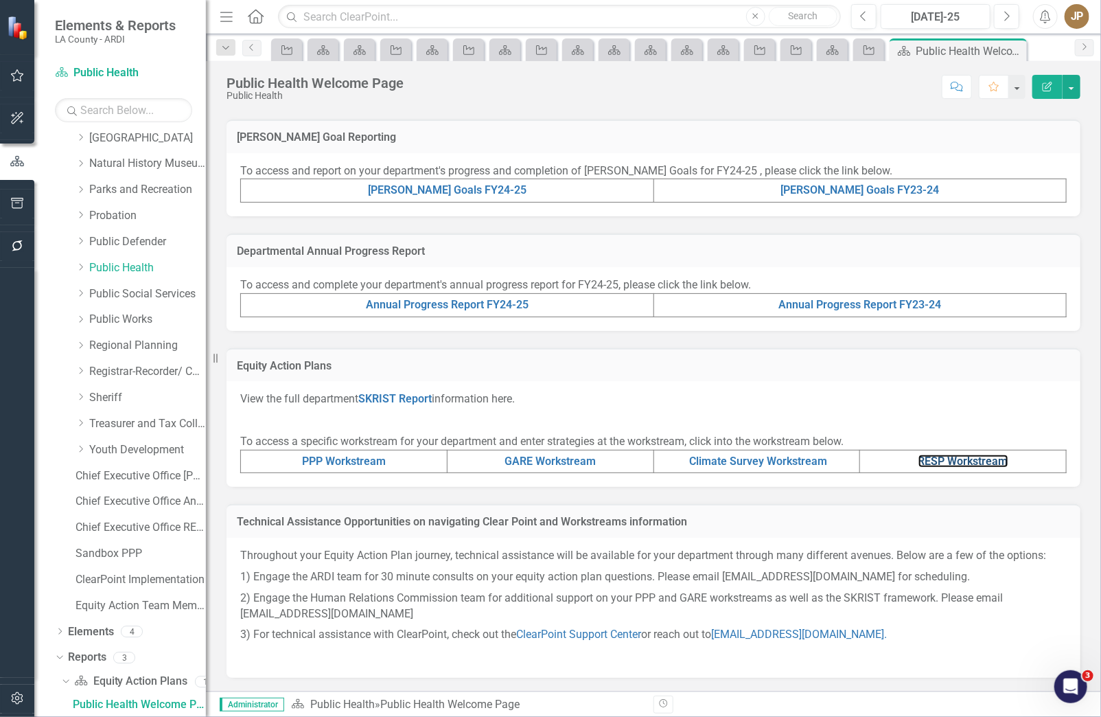
click at [951, 465] on link "RESP Workstream" at bounding box center [963, 460] width 90 height 13
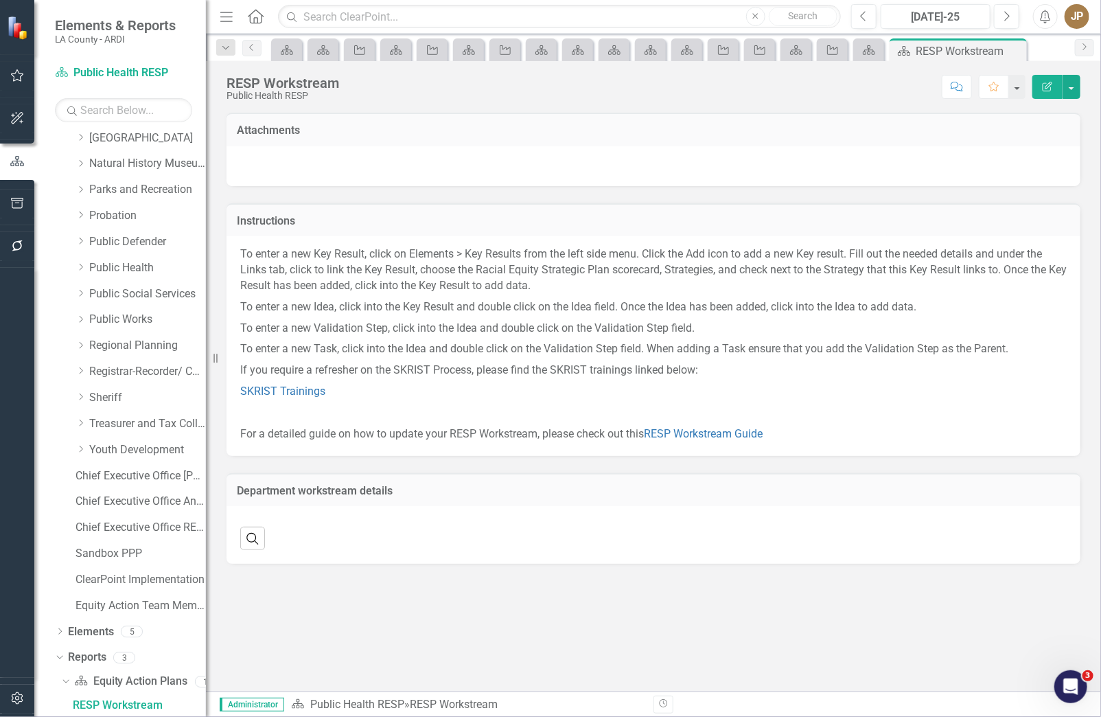
drag, startPoint x: 489, startPoint y: 565, endPoint x: 610, endPoint y: 526, distance: 126.1
click at [489, 565] on div "Attachments Instructions To enter a new Key Result, click on Elements > Key Res…" at bounding box center [653, 336] width 895 height 482
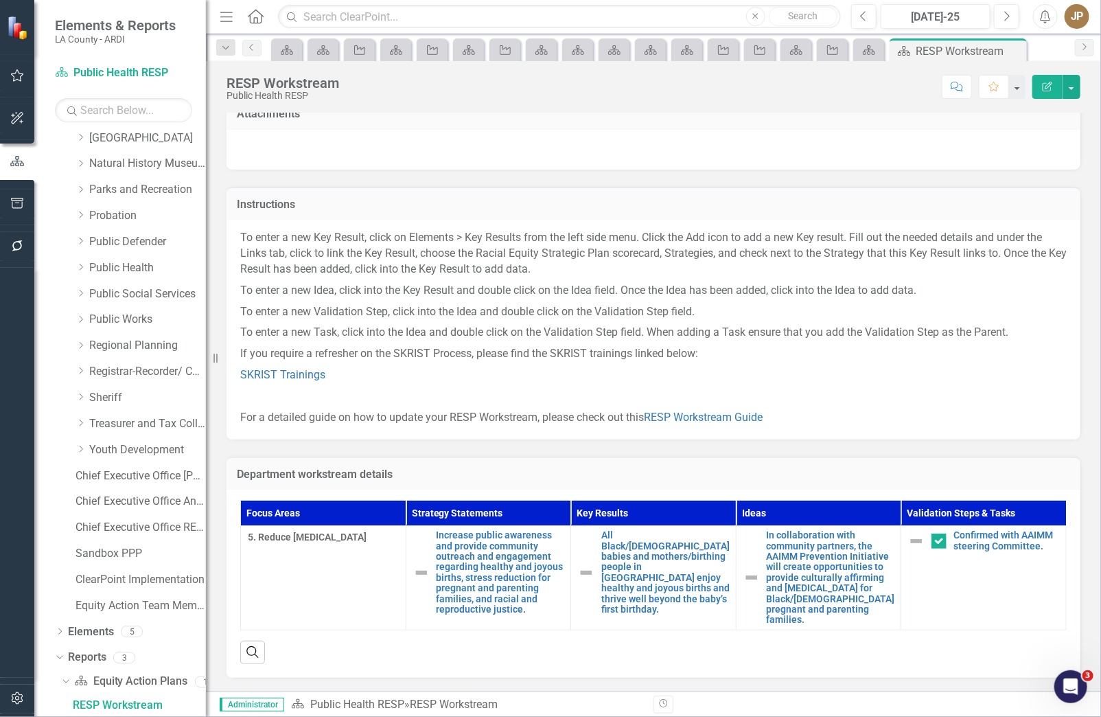
scroll to position [25, 0]
click at [130, 295] on link "Public Social Services" at bounding box center [147, 294] width 117 height 16
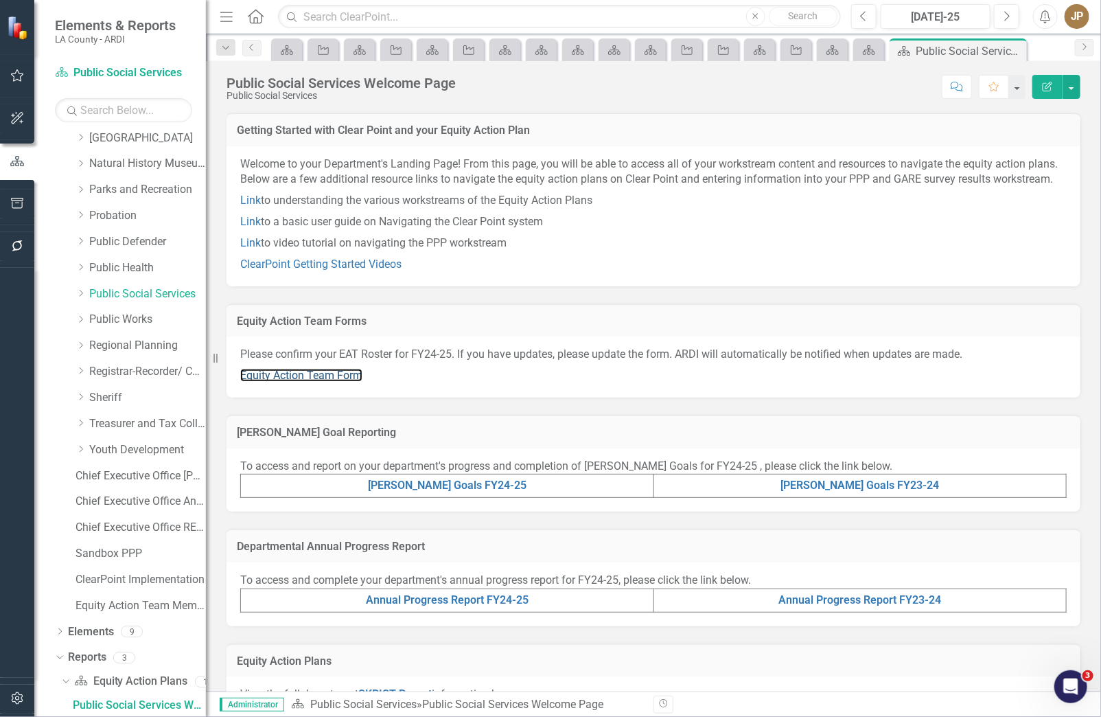
click at [355, 382] on link "Equity Action Team Form" at bounding box center [301, 375] width 122 height 13
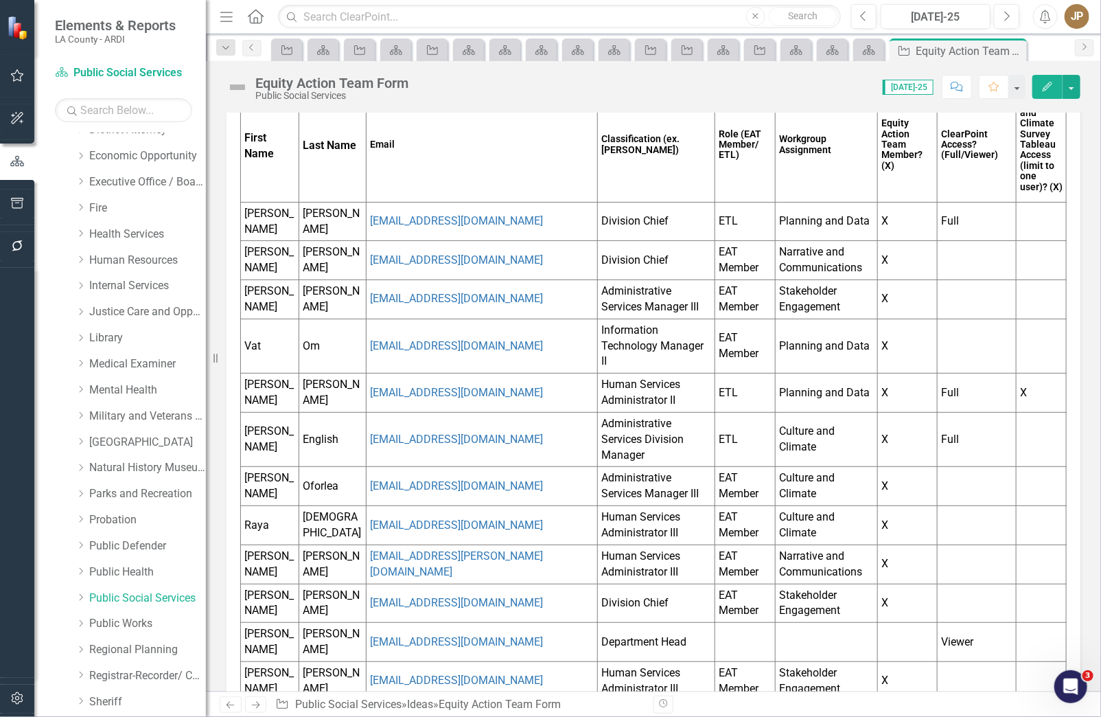
scroll to position [604, 0]
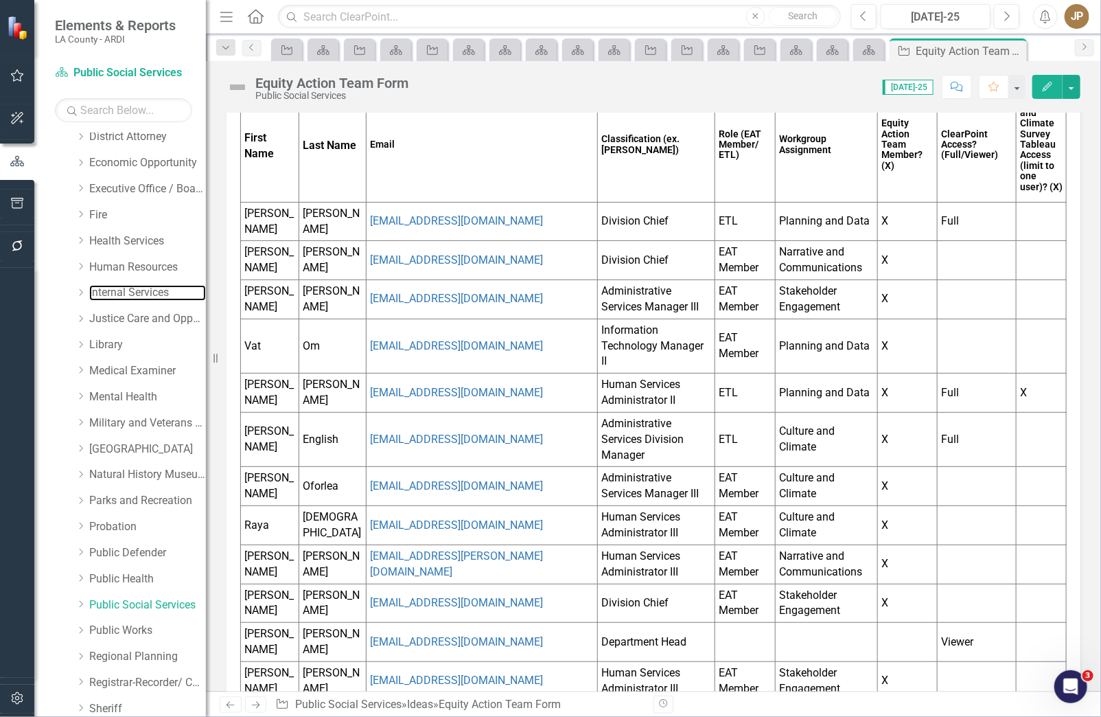
click at [121, 295] on link "Internal Services" at bounding box center [147, 293] width 117 height 16
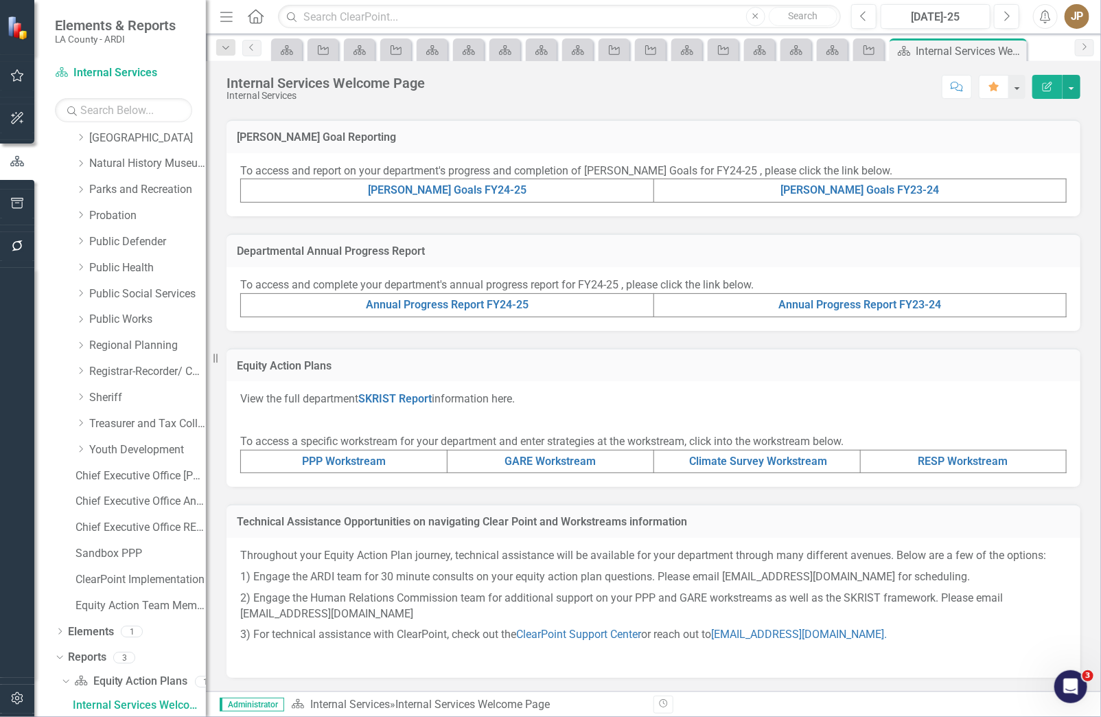
scroll to position [296, 0]
click at [962, 467] on link "RESP Workstream" at bounding box center [963, 460] width 90 height 13
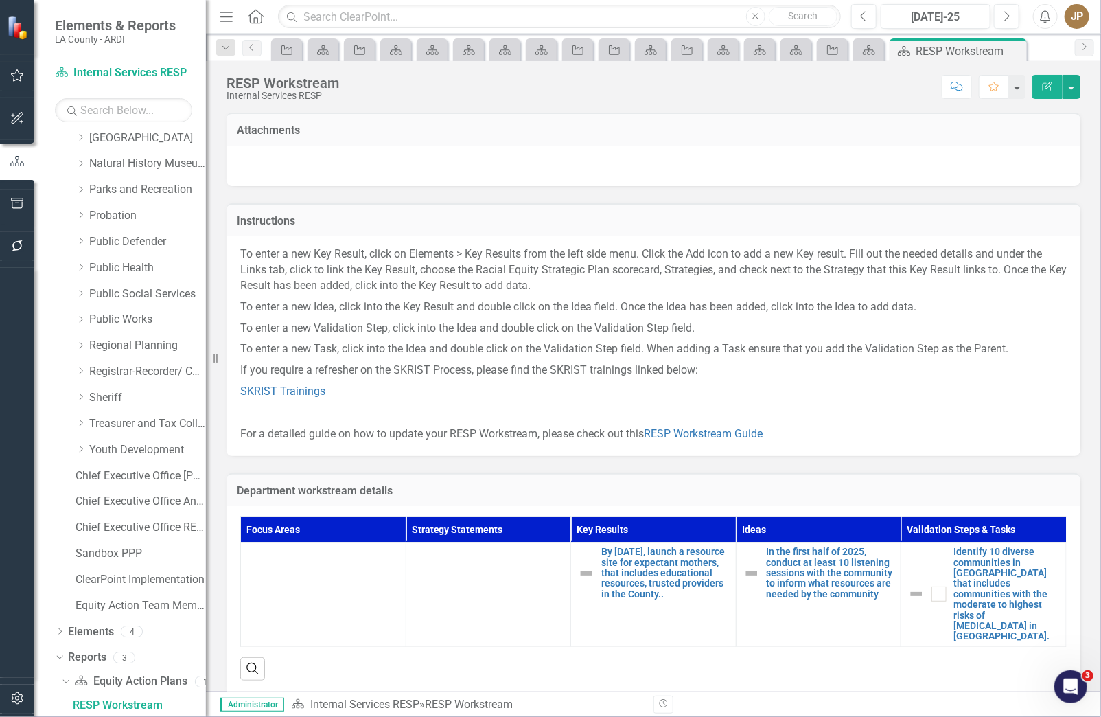
click at [490, 209] on div "Instructions" at bounding box center [654, 220] width 854 height 34
click at [862, 45] on icon "Equity Action Plan" at bounding box center [869, 50] width 14 height 11
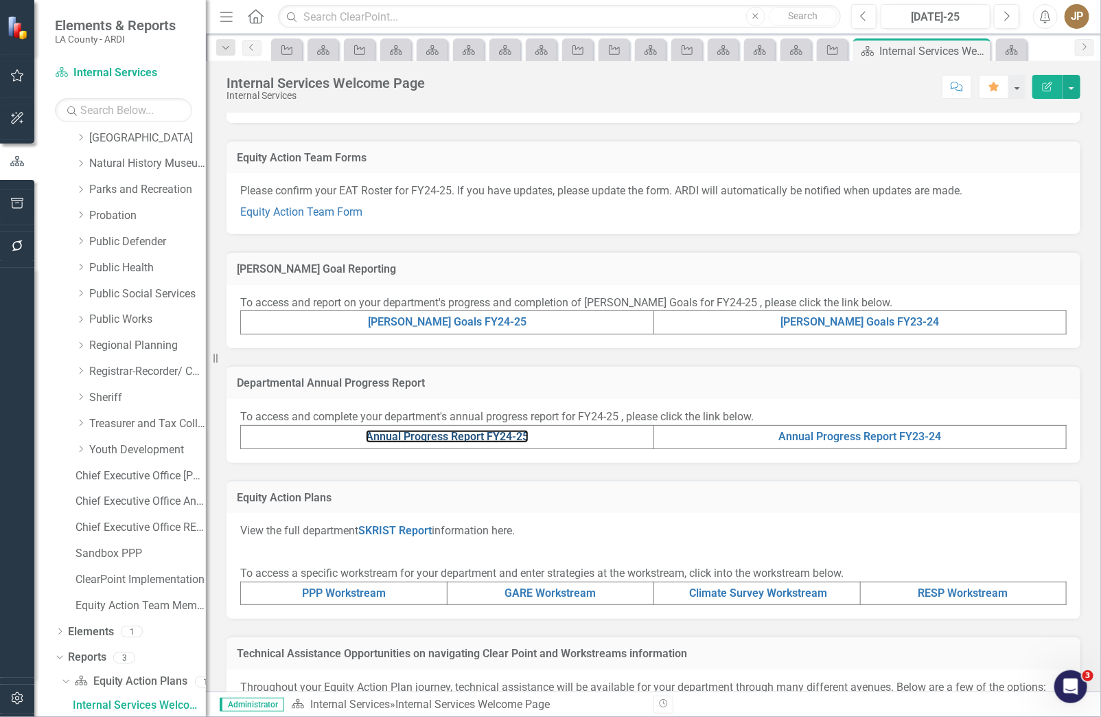
scroll to position [162, 0]
click at [426, 444] on link "Annual Progress Report FY24-25" at bounding box center [447, 437] width 163 height 13
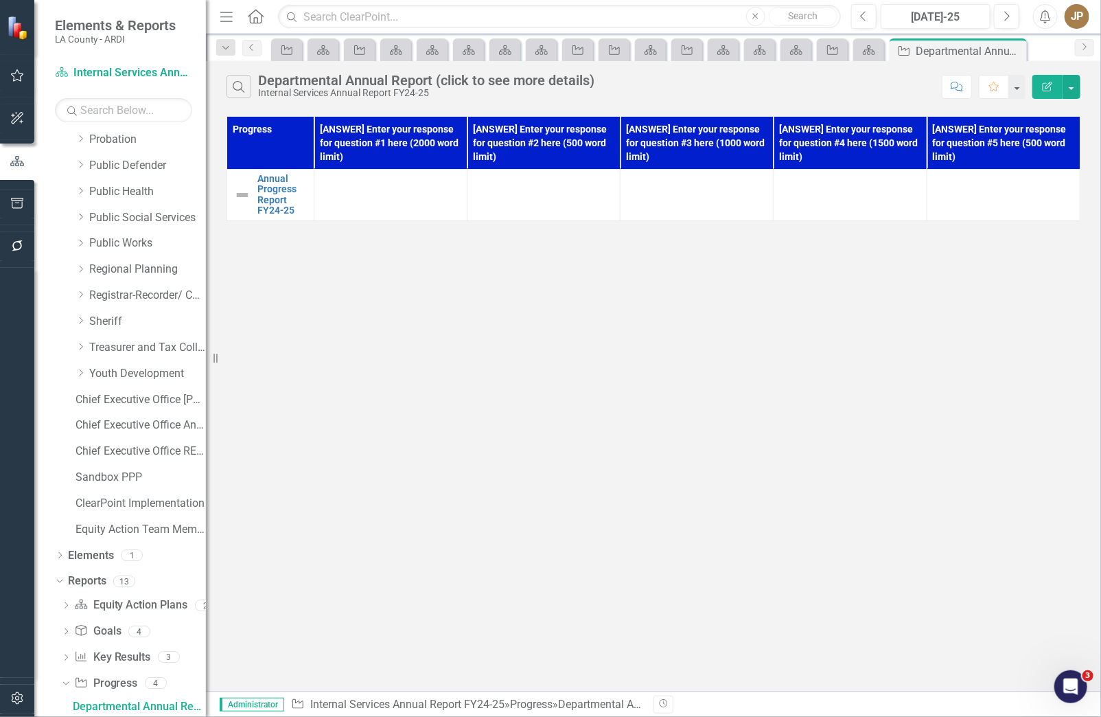
scroll to position [993, 0]
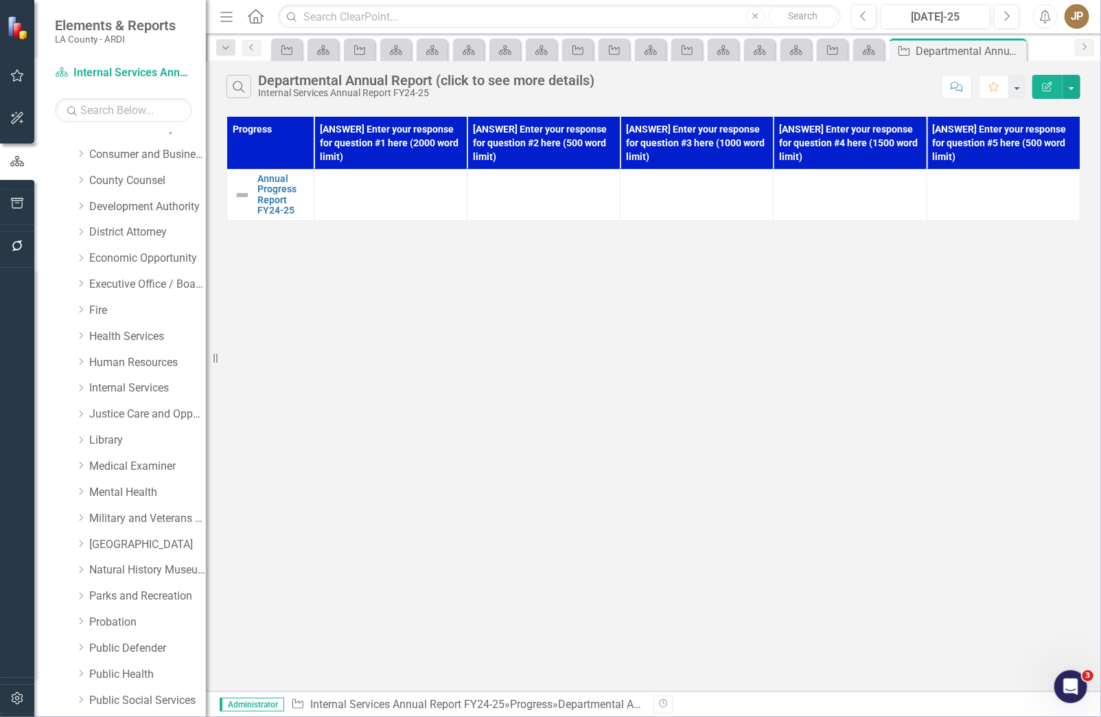
scroll to position [507, 0]
click at [160, 213] on link "Development Authority" at bounding box center [147, 209] width 117 height 16
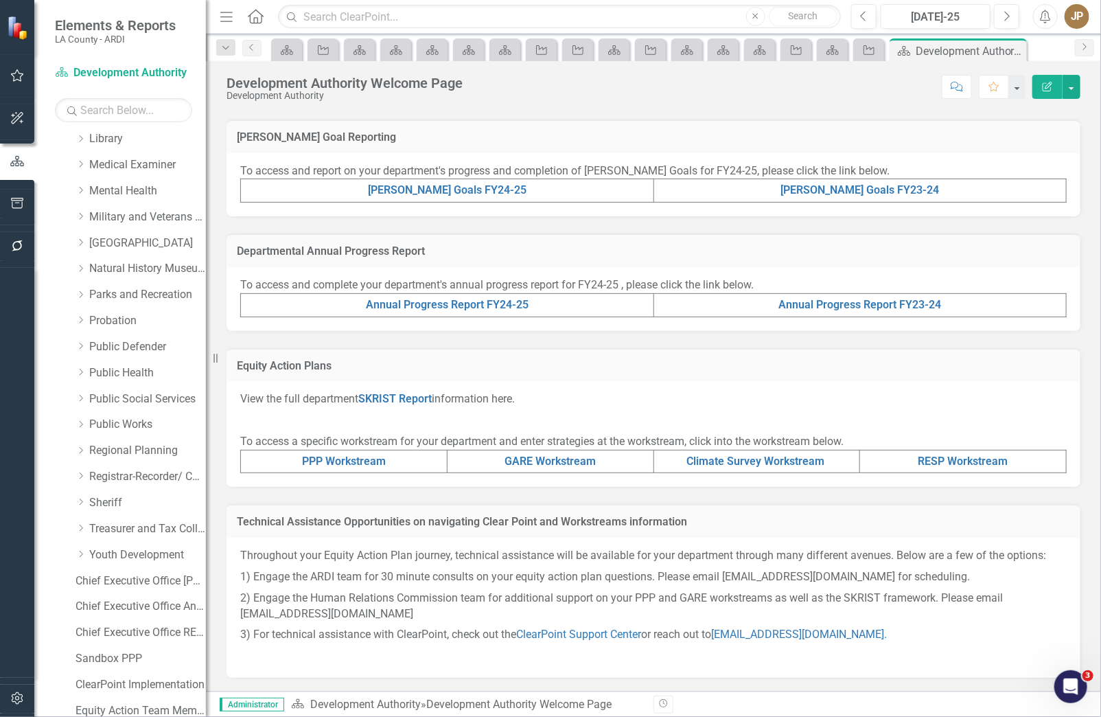
scroll to position [915, 0]
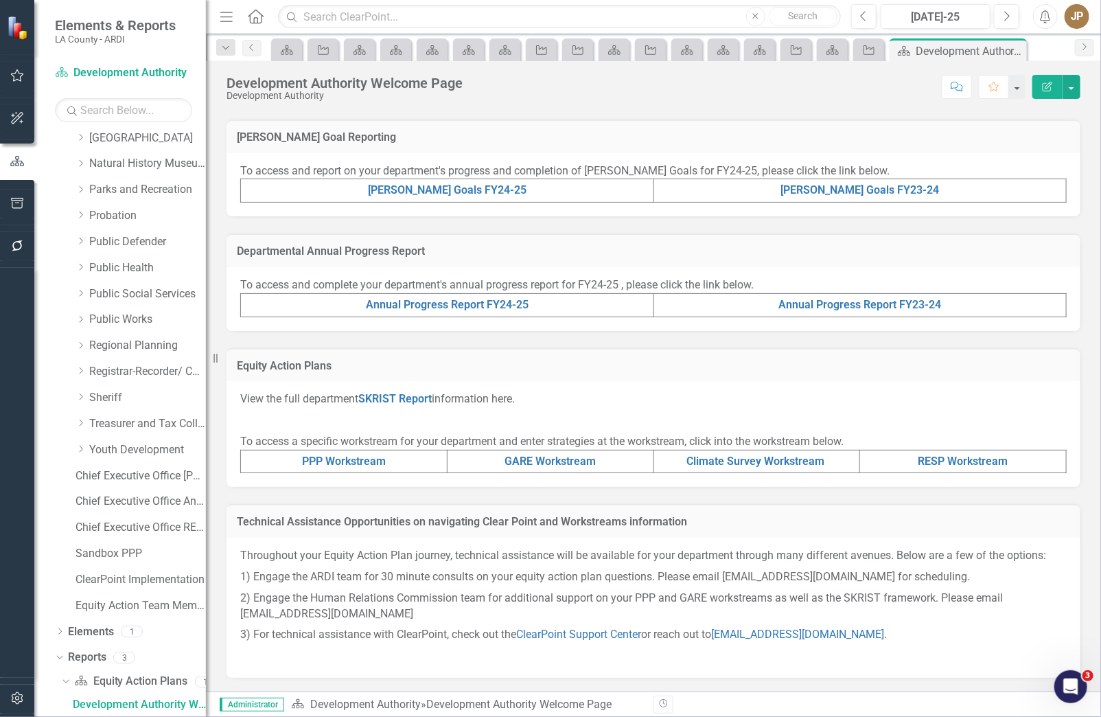
click at [952, 451] on td "RESP Workstream" at bounding box center [963, 461] width 207 height 23
click at [951, 459] on link "RESP Workstream" at bounding box center [963, 460] width 90 height 13
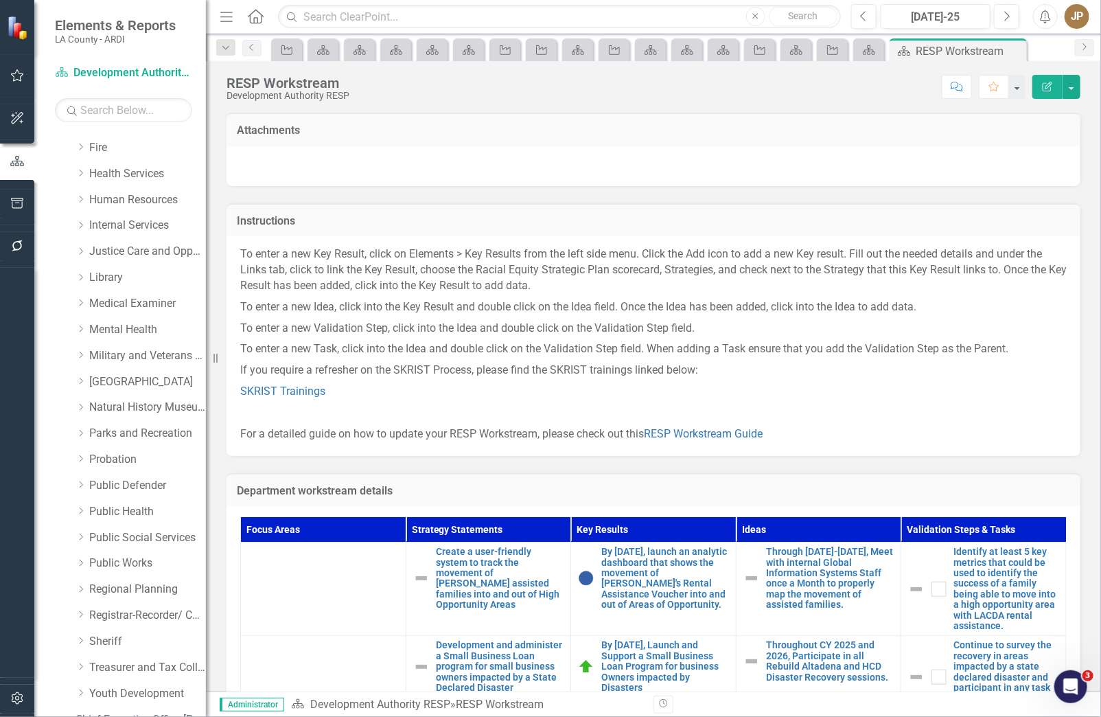
scroll to position [670, 0]
click at [150, 309] on link "Medical Examiner" at bounding box center [147, 305] width 117 height 16
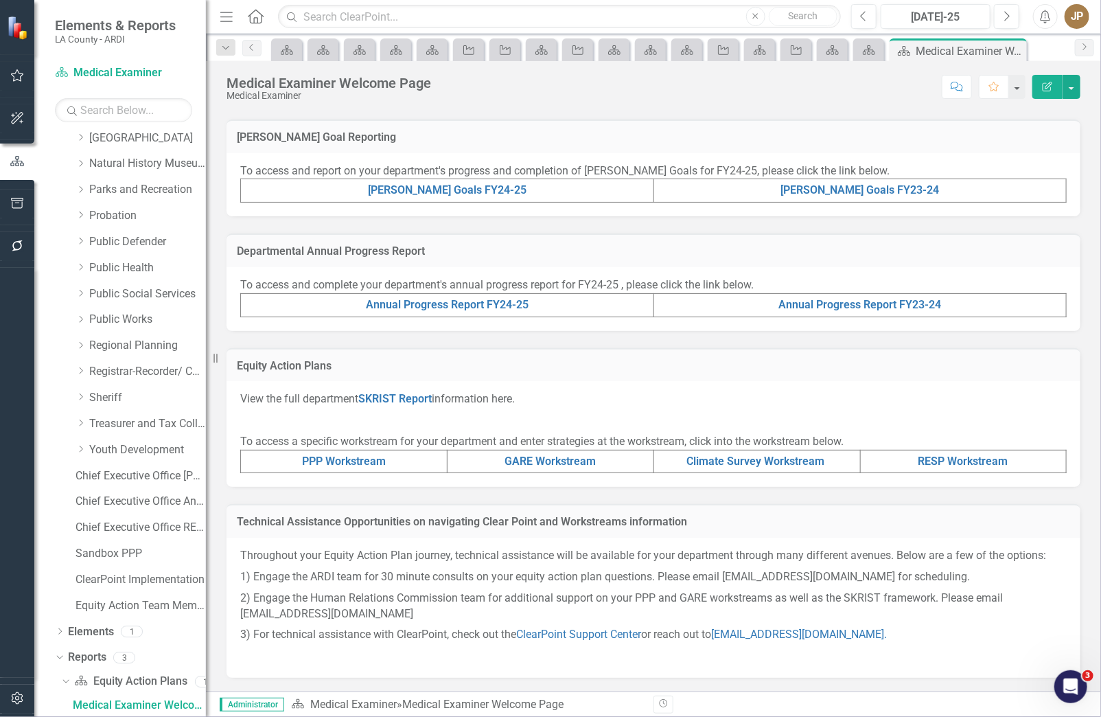
scroll to position [309, 0]
click at [932, 460] on link "RESP Workstream" at bounding box center [963, 460] width 90 height 13
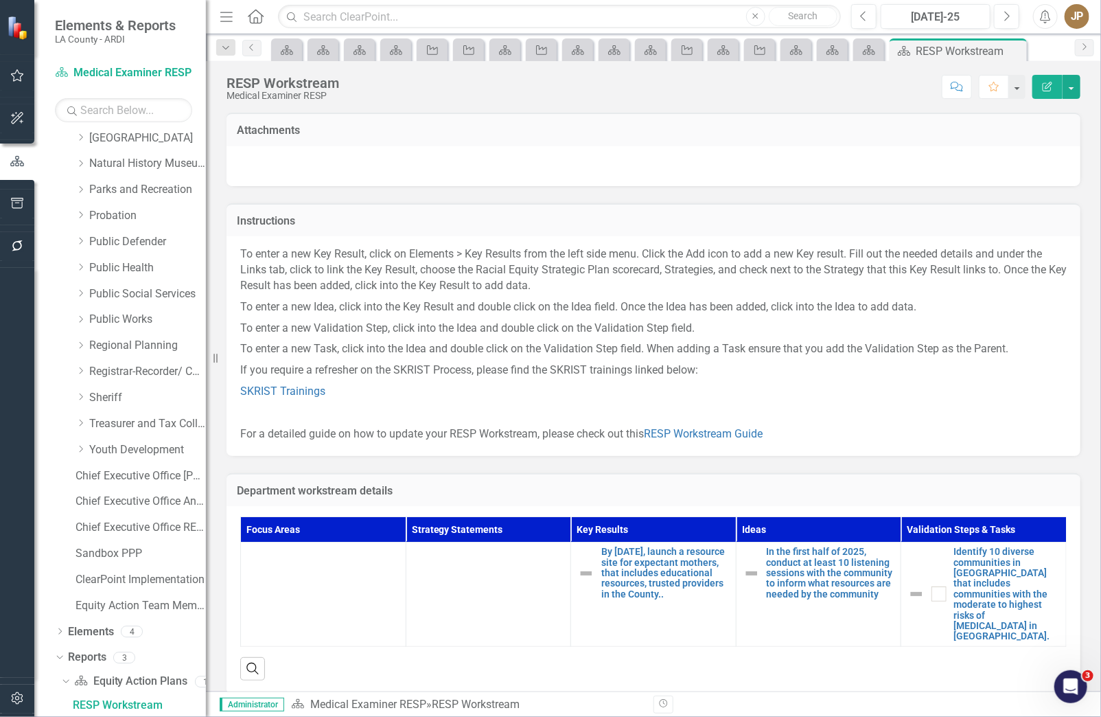
drag, startPoint x: 556, startPoint y: 417, endPoint x: 580, endPoint y: 369, distance: 53.1
click at [556, 417] on p at bounding box center [653, 412] width 826 height 21
click at [857, 55] on div "Equity Action Plan" at bounding box center [866, 49] width 19 height 17
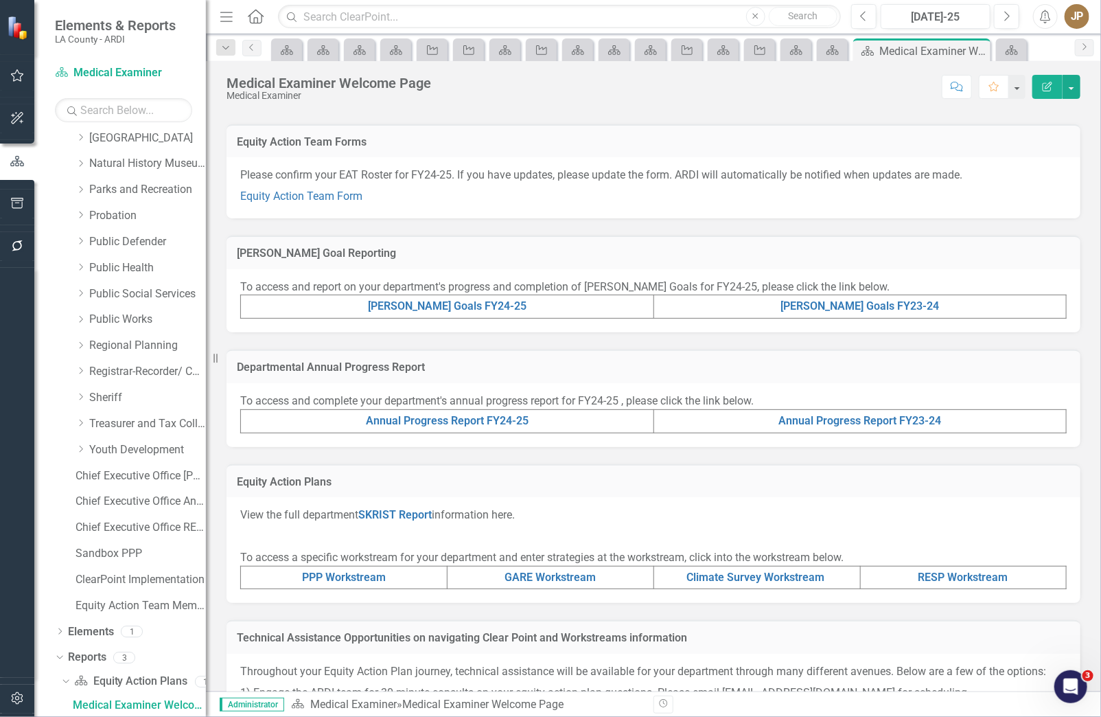
scroll to position [181, 0]
click at [488, 426] on link "Annual Progress Report FY24-25" at bounding box center [447, 419] width 163 height 13
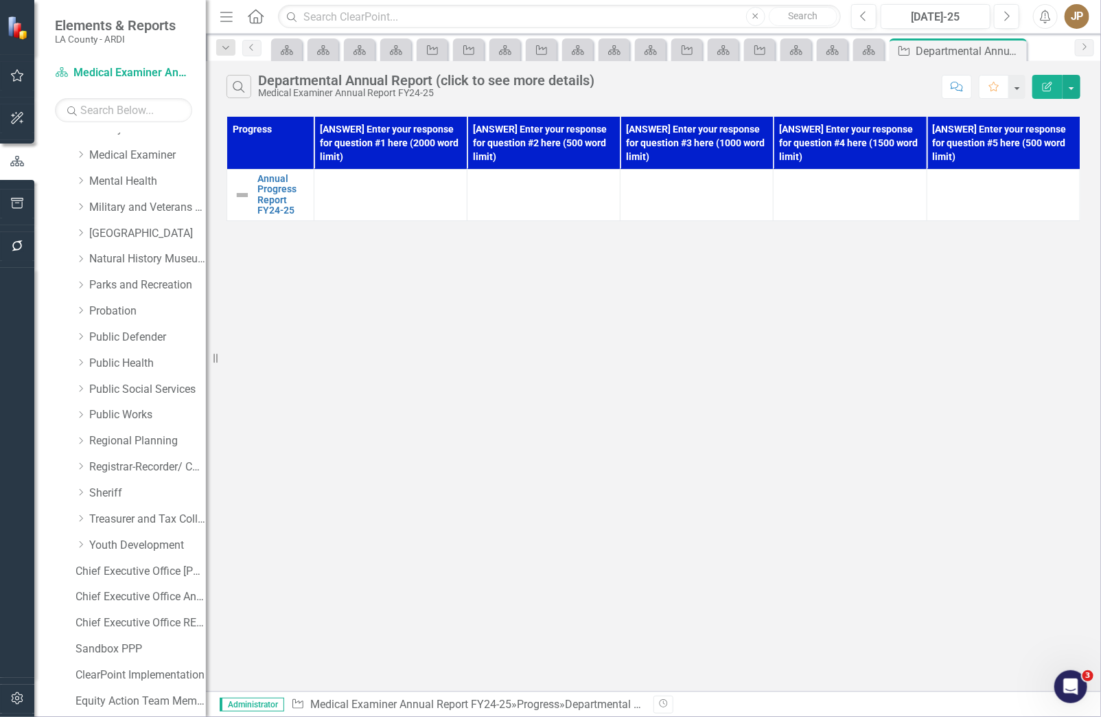
scroll to position [818, 0]
click at [141, 213] on link "Military and Veterans Affair" at bounding box center [147, 209] width 117 height 16
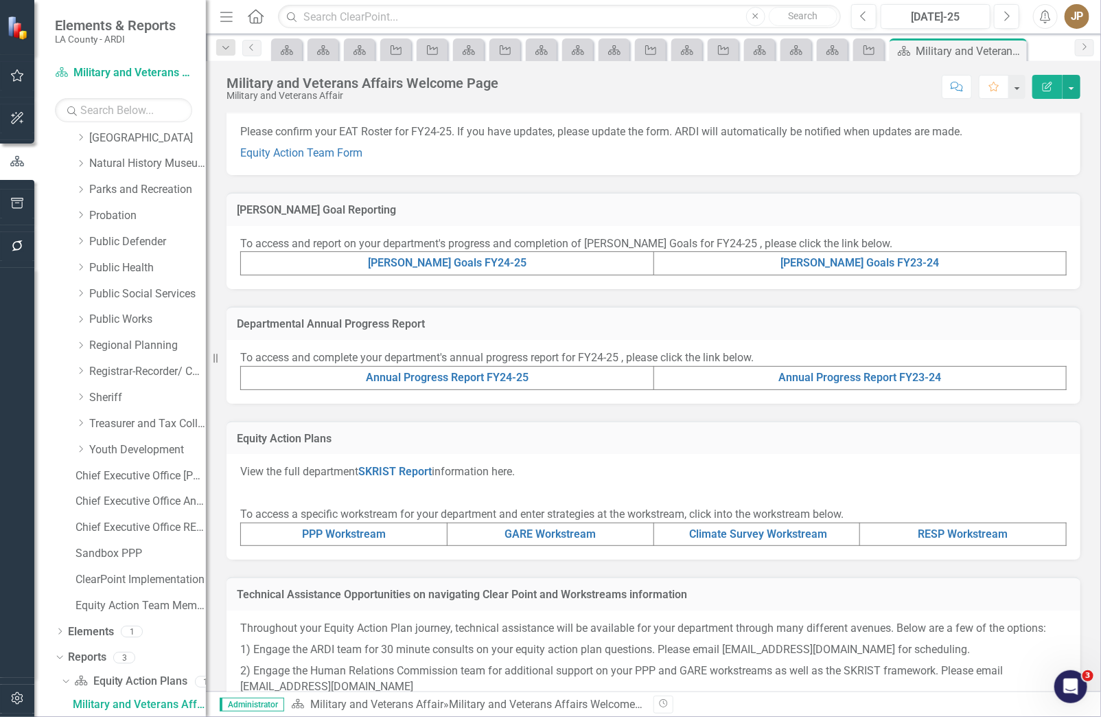
scroll to position [223, 0]
click at [918, 540] on link "RESP Workstream" at bounding box center [963, 532] width 90 height 13
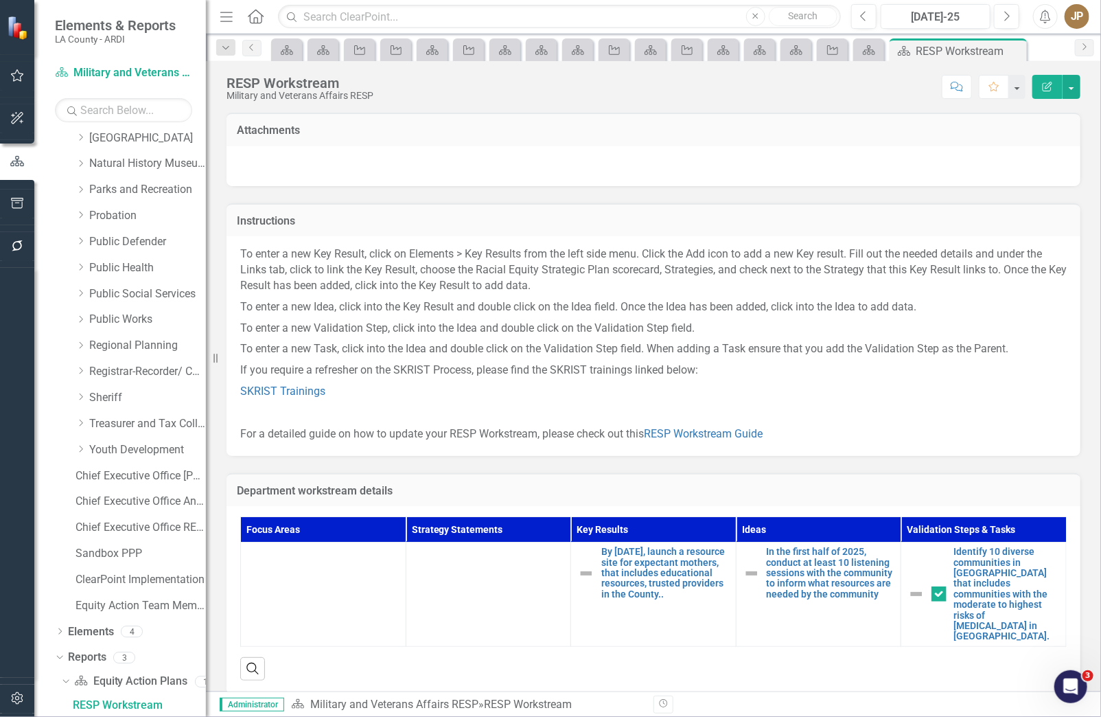
click at [769, 115] on div "Attachments" at bounding box center [654, 130] width 854 height 34
click at [799, 50] on icon "Equity Action Plan" at bounding box center [796, 50] width 14 height 11
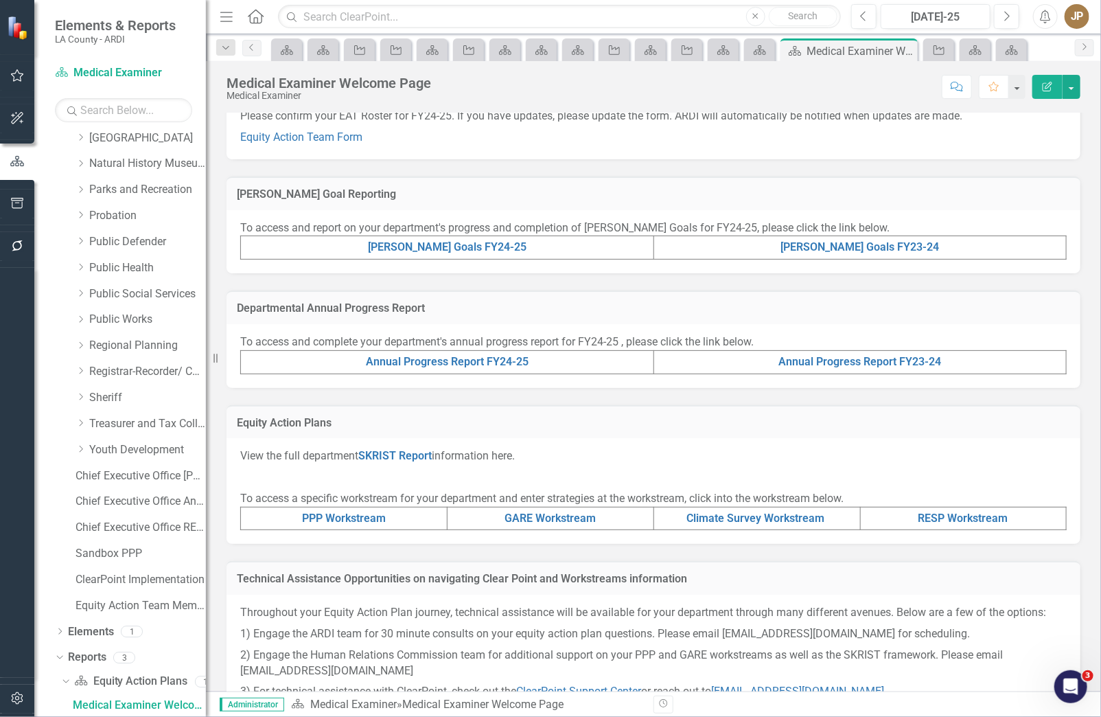
scroll to position [309, 0]
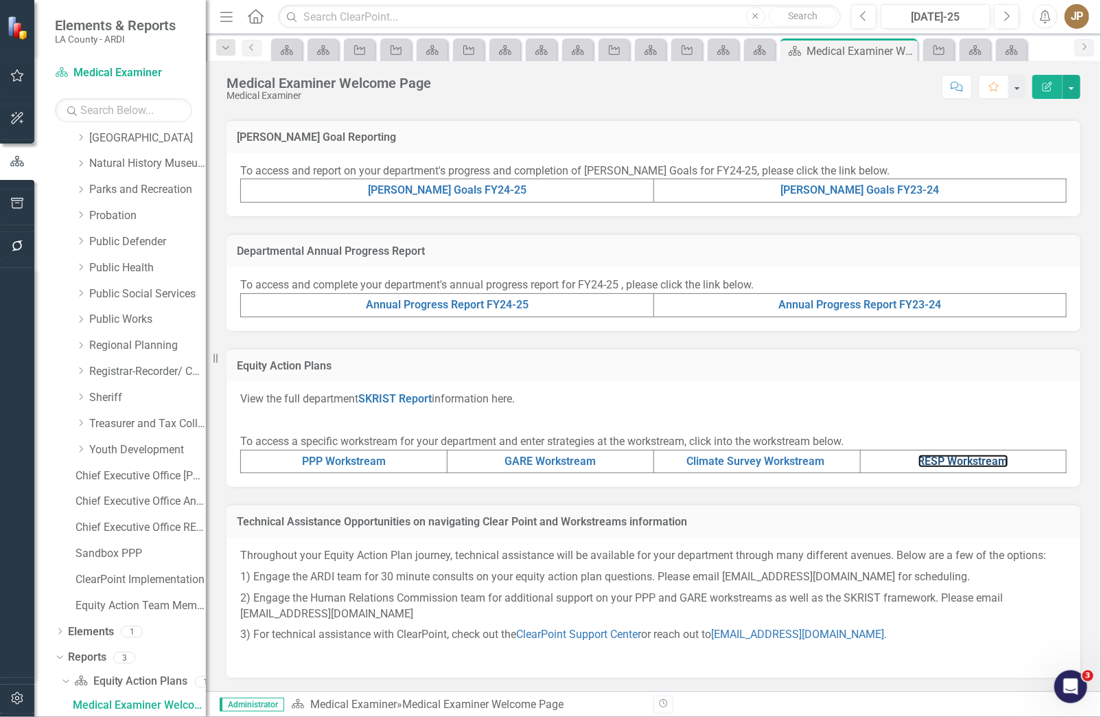
click at [934, 465] on link "RESP Workstream" at bounding box center [963, 460] width 90 height 13
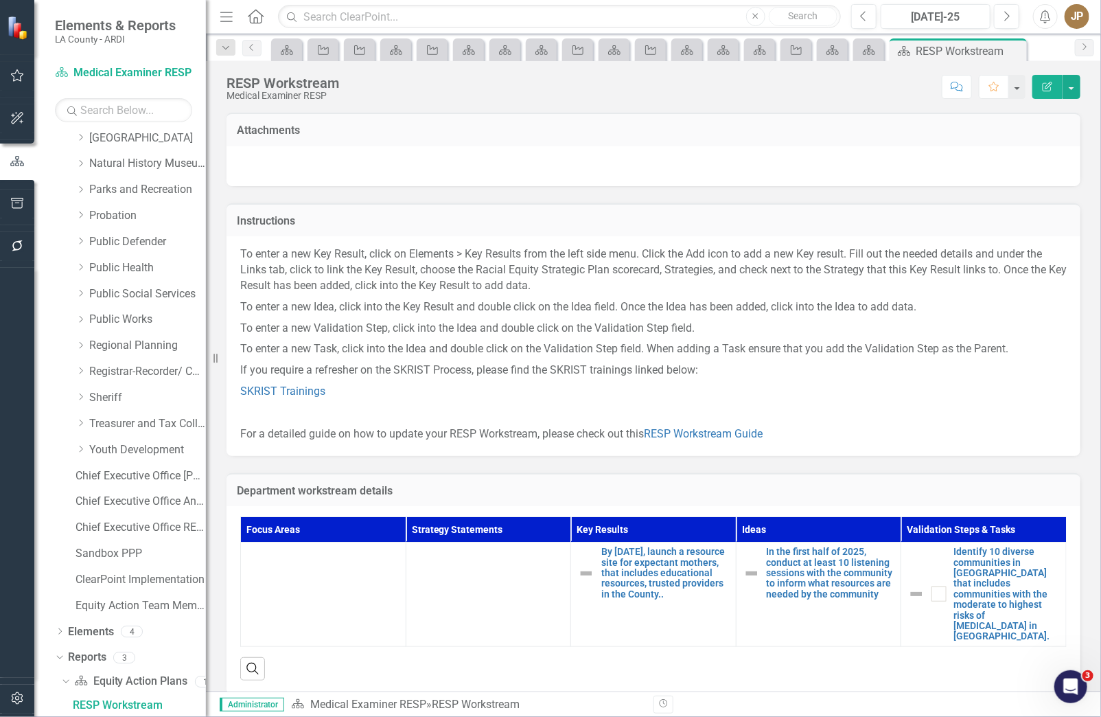
click at [696, 259] on p "To enter a new Key Result, click on Elements > Key Results from the left side m…" at bounding box center [653, 271] width 826 height 50
click at [800, 55] on icon "Idea" at bounding box center [796, 50] width 14 height 11
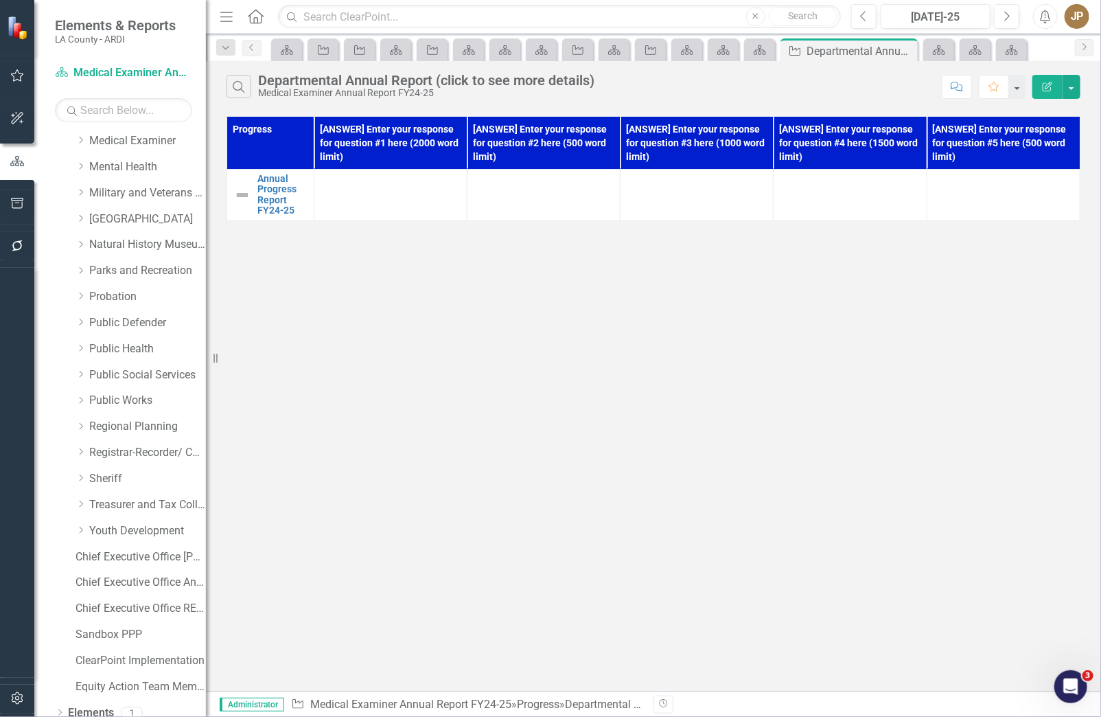
scroll to position [833, 0]
click at [141, 244] on link "Natural History Museum" at bounding box center [147, 246] width 117 height 16
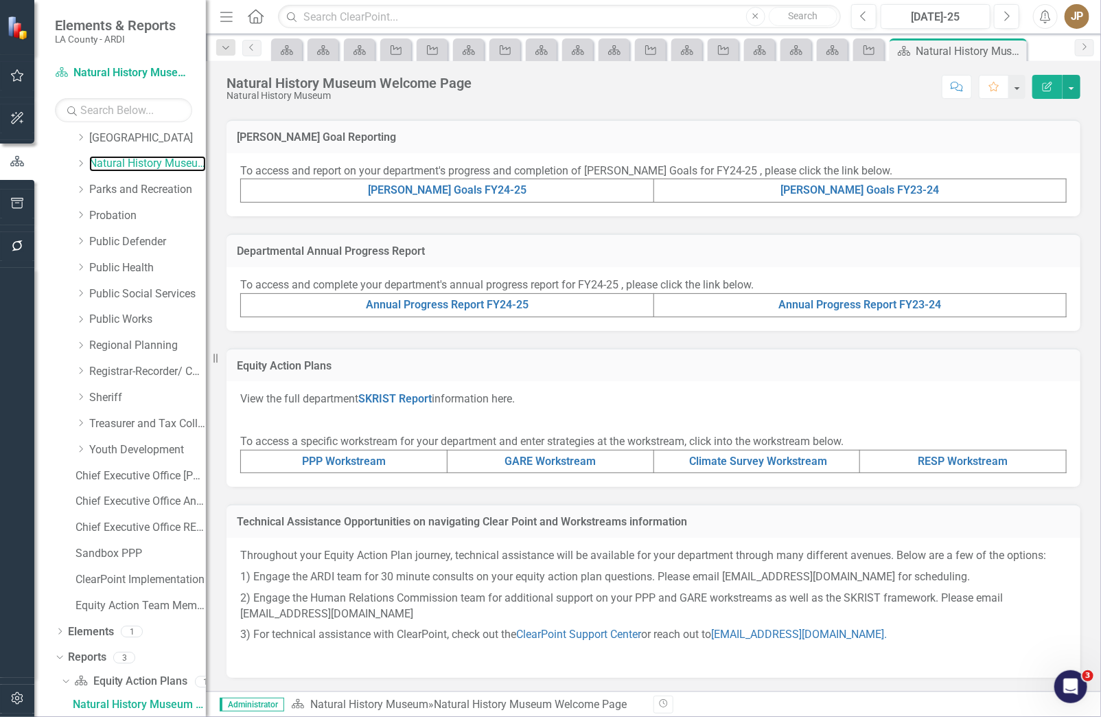
scroll to position [309, 0]
click at [955, 462] on link "RESP Workstream" at bounding box center [963, 460] width 90 height 13
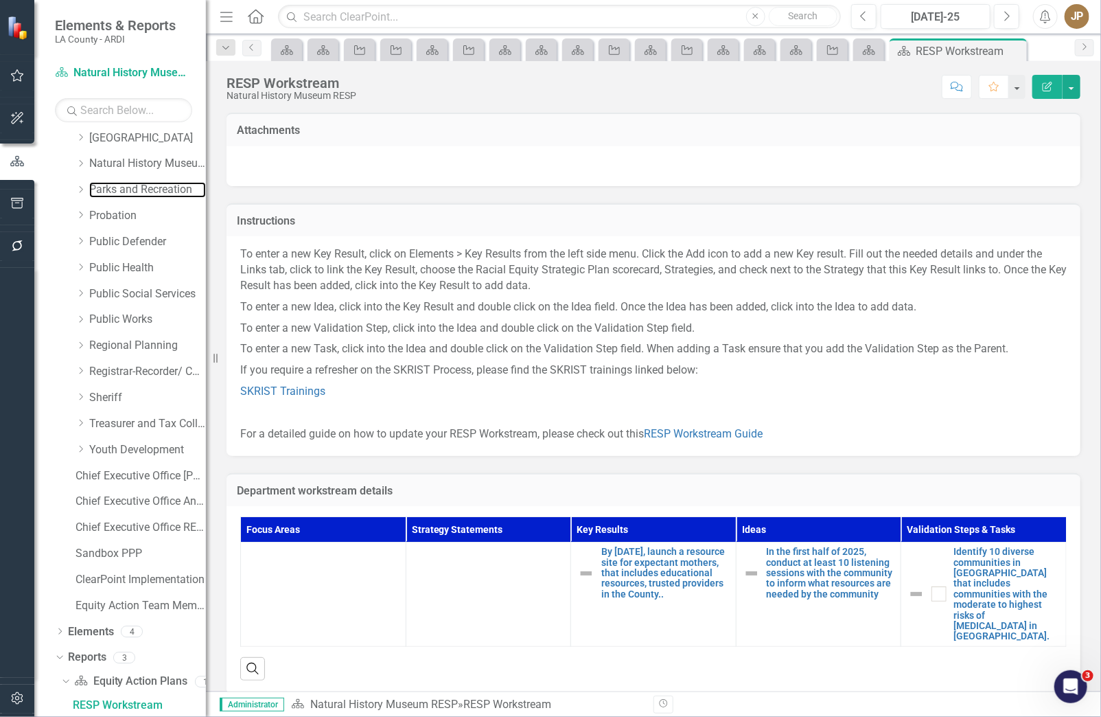
click at [147, 183] on link "Parks and Recreation" at bounding box center [147, 190] width 117 height 16
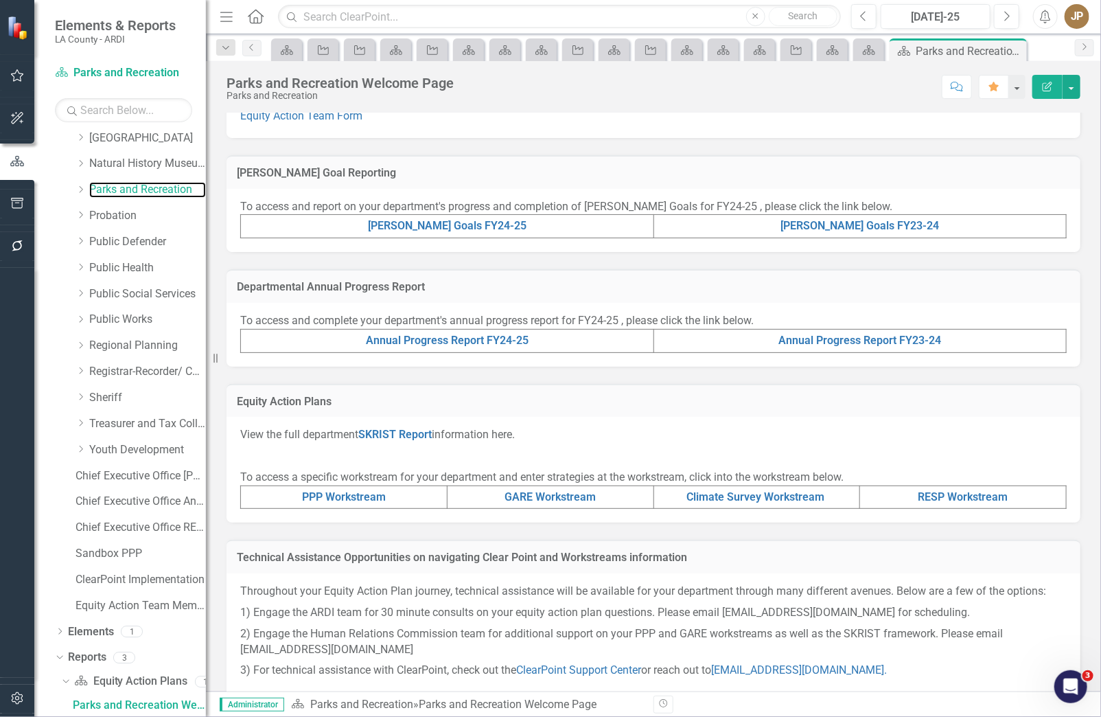
scroll to position [261, 0]
click at [957, 502] on link "RESP Workstream" at bounding box center [963, 495] width 90 height 13
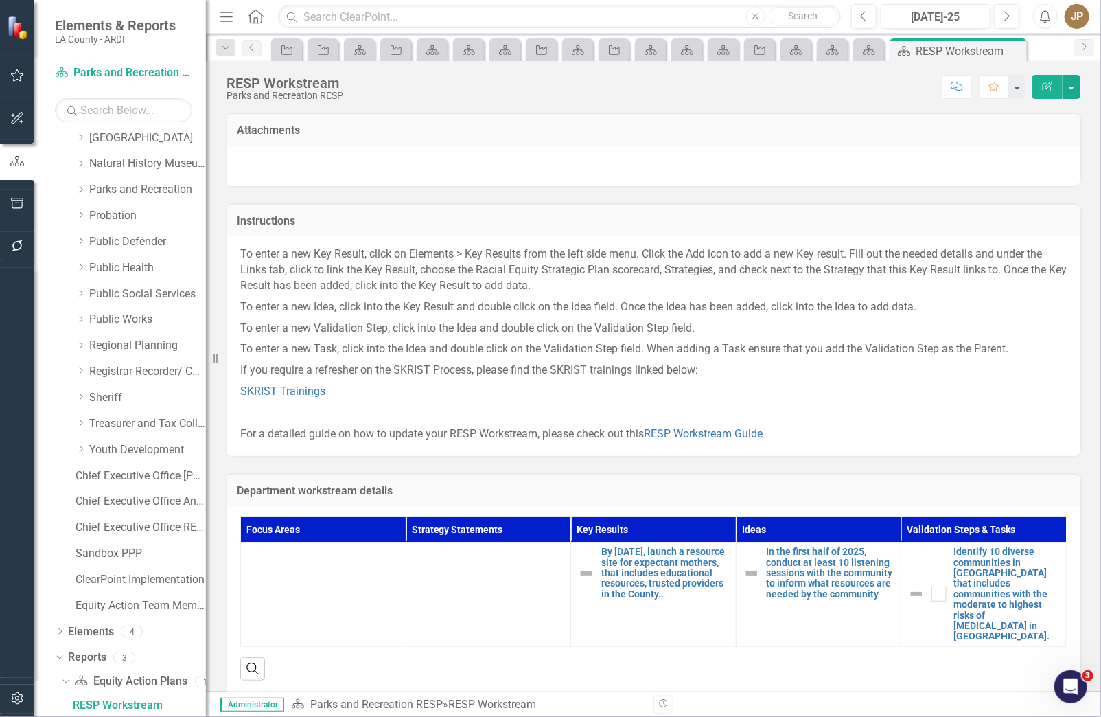
click at [605, 403] on p at bounding box center [653, 412] width 826 height 21
click at [880, 48] on link "Equity Action Plan" at bounding box center [869, 49] width 24 height 17
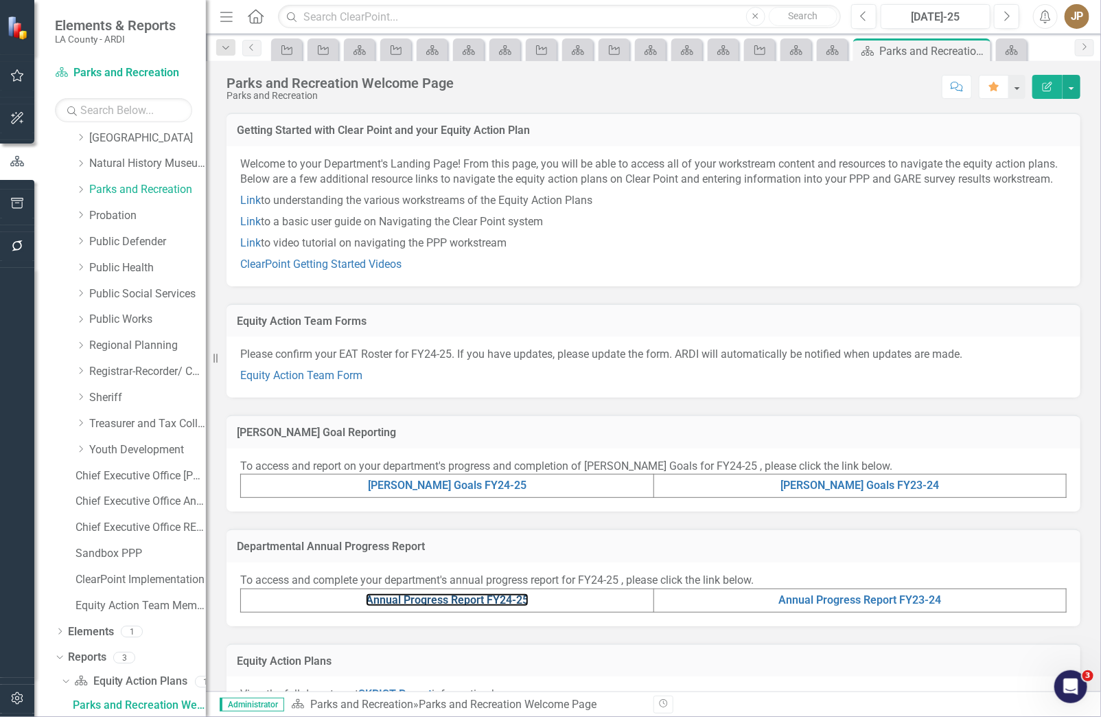
click at [452, 606] on link "Annual Progress Report FY24-25" at bounding box center [447, 599] width 163 height 13
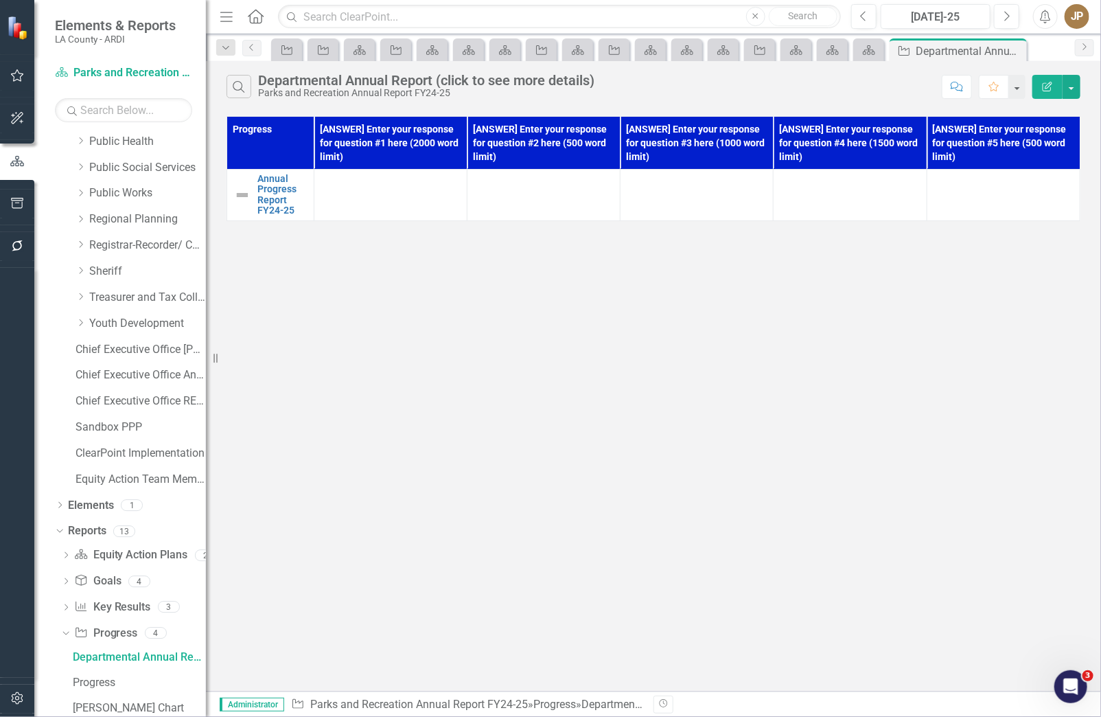
scroll to position [993, 0]
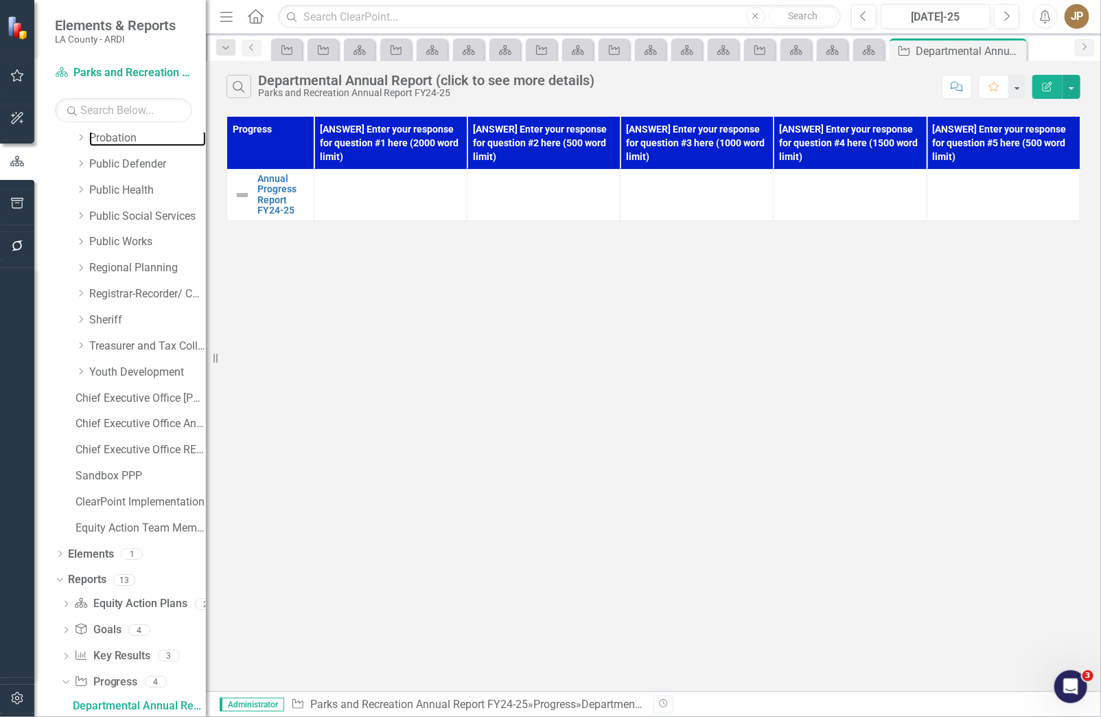
click at [127, 143] on link "Probation" at bounding box center [147, 138] width 117 height 16
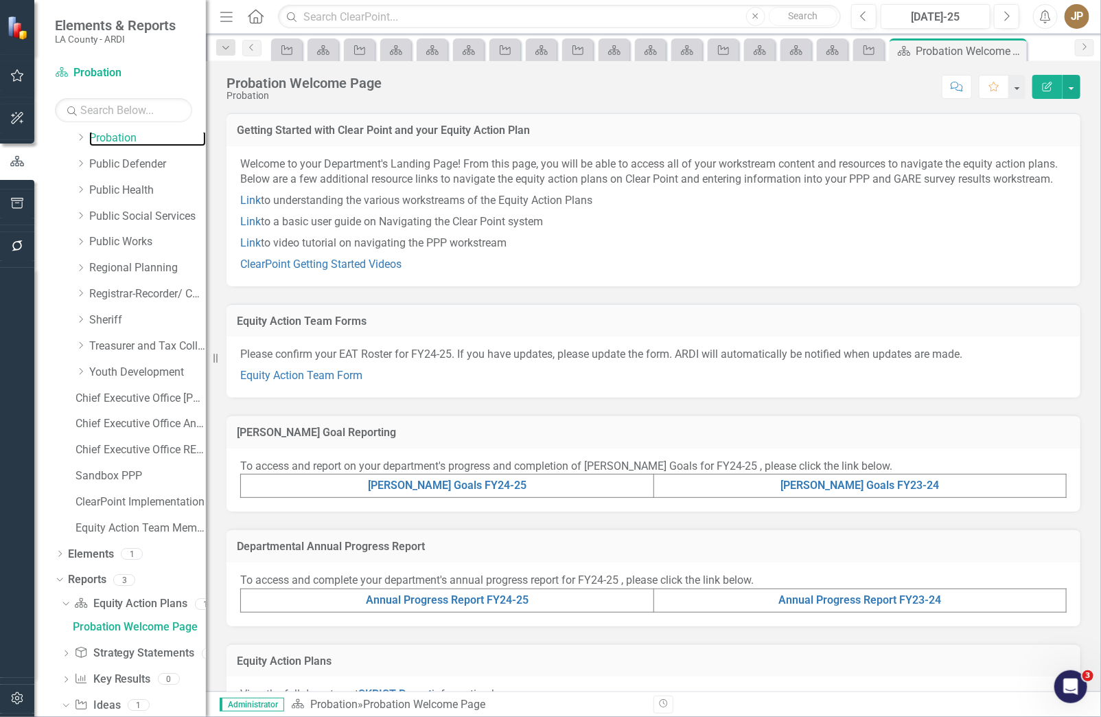
scroll to position [915, 0]
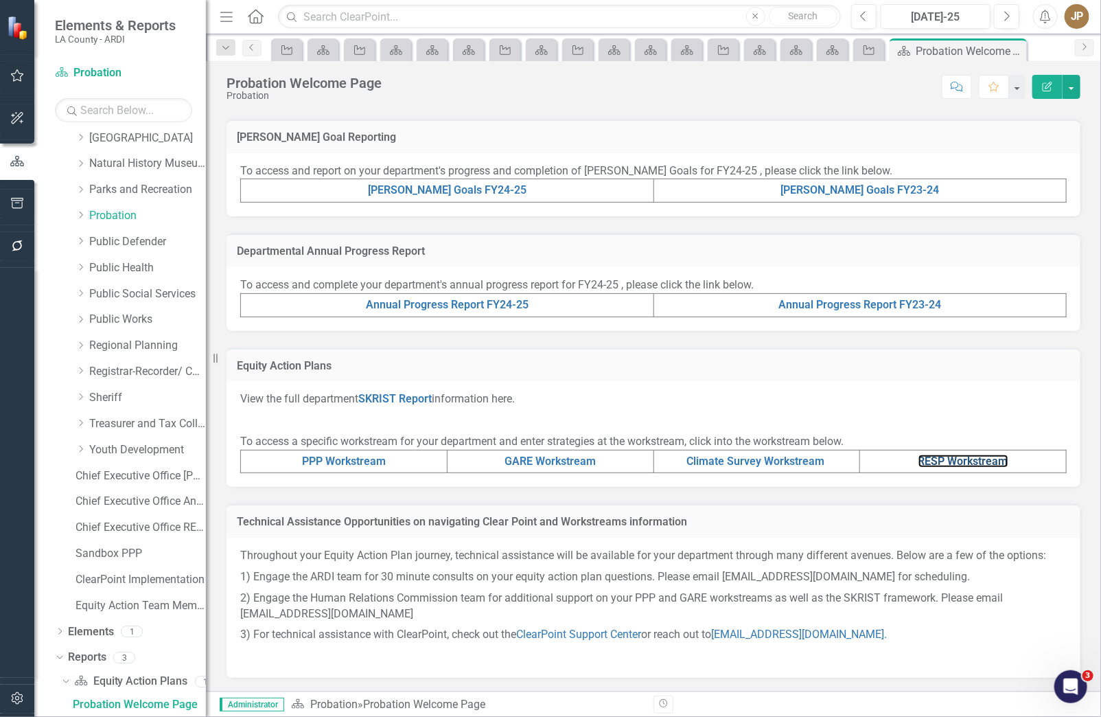
click at [962, 458] on link "RESP Workstream" at bounding box center [963, 460] width 90 height 13
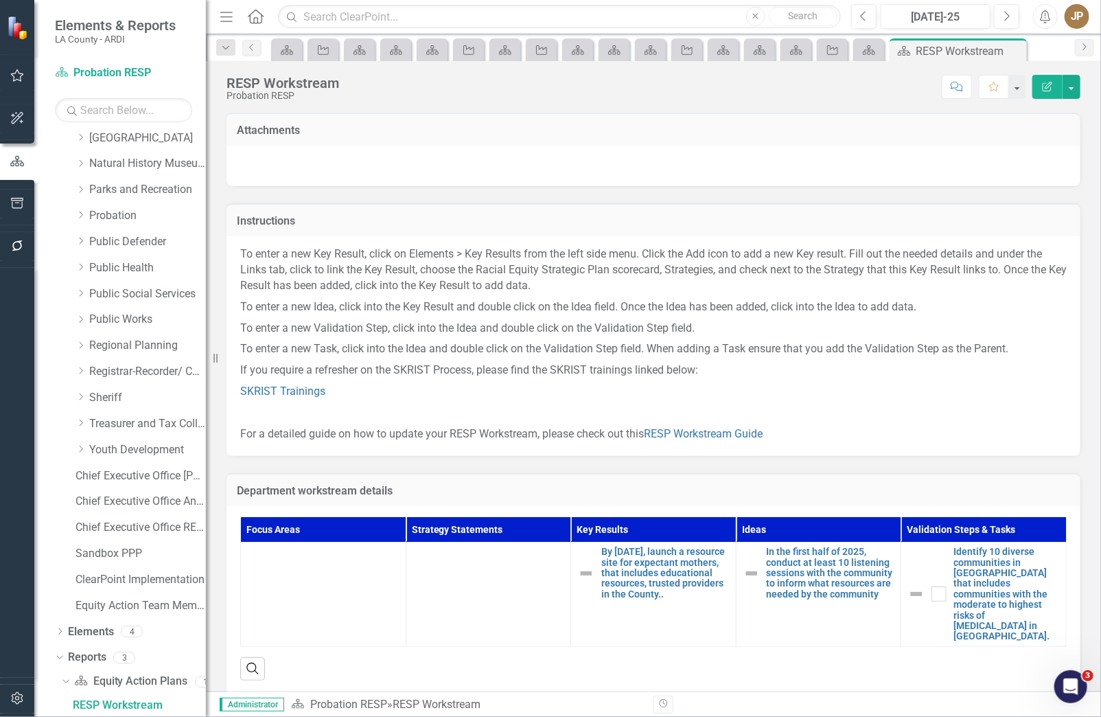
click at [640, 360] on p "If you require a refresher on the SKRIST Process, please find the SKRIST traini…" at bounding box center [653, 370] width 826 height 21
click at [863, 57] on div "Equity Action Plan" at bounding box center [866, 49] width 19 height 17
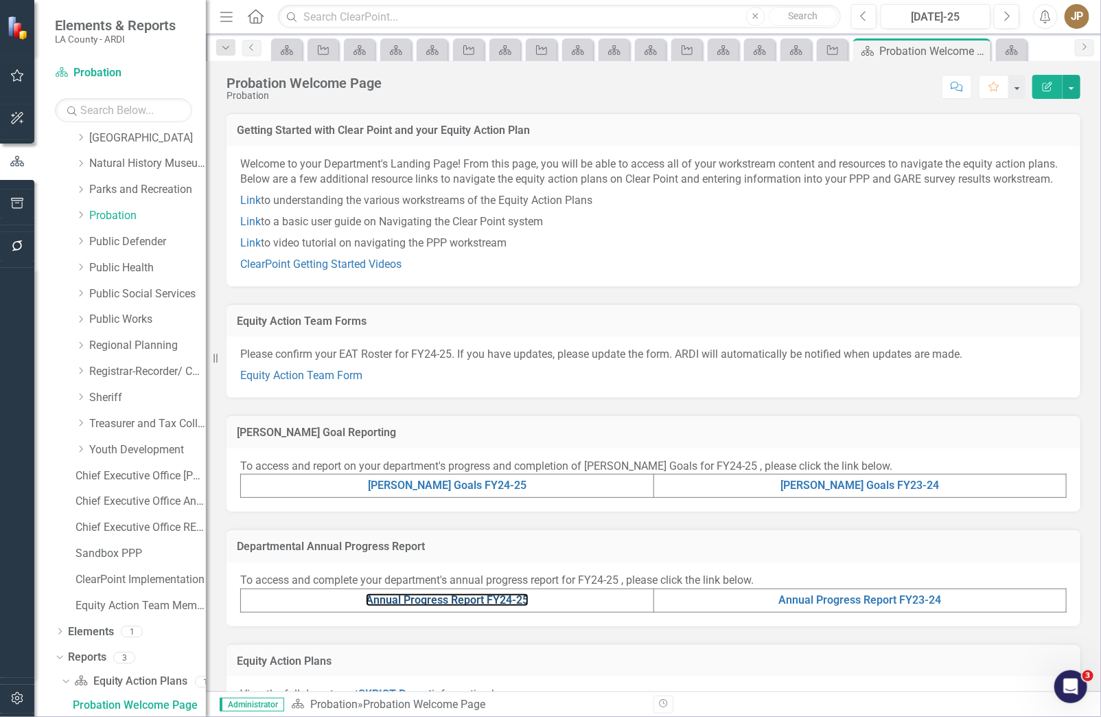
click at [423, 606] on link "Annual Progress Report FY24-25" at bounding box center [447, 599] width 163 height 13
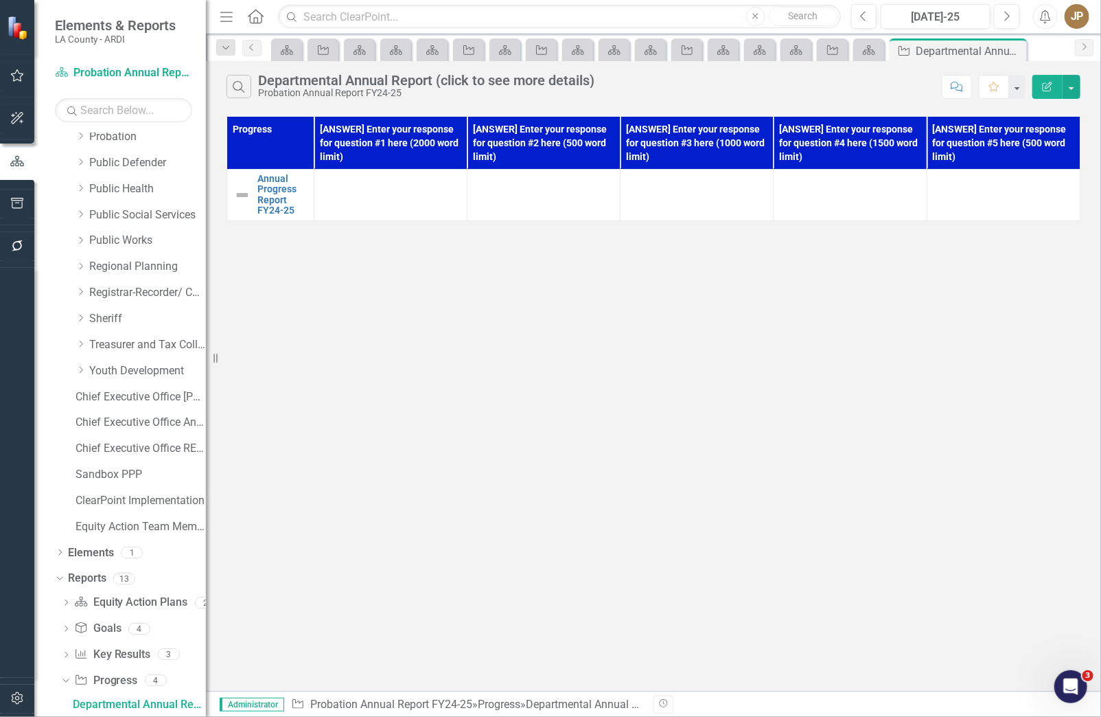
scroll to position [993, 0]
click at [154, 167] on link "Public Defender" at bounding box center [147, 164] width 117 height 16
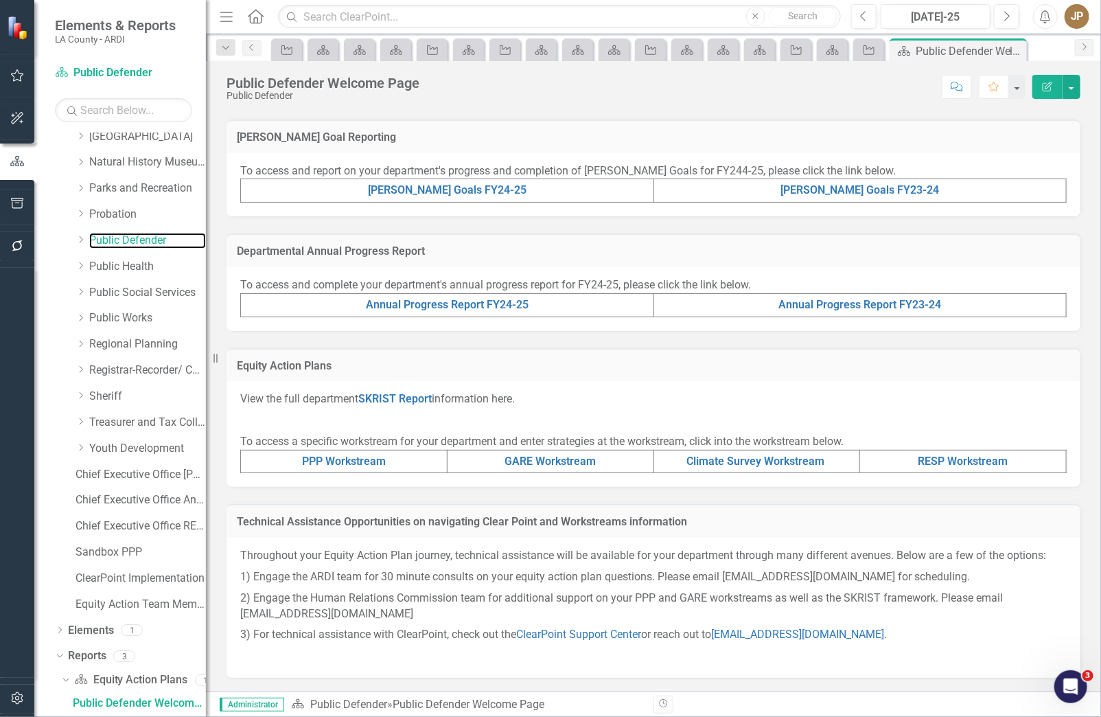
scroll to position [915, 0]
click at [972, 461] on link "RESP Workstream" at bounding box center [963, 460] width 90 height 13
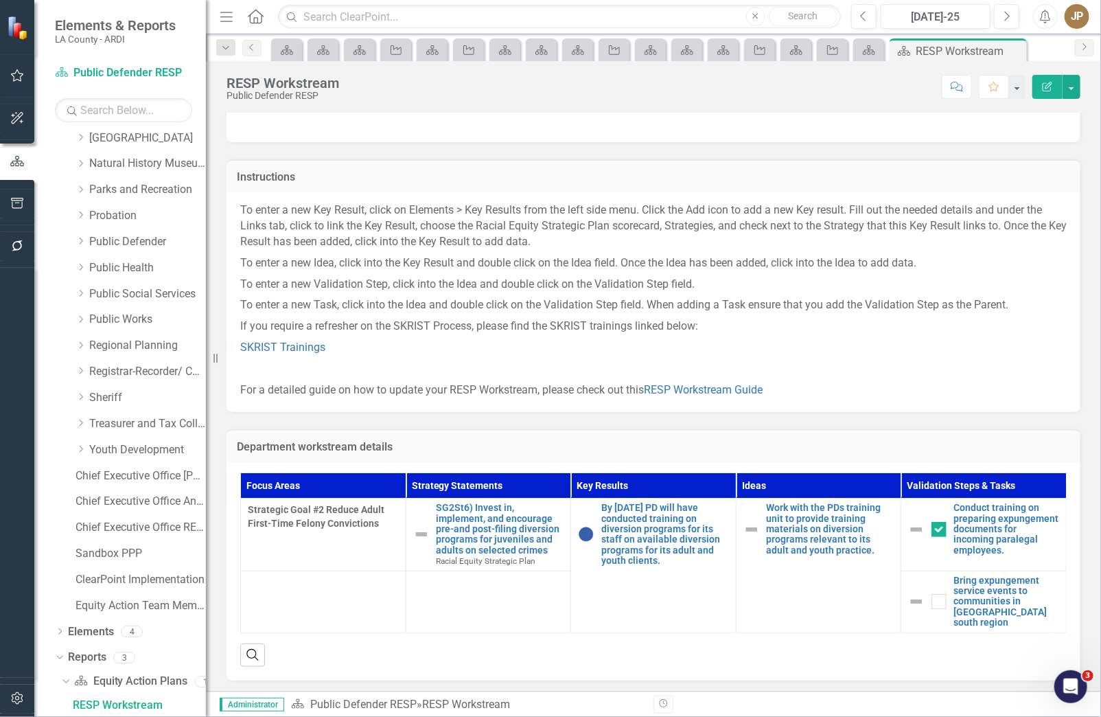
scroll to position [45, 0]
click at [478, 327] on p "If you require a refresher on the SKRIST Process, please find the SKRIST traini…" at bounding box center [653, 325] width 826 height 21
click at [134, 346] on link "Regional Planning" at bounding box center [147, 346] width 117 height 16
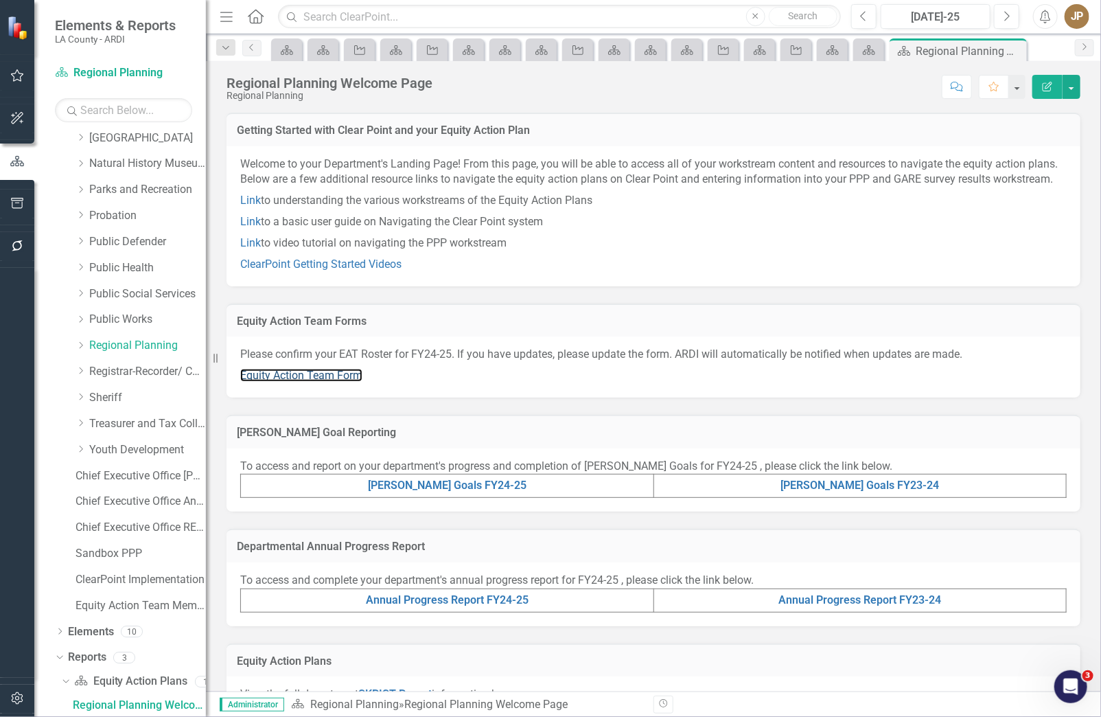
click at [341, 382] on link "Equity Action Team Form" at bounding box center [301, 375] width 122 height 13
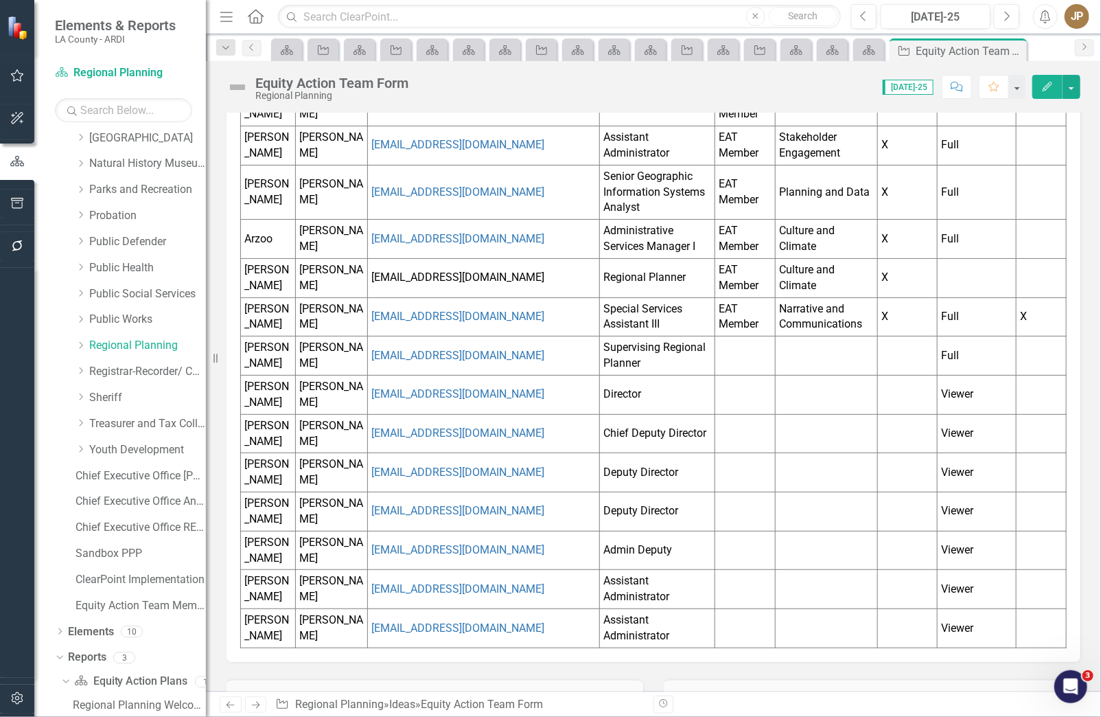
scroll to position [426, 0]
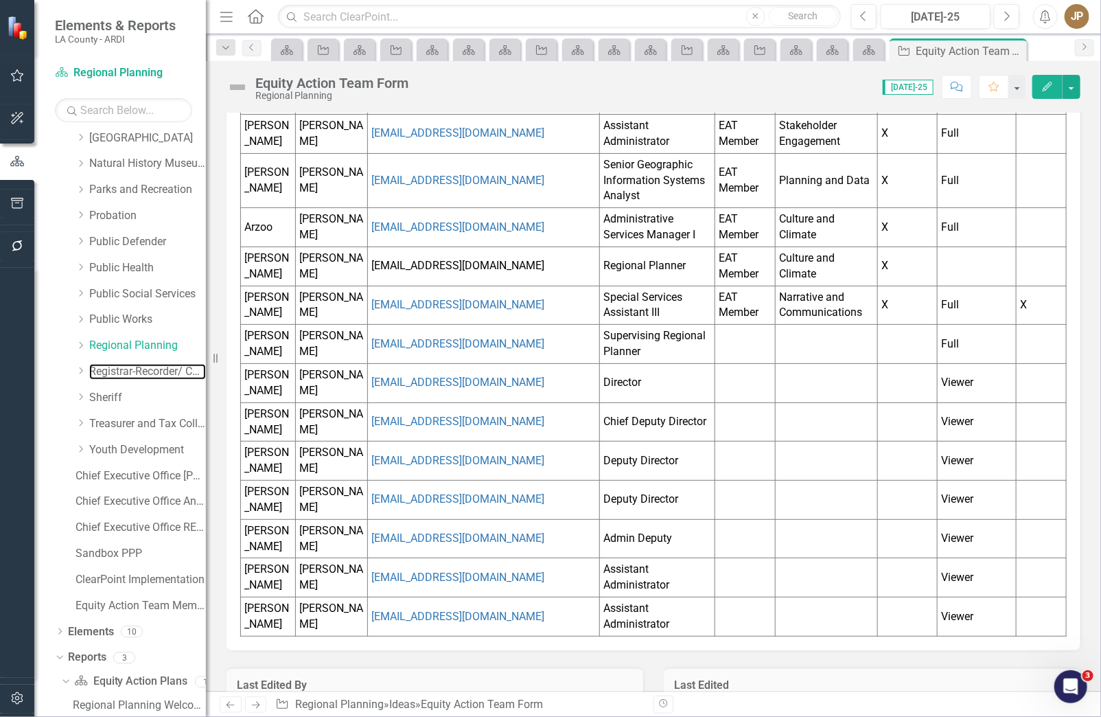
click at [121, 375] on link "Registrar-Recorder/ County Clerk" at bounding box center [147, 372] width 117 height 16
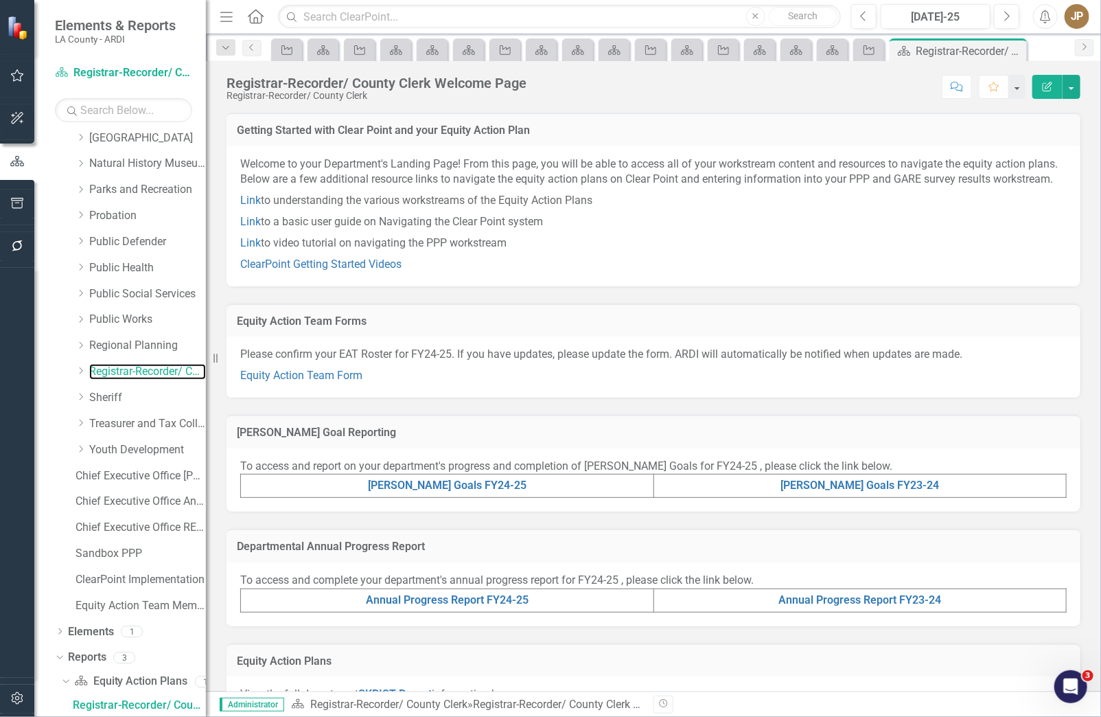
scroll to position [309, 0]
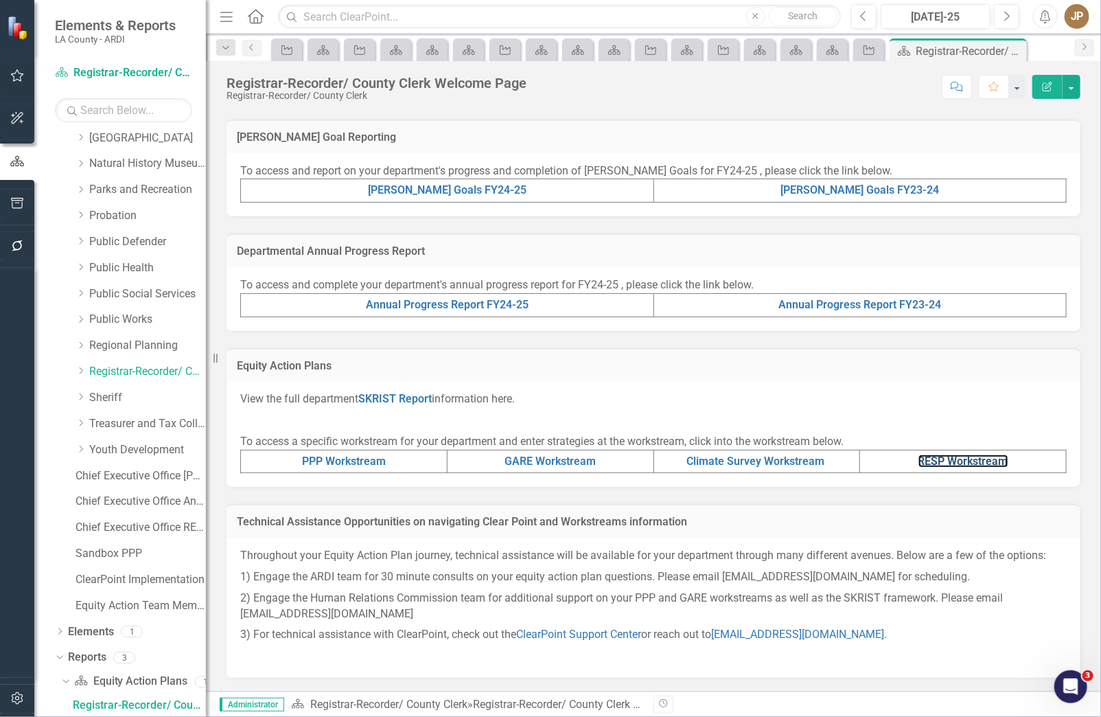
click at [955, 459] on link "RESP Workstream" at bounding box center [963, 460] width 90 height 13
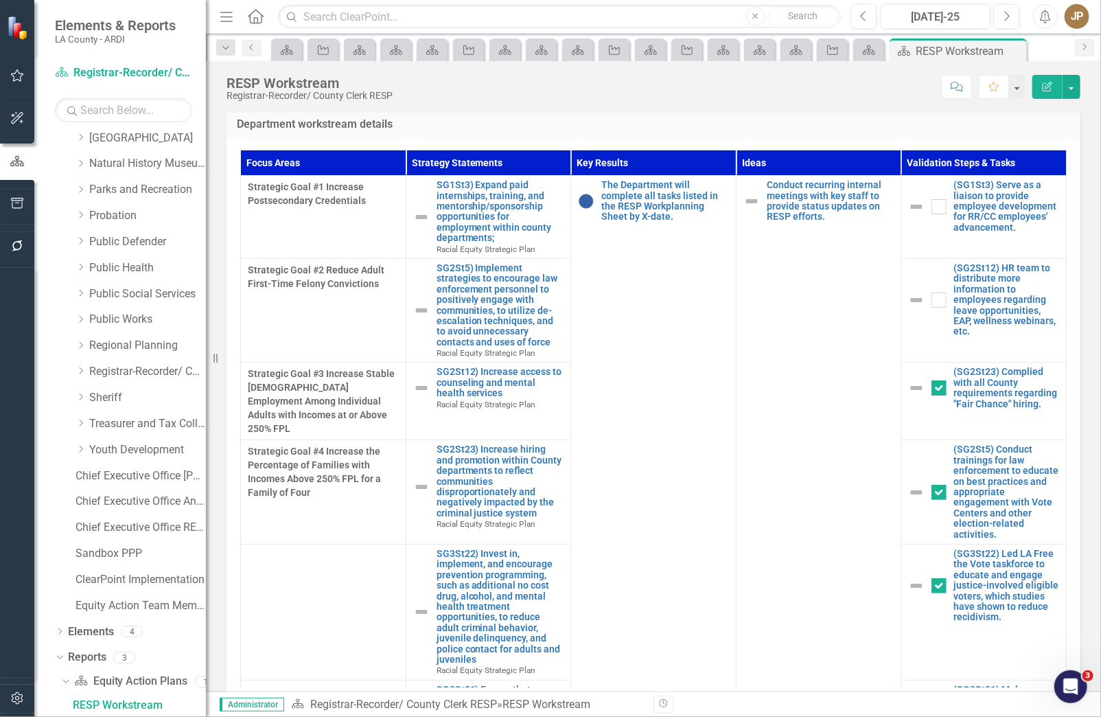
scroll to position [380, 0]
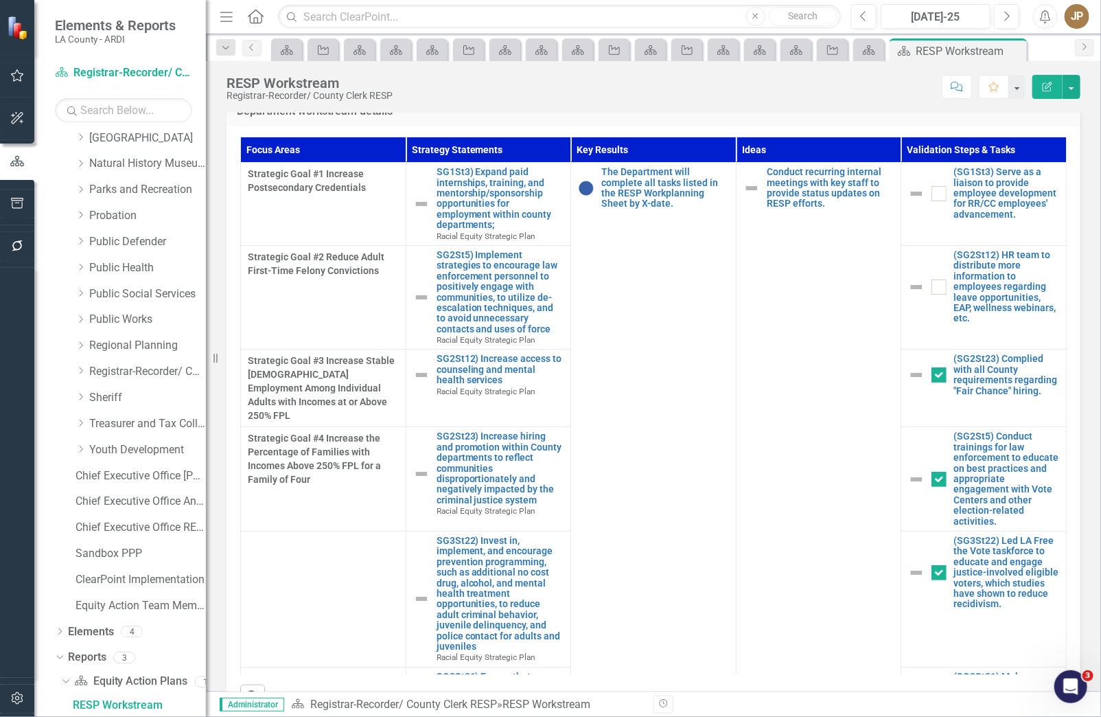
click at [614, 340] on td "The Department will complete all tasks listed in the RESP Workplanning Sheet by…" at bounding box center [653, 503] width 165 height 680
click at [113, 400] on link "Sheriff" at bounding box center [147, 398] width 117 height 16
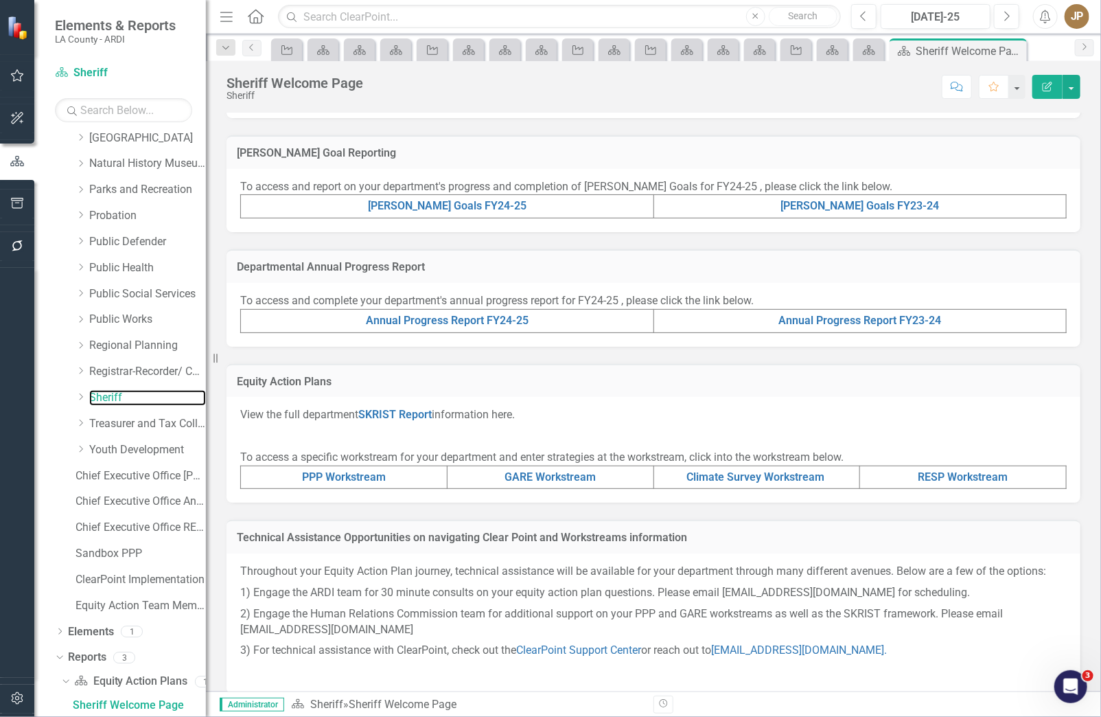
scroll to position [309, 0]
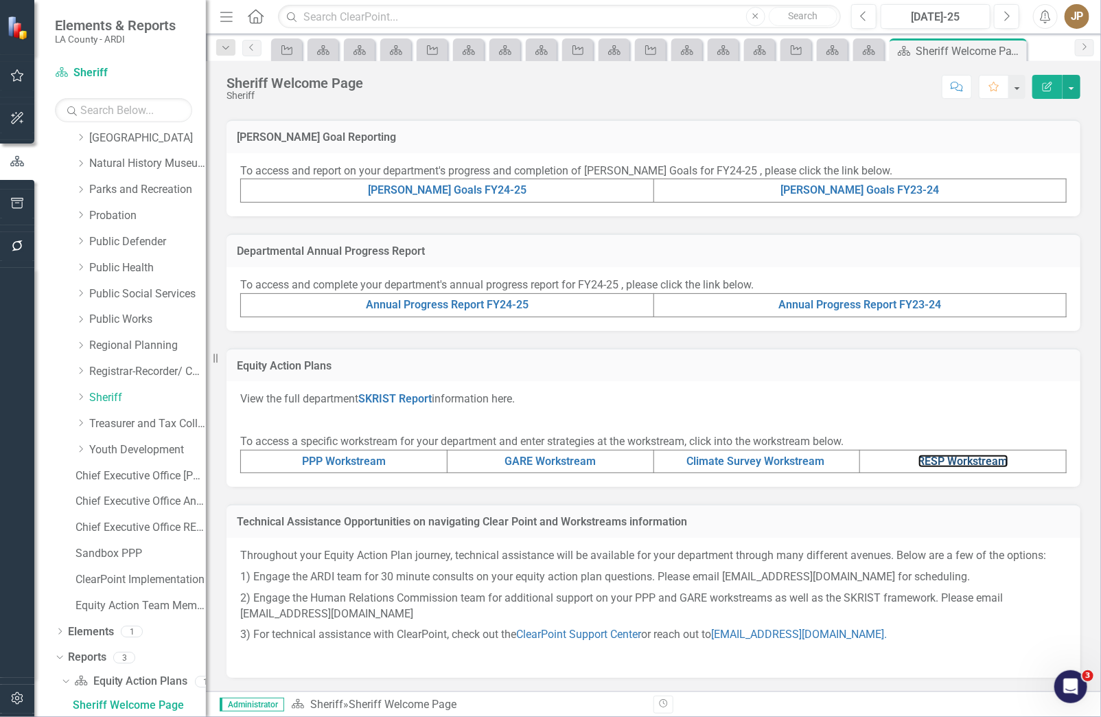
click at [936, 463] on link "RESP Workstream" at bounding box center [963, 460] width 90 height 13
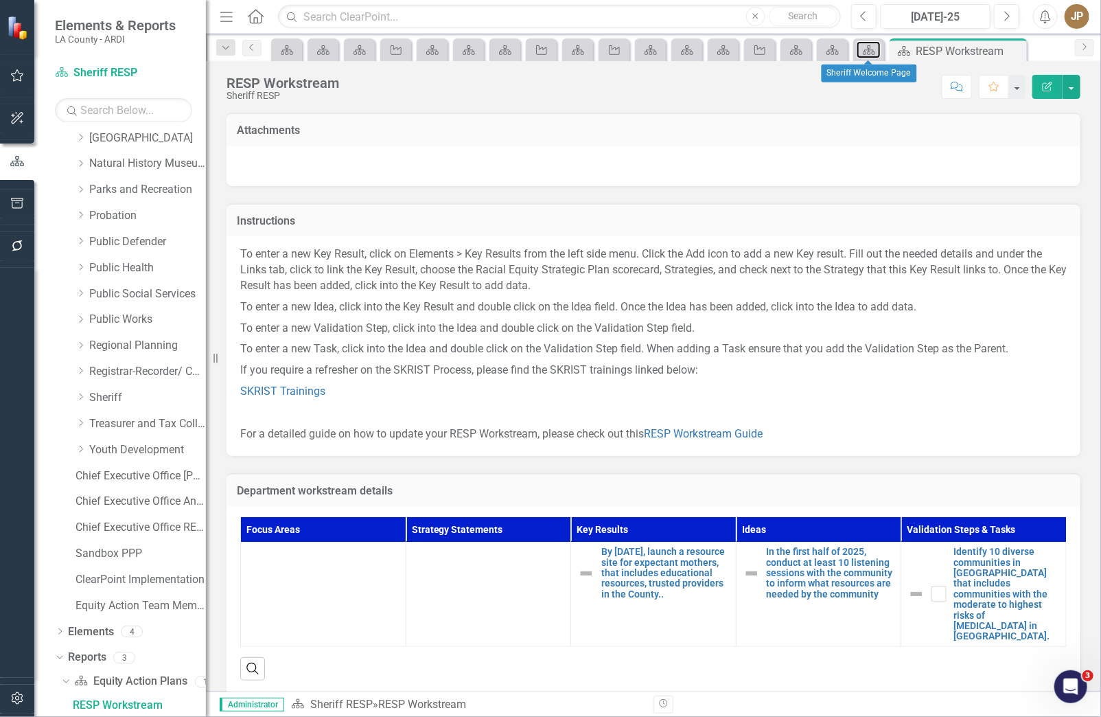
click at [874, 53] on icon at bounding box center [869, 50] width 12 height 10
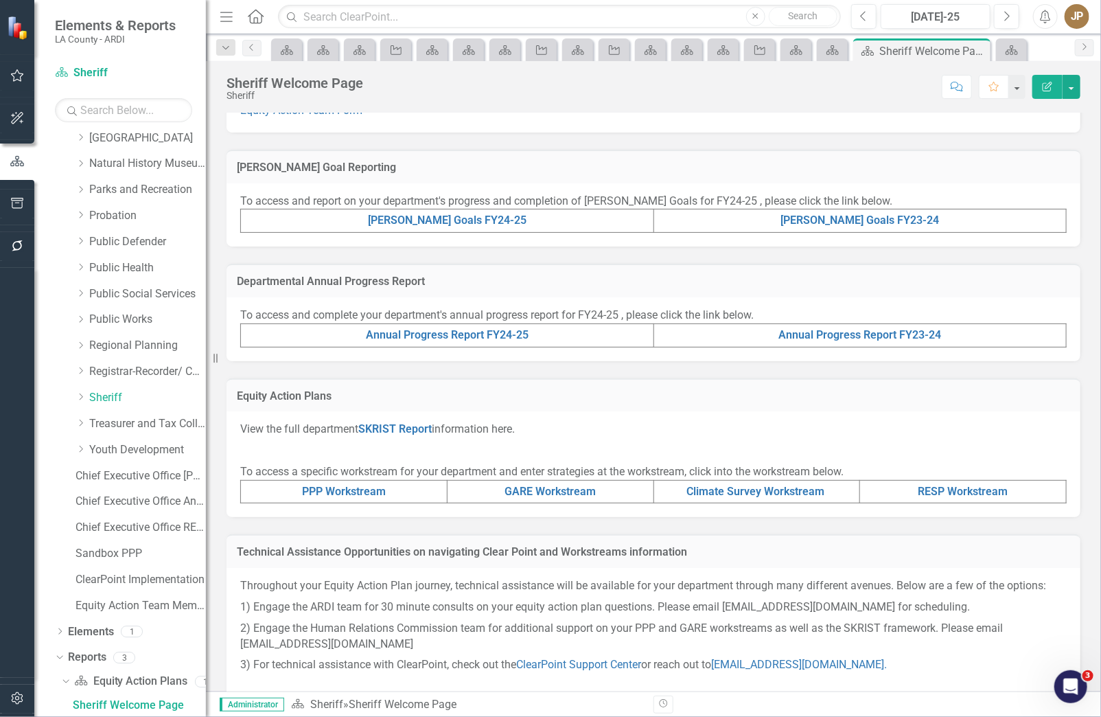
scroll to position [266, 0]
click at [355, 496] on link "PPP Workstream" at bounding box center [344, 489] width 84 height 13
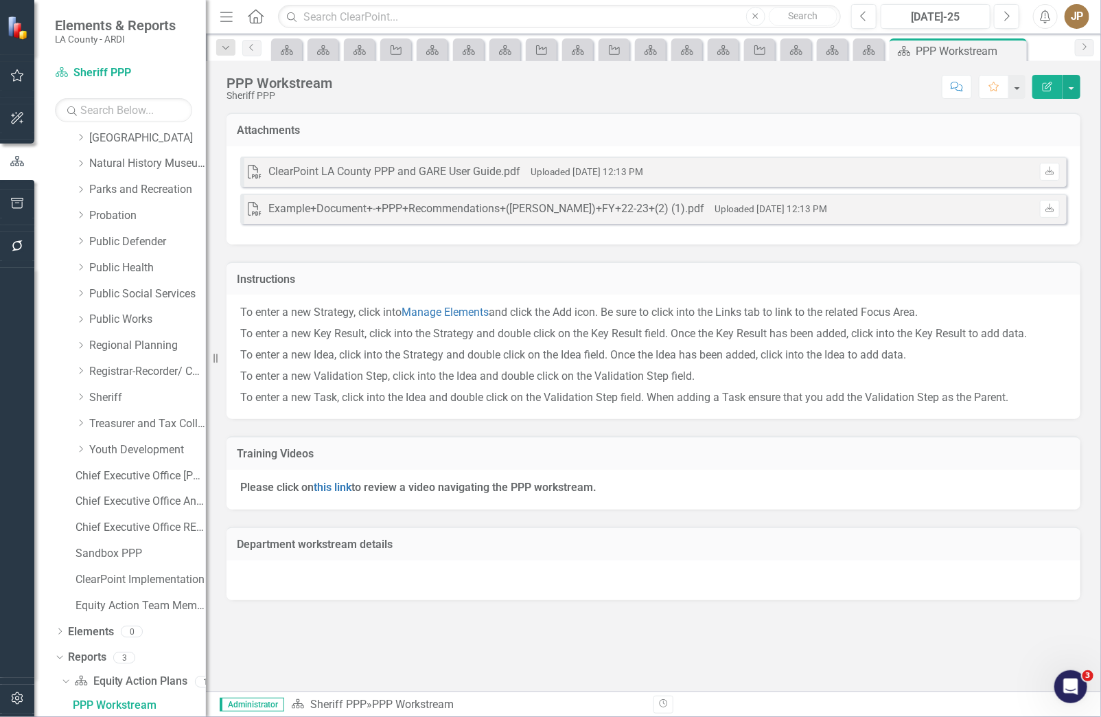
click at [583, 462] on td "Training Videos" at bounding box center [653, 455] width 833 height 18
click at [876, 46] on link "Equity Action Plan" at bounding box center [869, 49] width 24 height 17
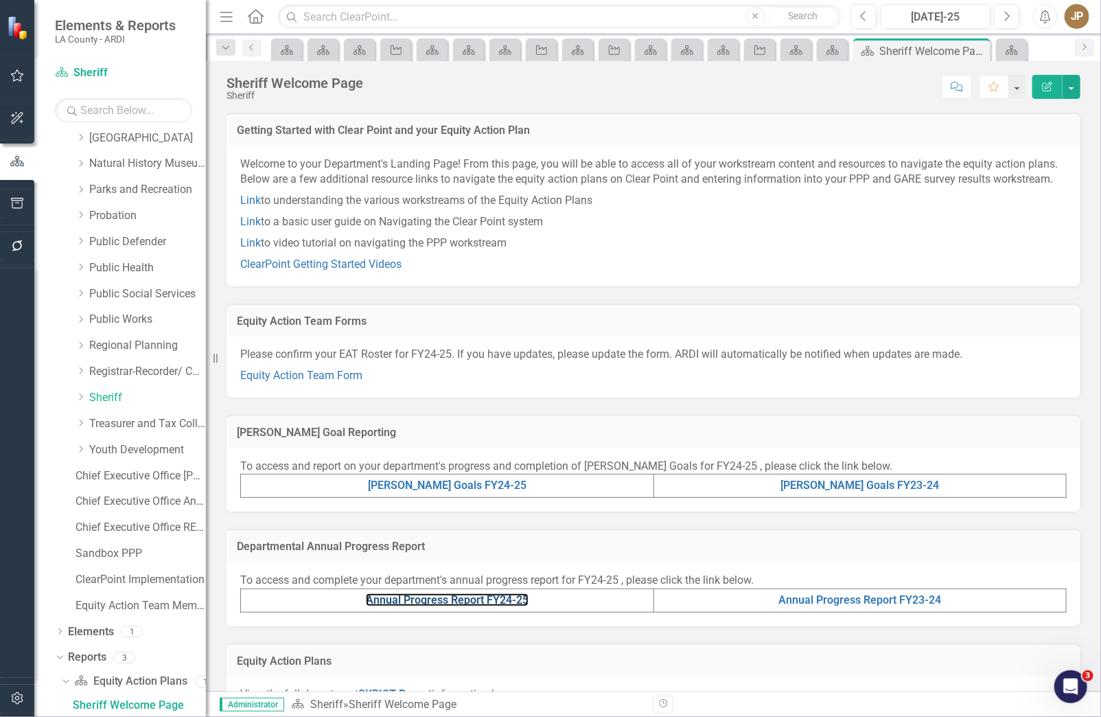
click at [404, 606] on link "Annual Progress Report FY24-25" at bounding box center [447, 599] width 163 height 13
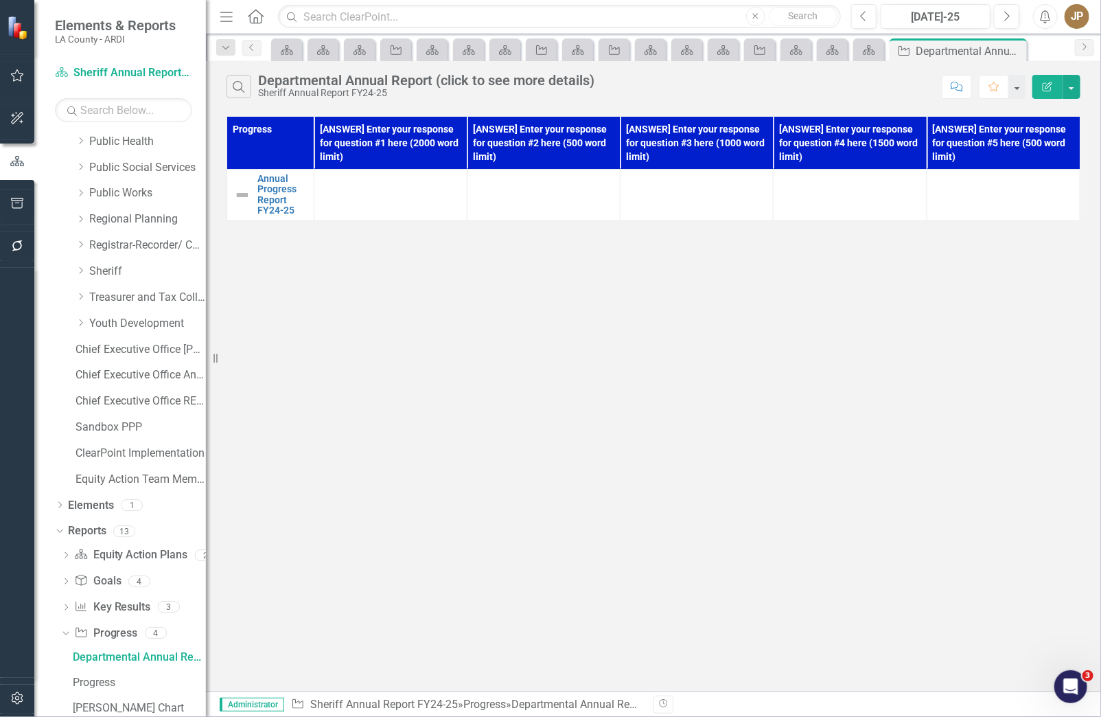
scroll to position [993, 0]
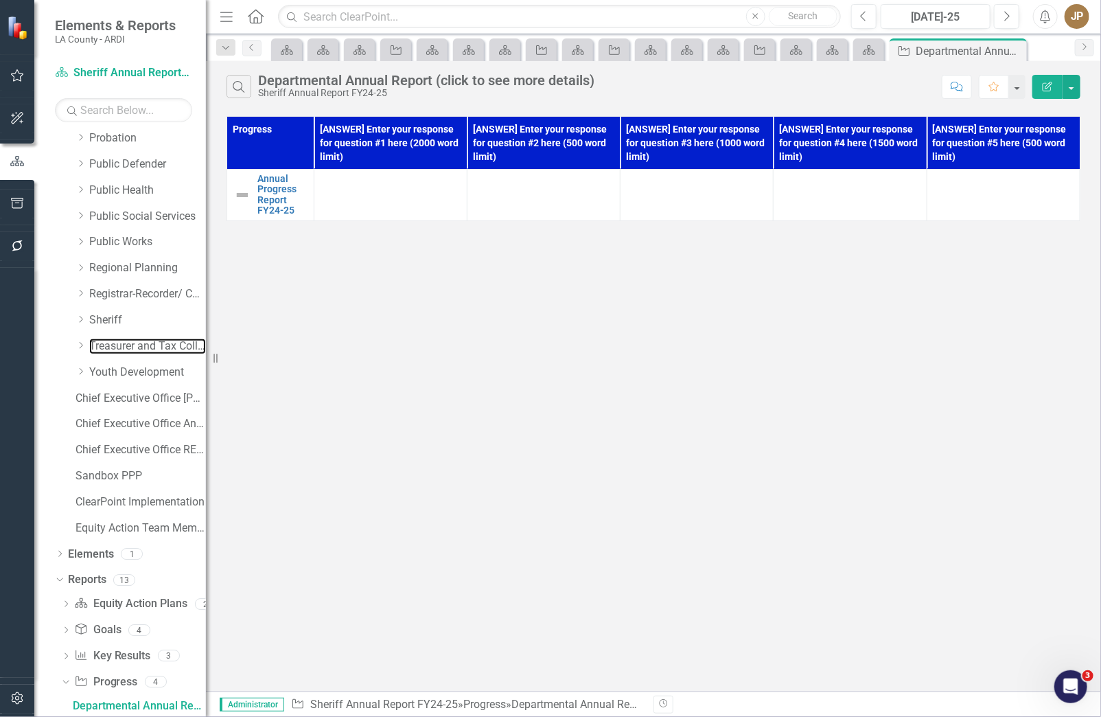
click at [131, 351] on link "Treasurer and Tax Collector" at bounding box center [147, 346] width 117 height 16
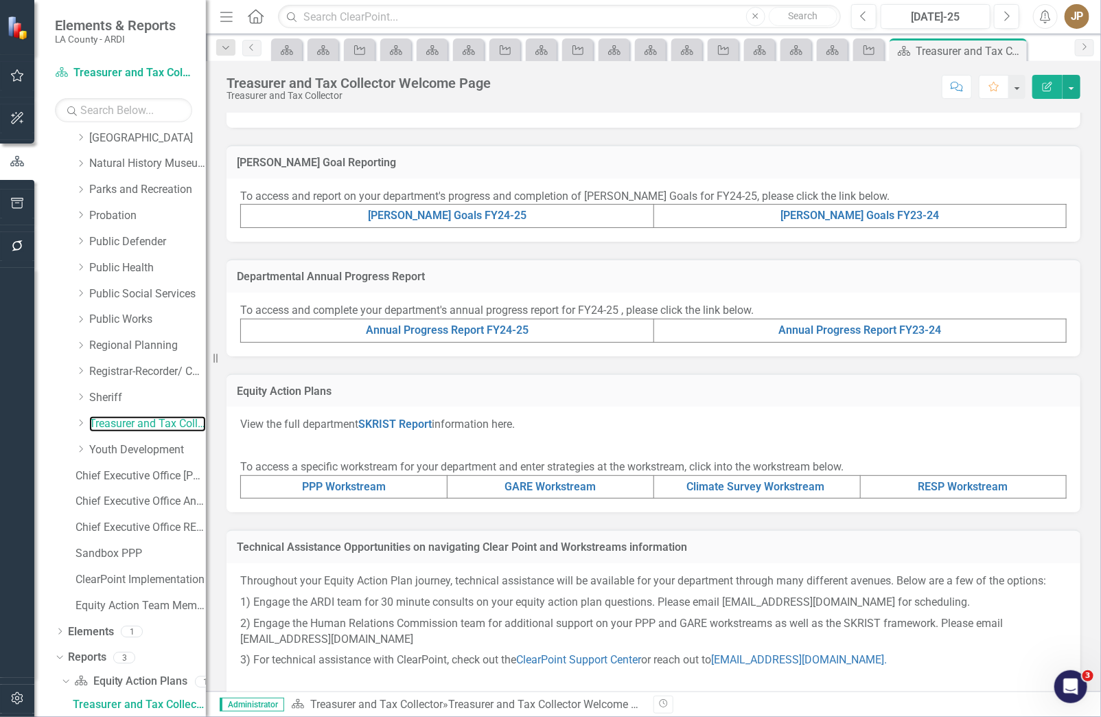
scroll to position [309, 0]
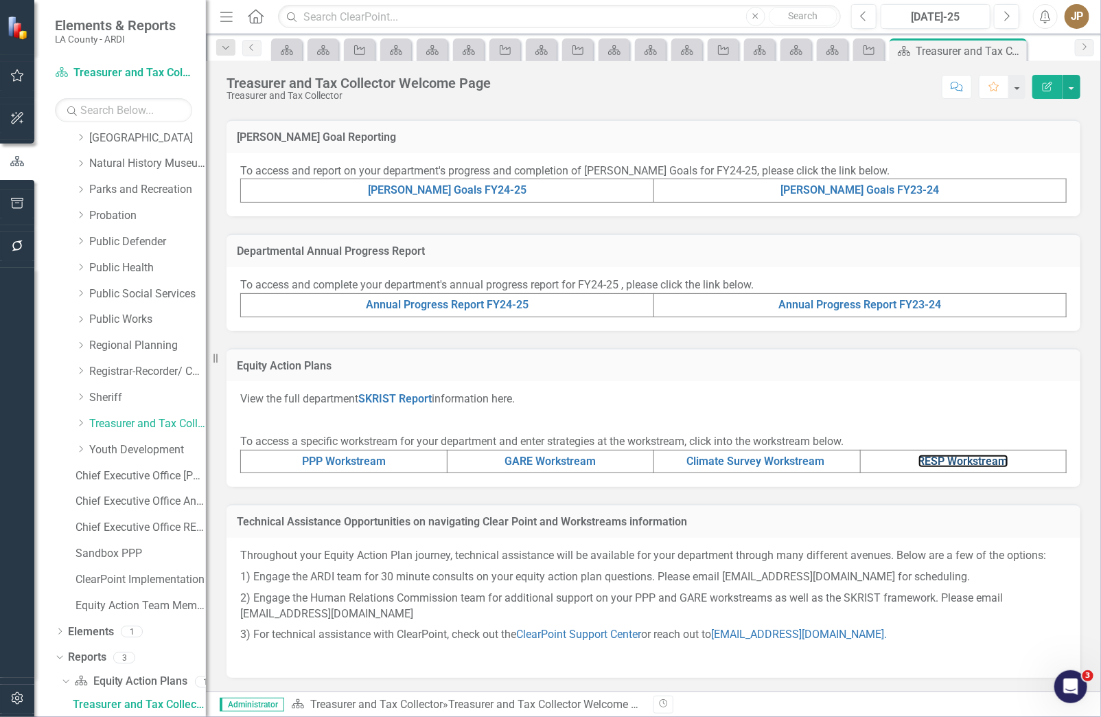
click at [927, 456] on link "RESP Workstream" at bounding box center [963, 460] width 90 height 13
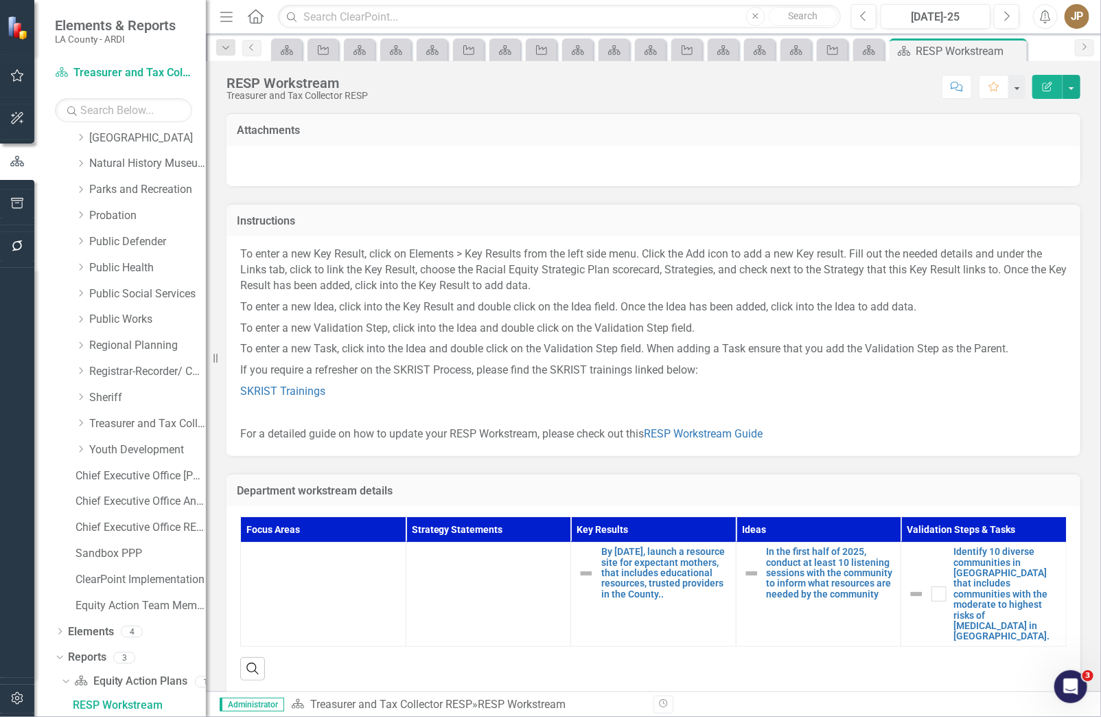
click at [675, 389] on p "SKRIST Trainings" at bounding box center [653, 391] width 826 height 21
click at [862, 48] on icon "Equity Action Plan" at bounding box center [869, 50] width 14 height 11
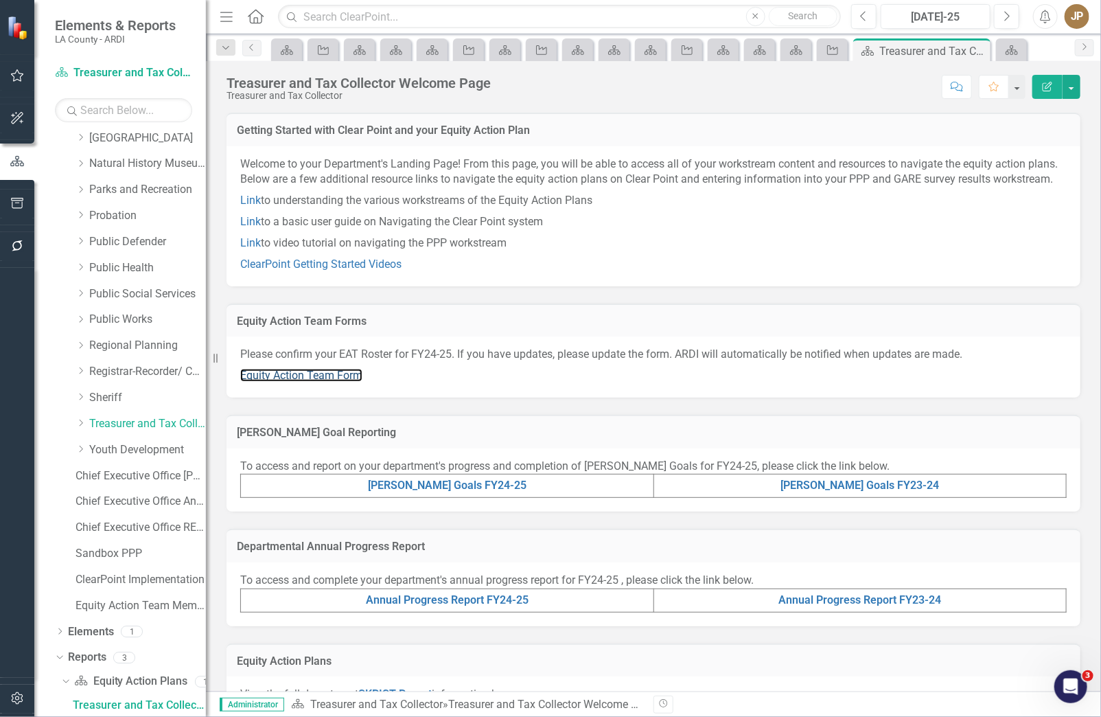
click at [328, 382] on link "Equity Action Team Form" at bounding box center [301, 375] width 122 height 13
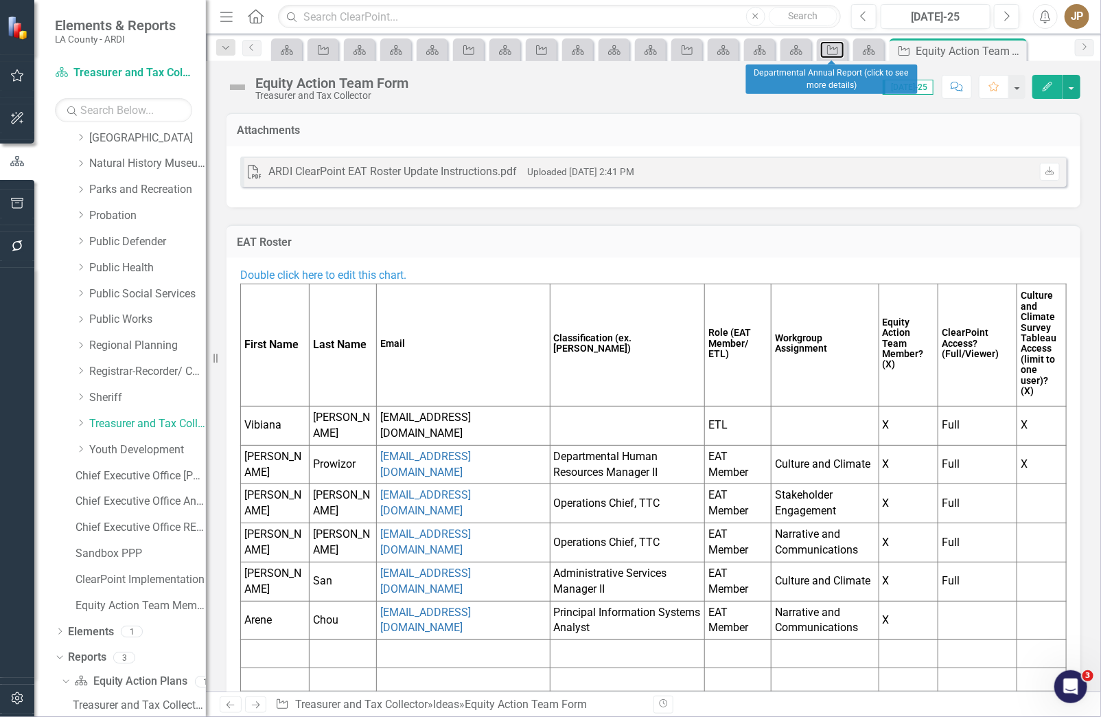
click at [829, 47] on icon "Idea" at bounding box center [833, 50] width 14 height 11
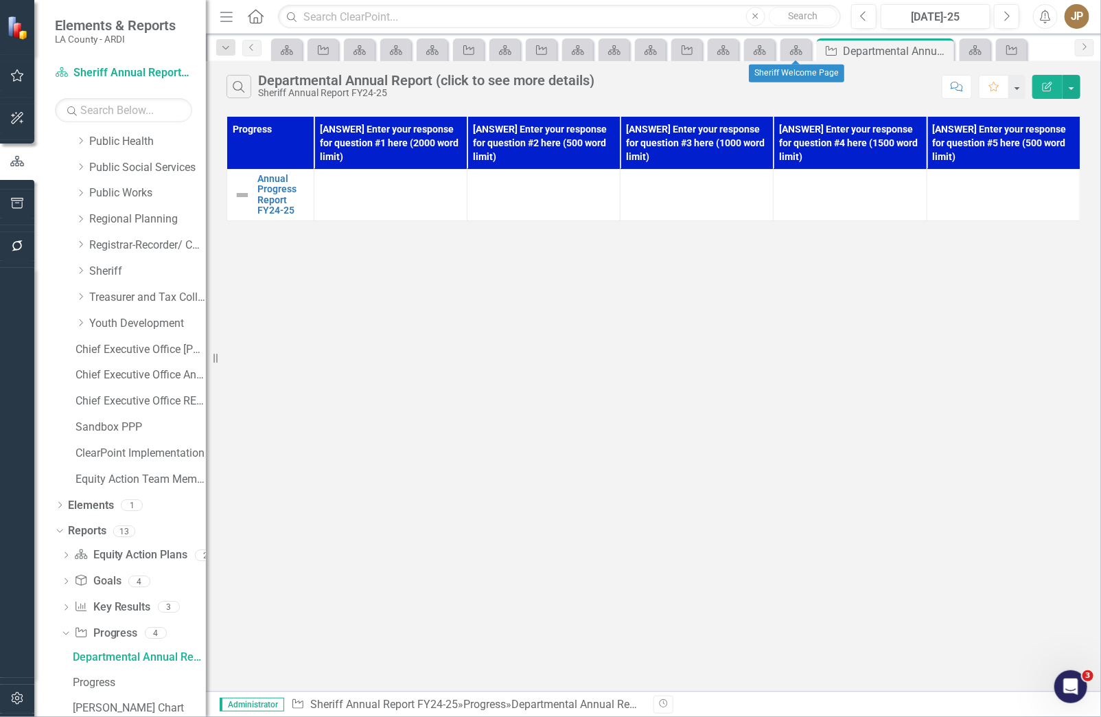
scroll to position [993, 0]
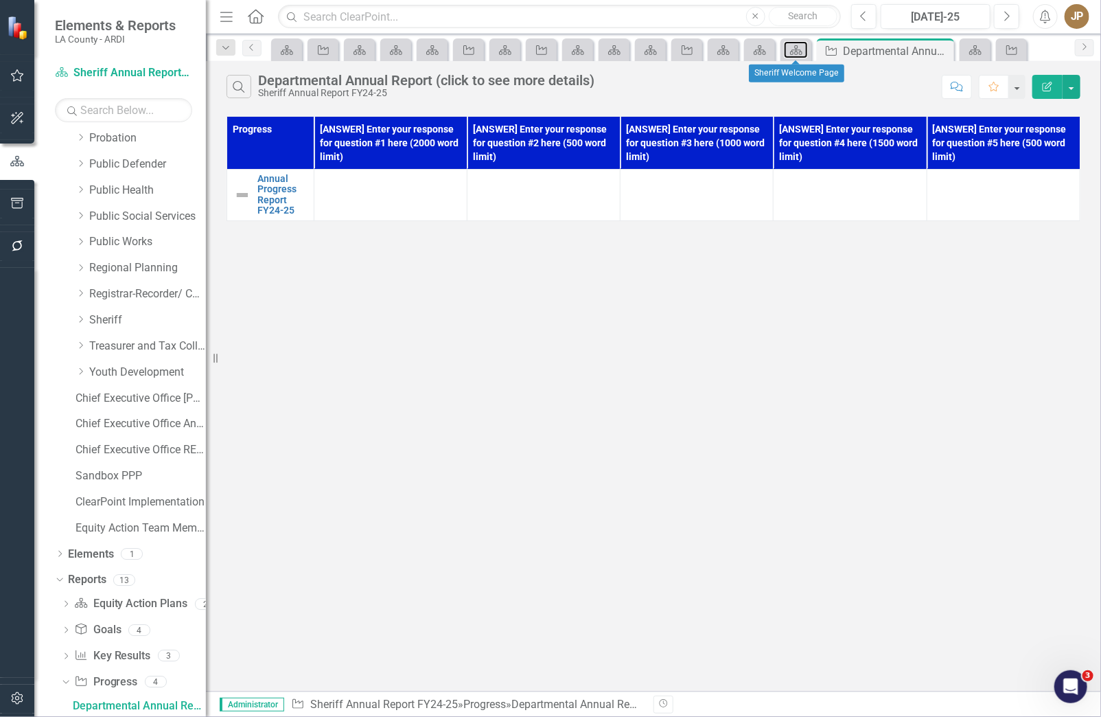
click at [789, 47] on icon "Equity Action Plan" at bounding box center [796, 50] width 14 height 11
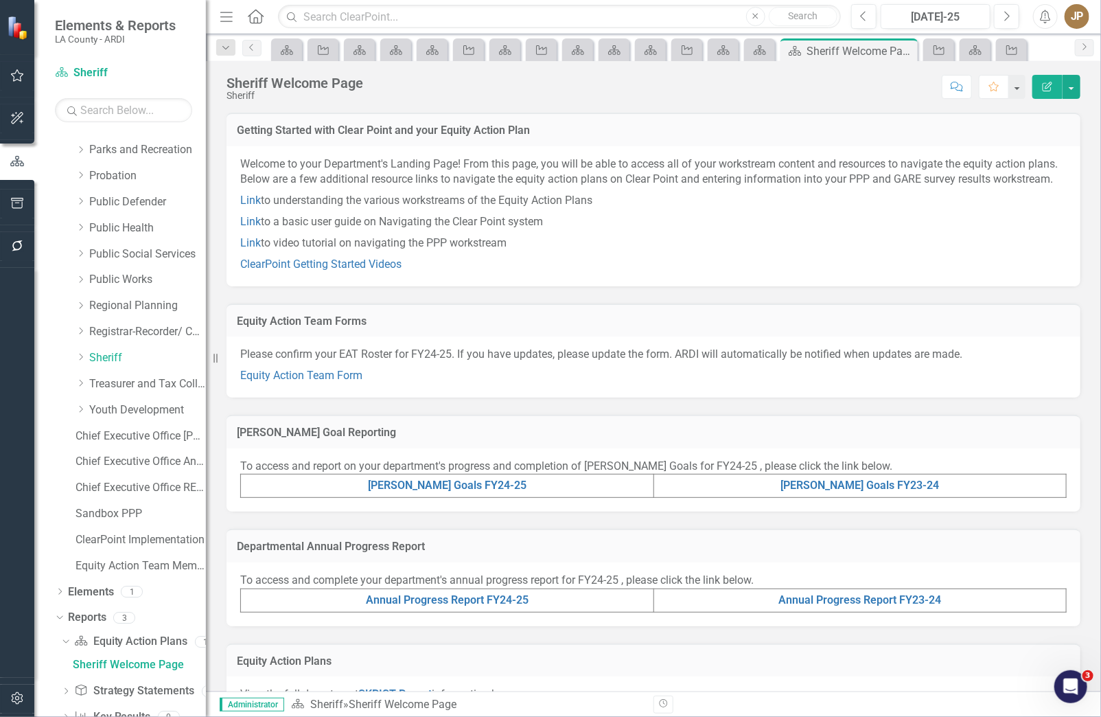
scroll to position [915, 0]
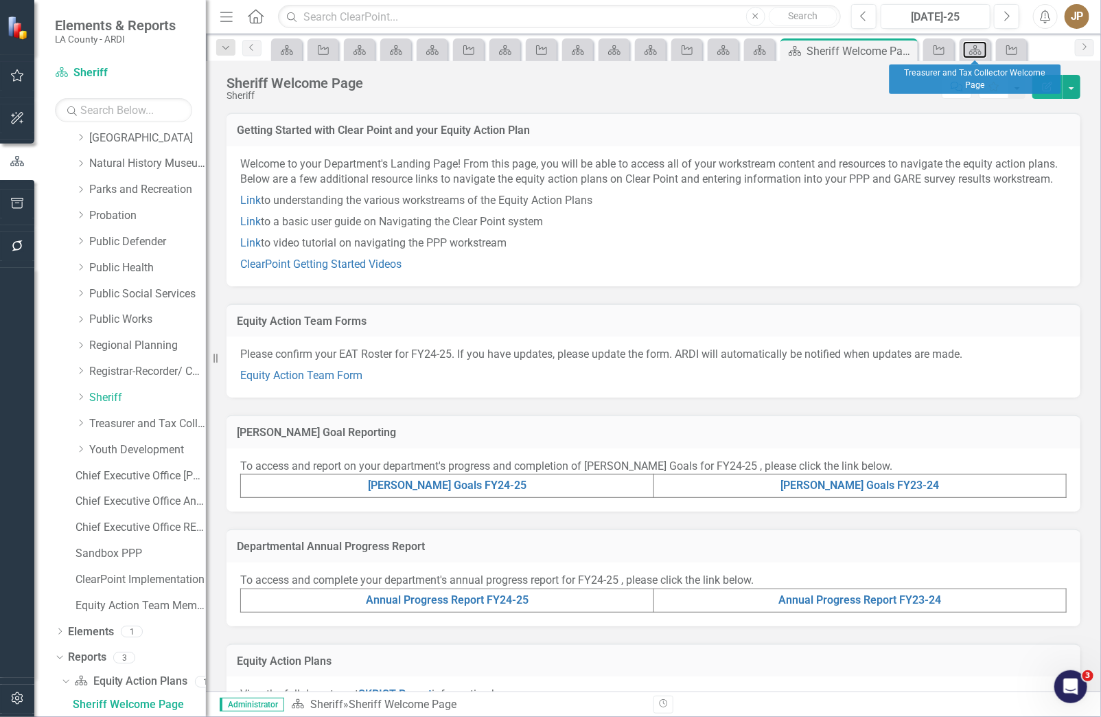
click at [971, 47] on icon "Equity Action Plan" at bounding box center [976, 50] width 14 height 11
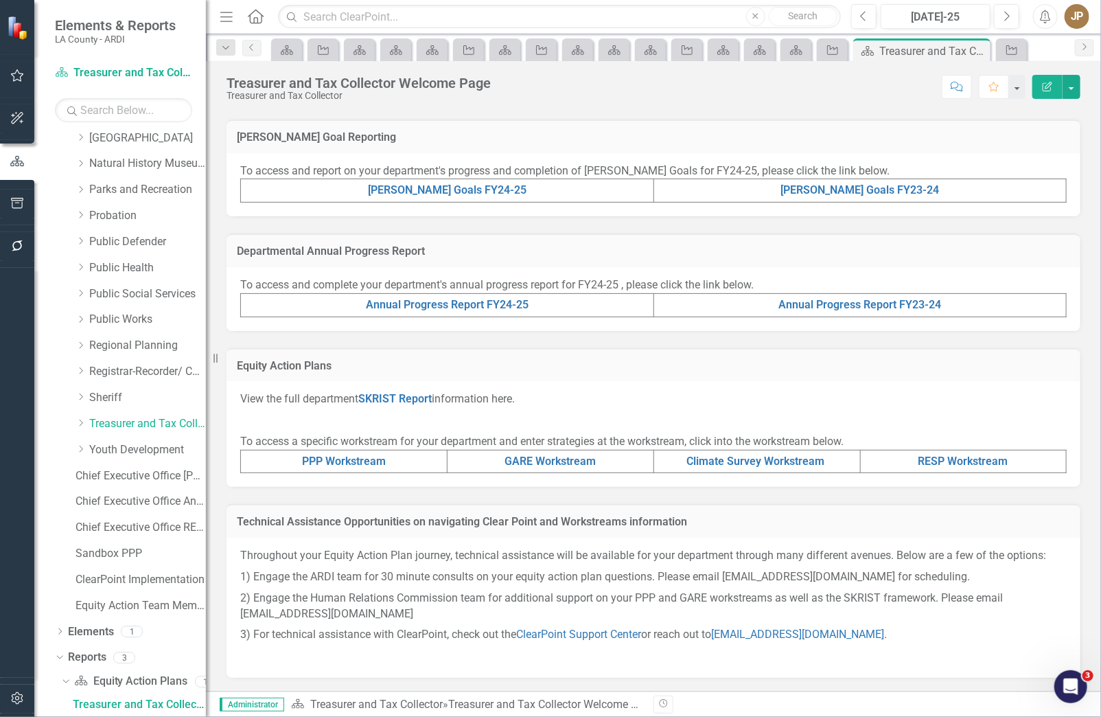
scroll to position [309, 0]
click at [958, 463] on link "RESP Workstream" at bounding box center [963, 460] width 90 height 13
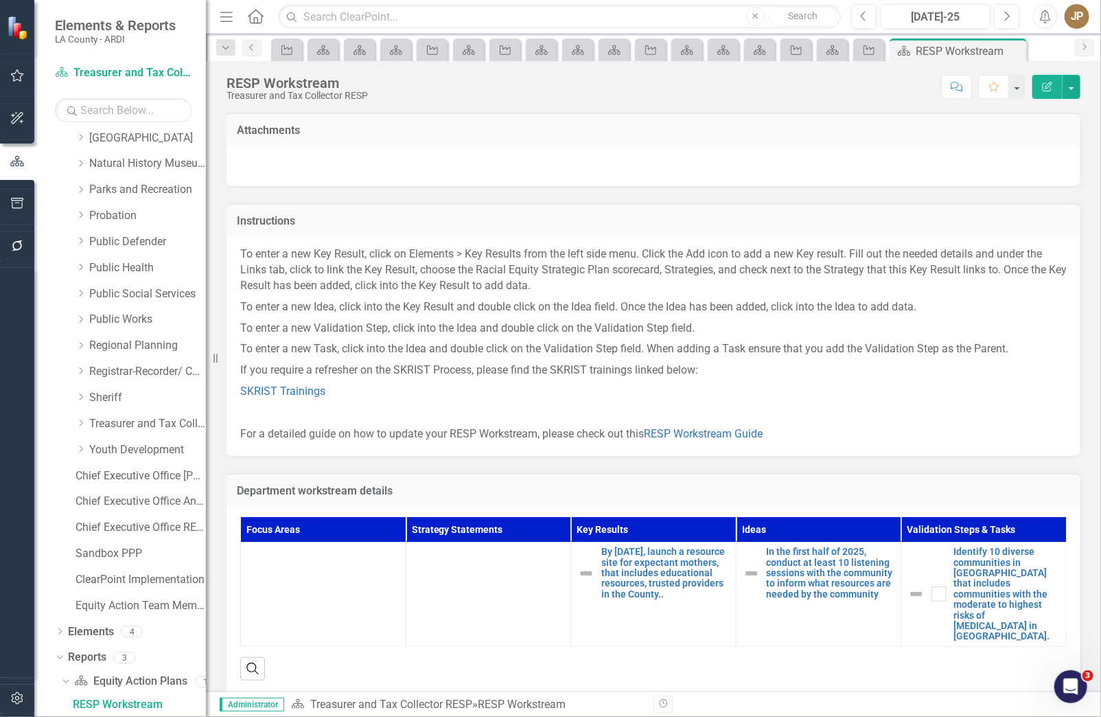
click at [127, 441] on div "Dropdown Youth Development" at bounding box center [141, 450] width 130 height 23
click at [113, 448] on link "Youth Development" at bounding box center [147, 450] width 117 height 16
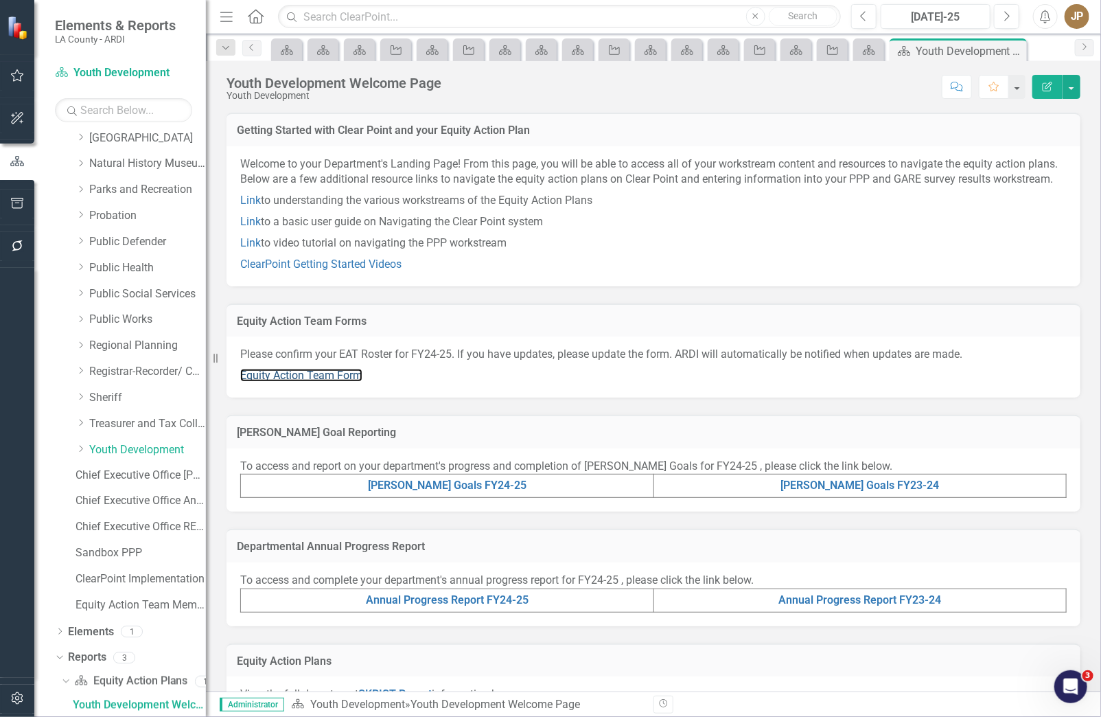
click at [314, 382] on link "Equity Action Team Form" at bounding box center [301, 375] width 122 height 13
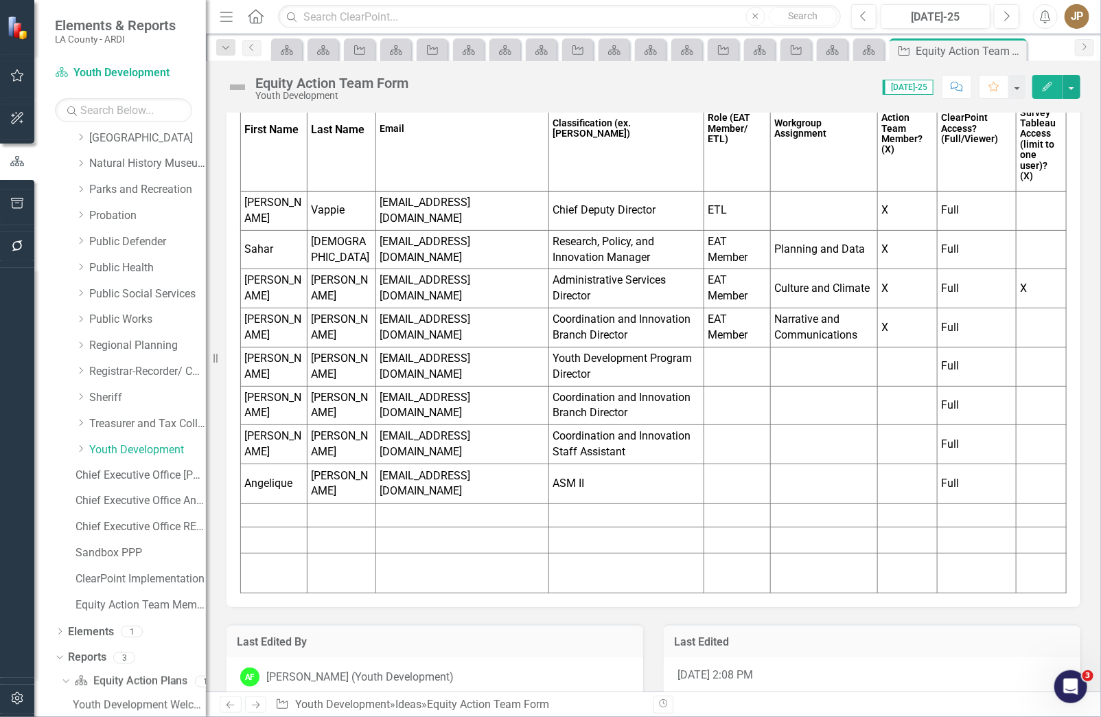
scroll to position [62, 0]
